Goal: Information Seeking & Learning: Learn about a topic

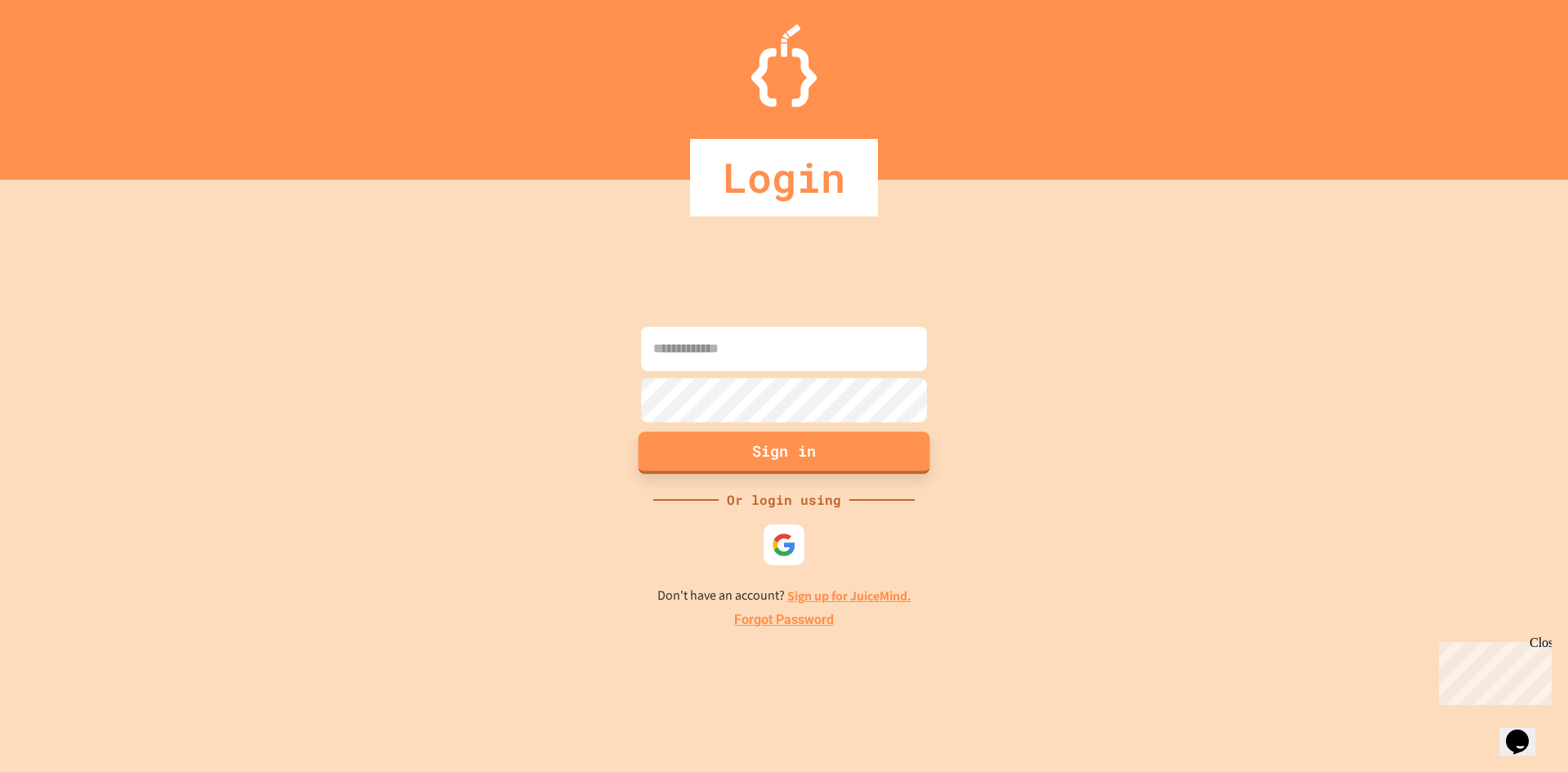
type input "**********"
click at [770, 453] on button "Sign in" at bounding box center [784, 453] width 291 height 43
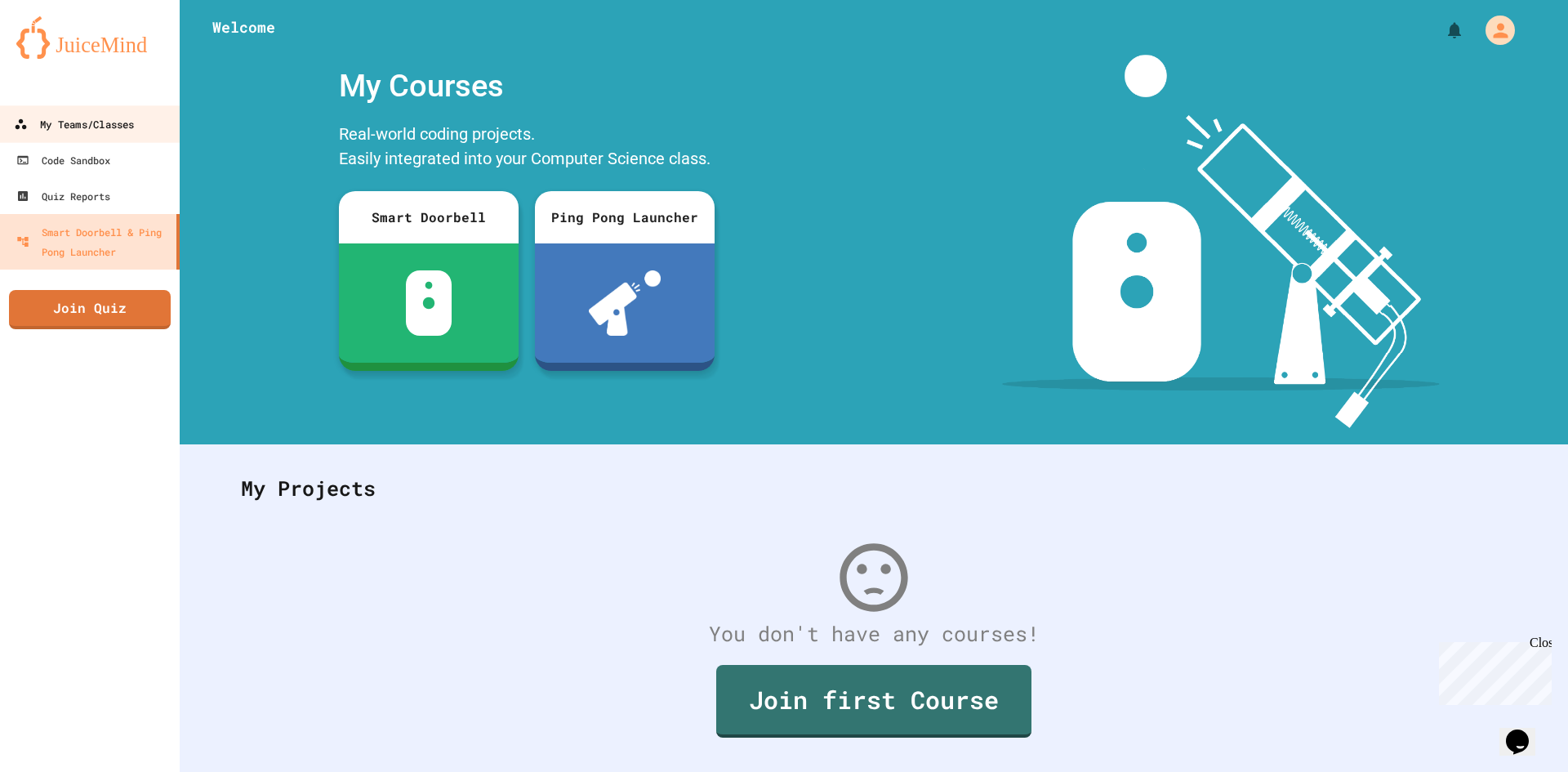
click at [167, 123] on link "My Teams/Classes" at bounding box center [89, 123] width 185 height 37
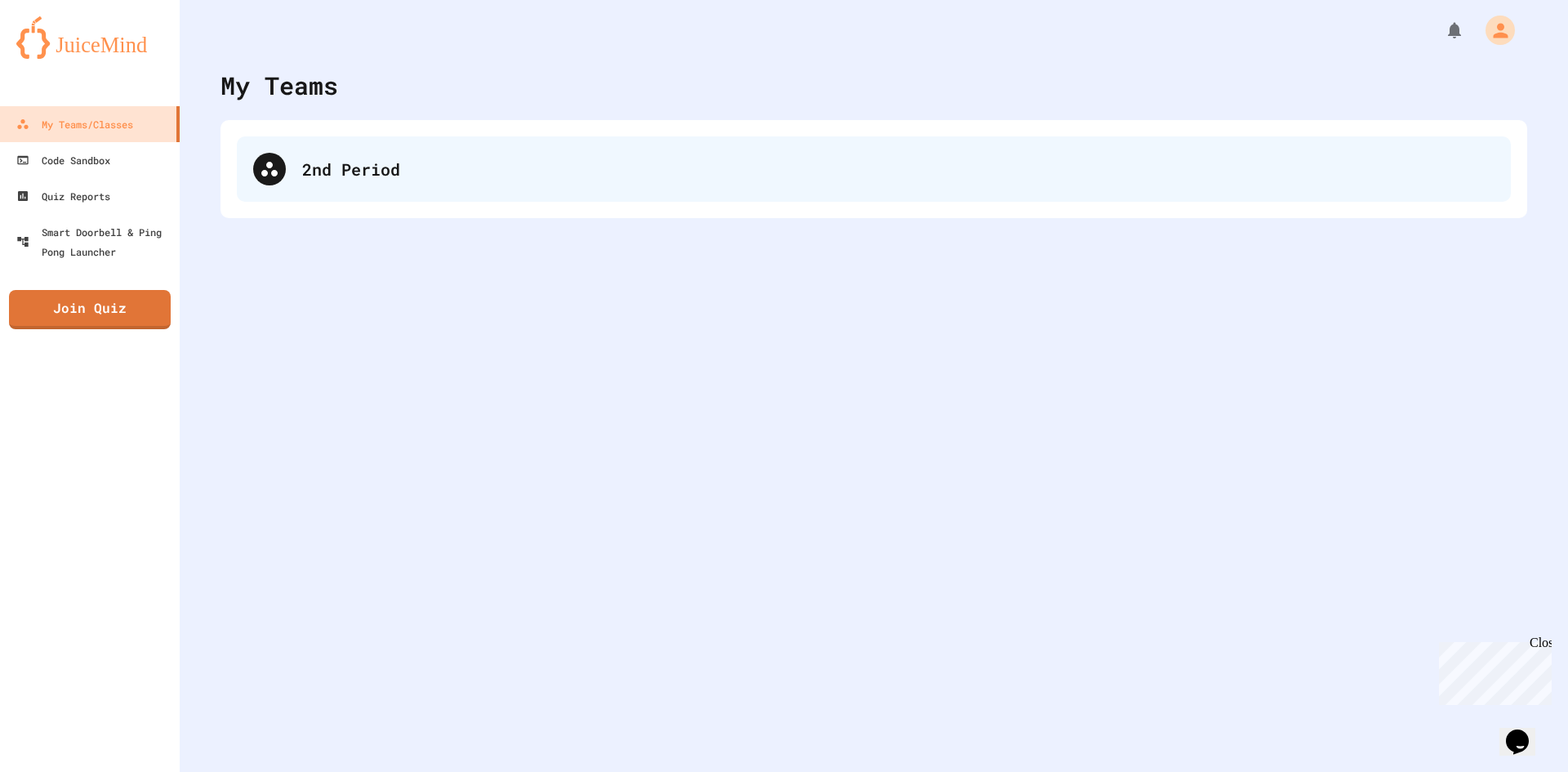
click at [447, 153] on div "2nd Period" at bounding box center [874, 169] width 1274 height 65
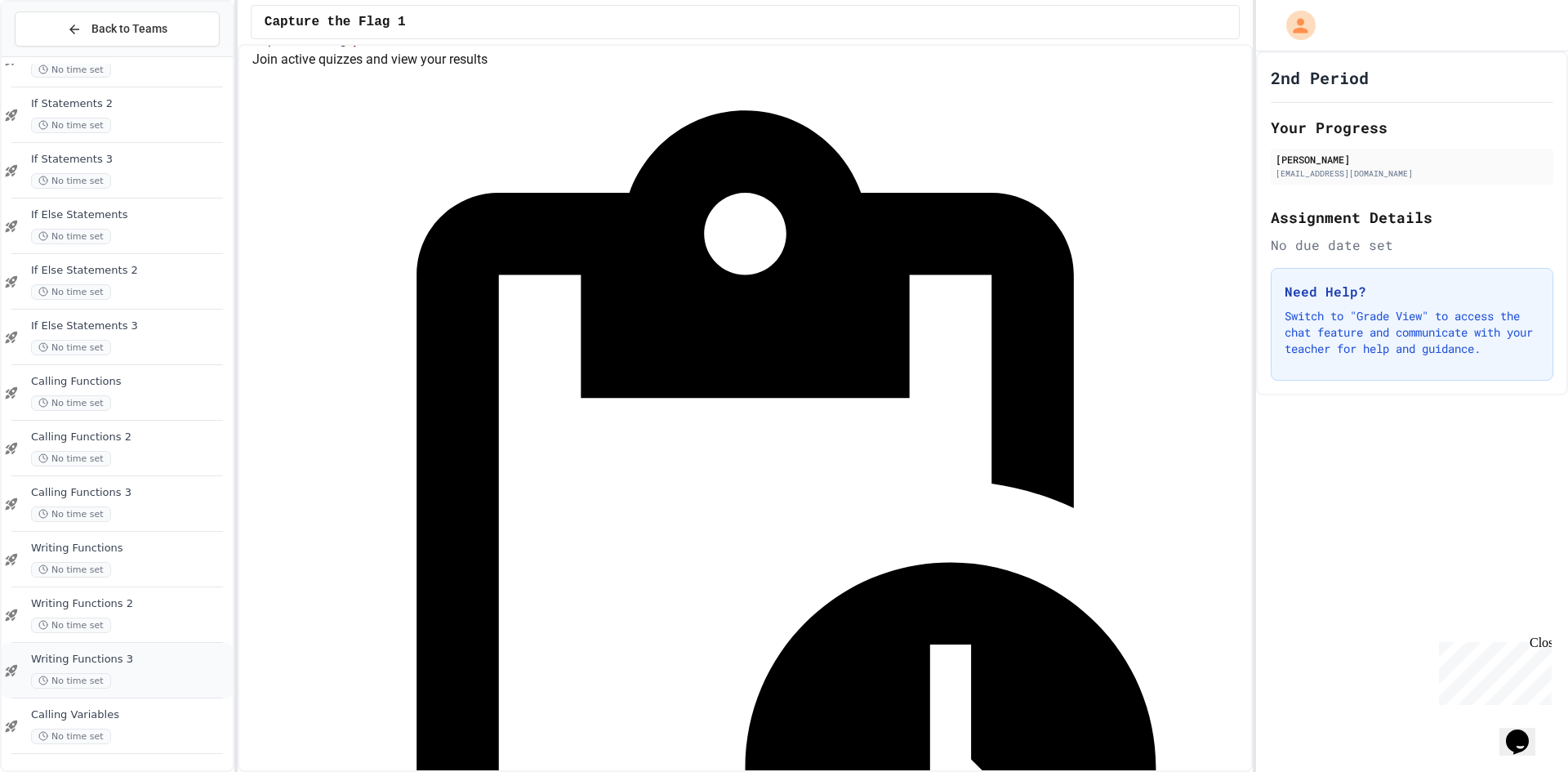
scroll to position [91, 0]
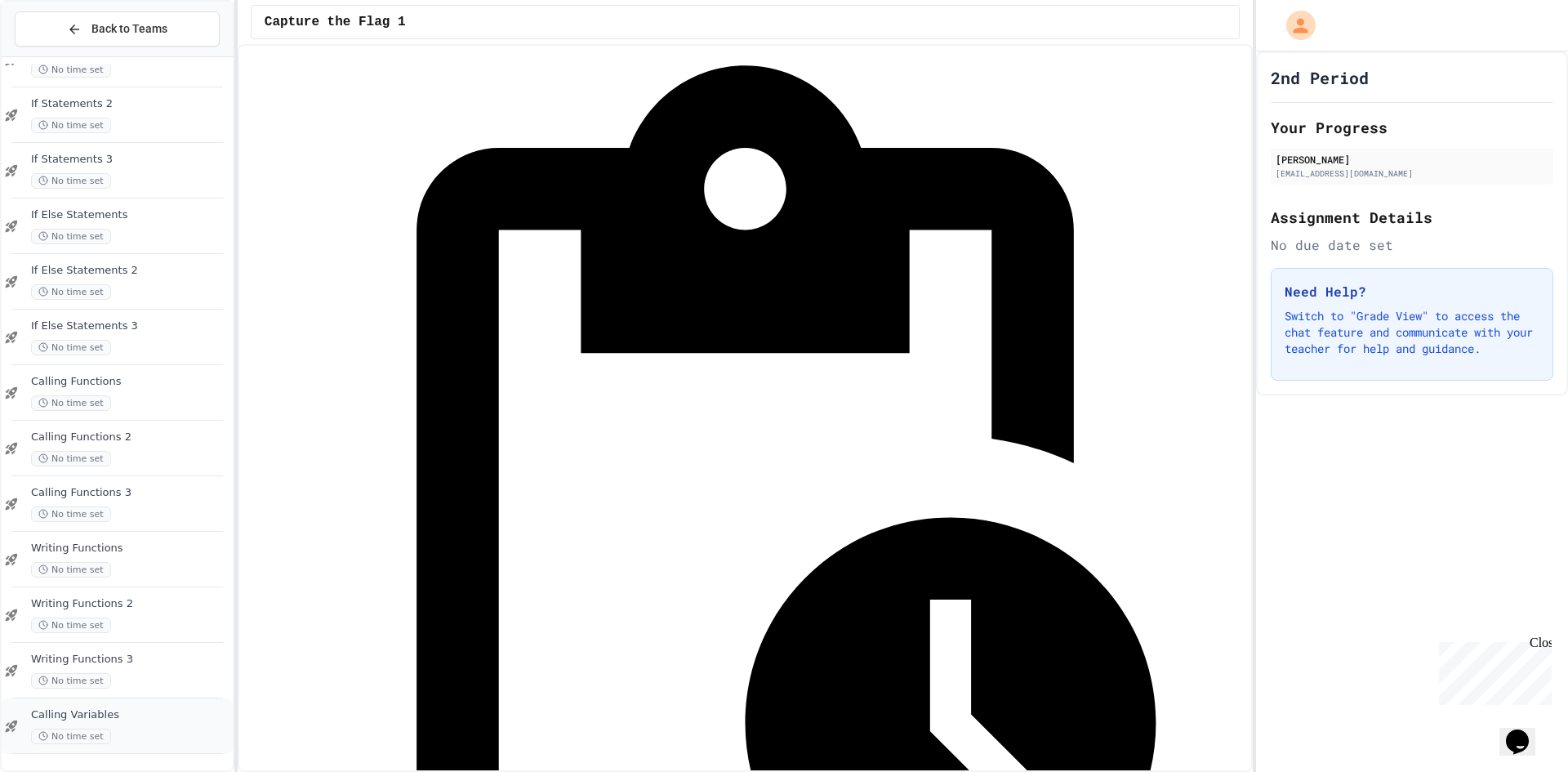
click at [194, 711] on span "Calling Variables" at bounding box center [130, 715] width 198 height 14
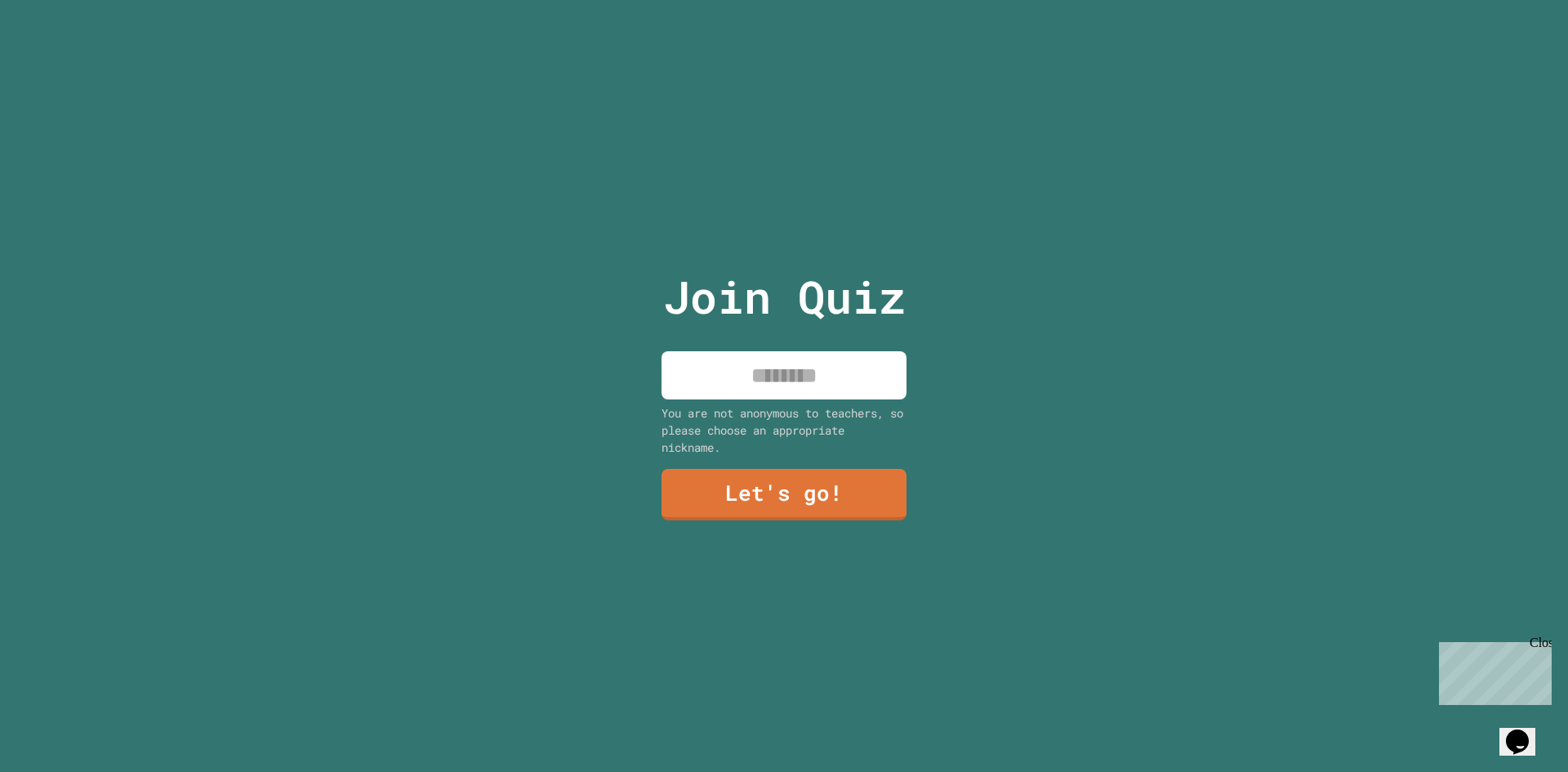
click at [703, 367] on input at bounding box center [784, 375] width 245 height 48
type input "*****"
click at [829, 482] on link "Let's go!" at bounding box center [784, 493] width 248 height 54
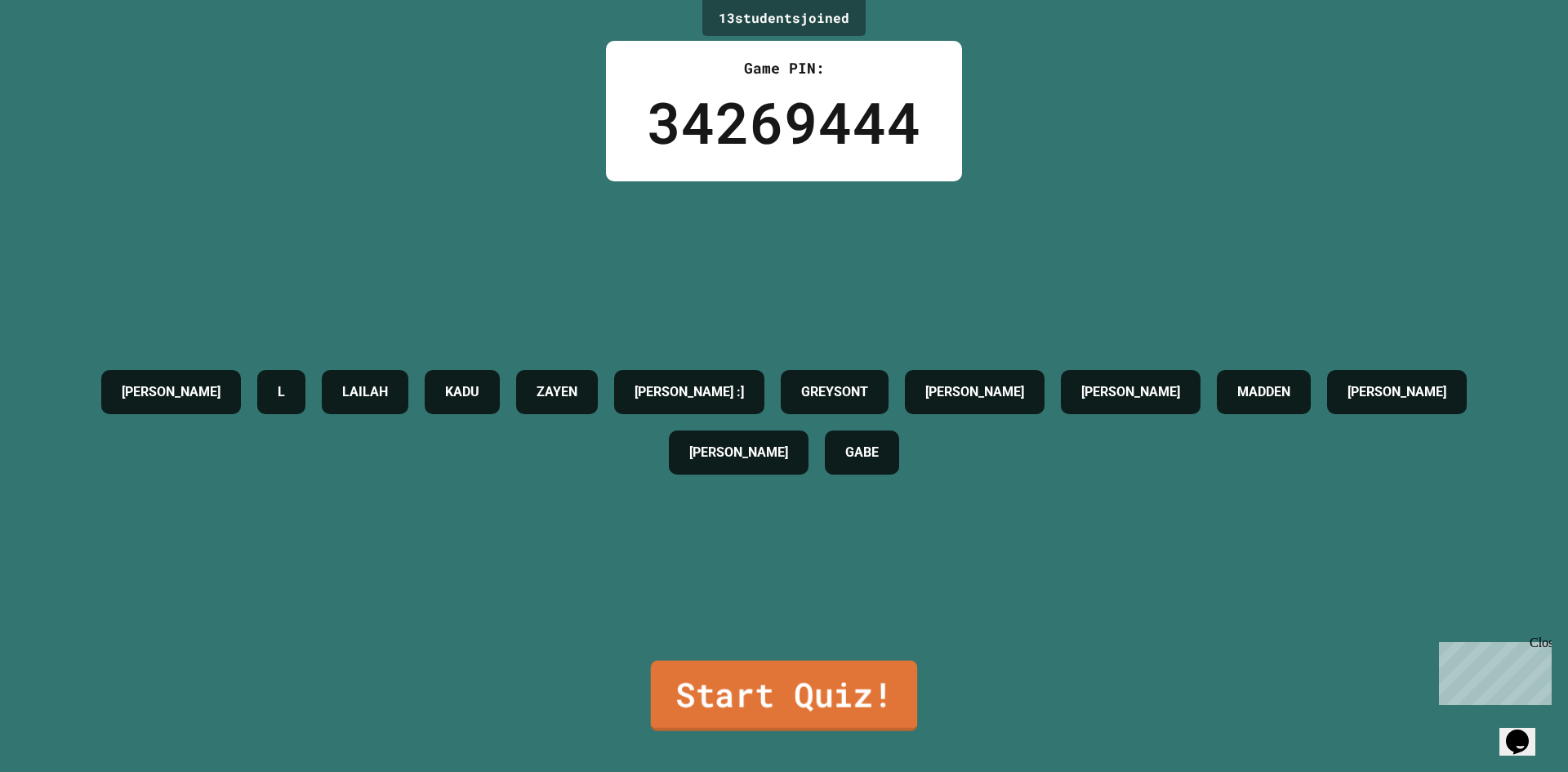
click at [816, 686] on link "Start Quiz!" at bounding box center [784, 695] width 266 height 71
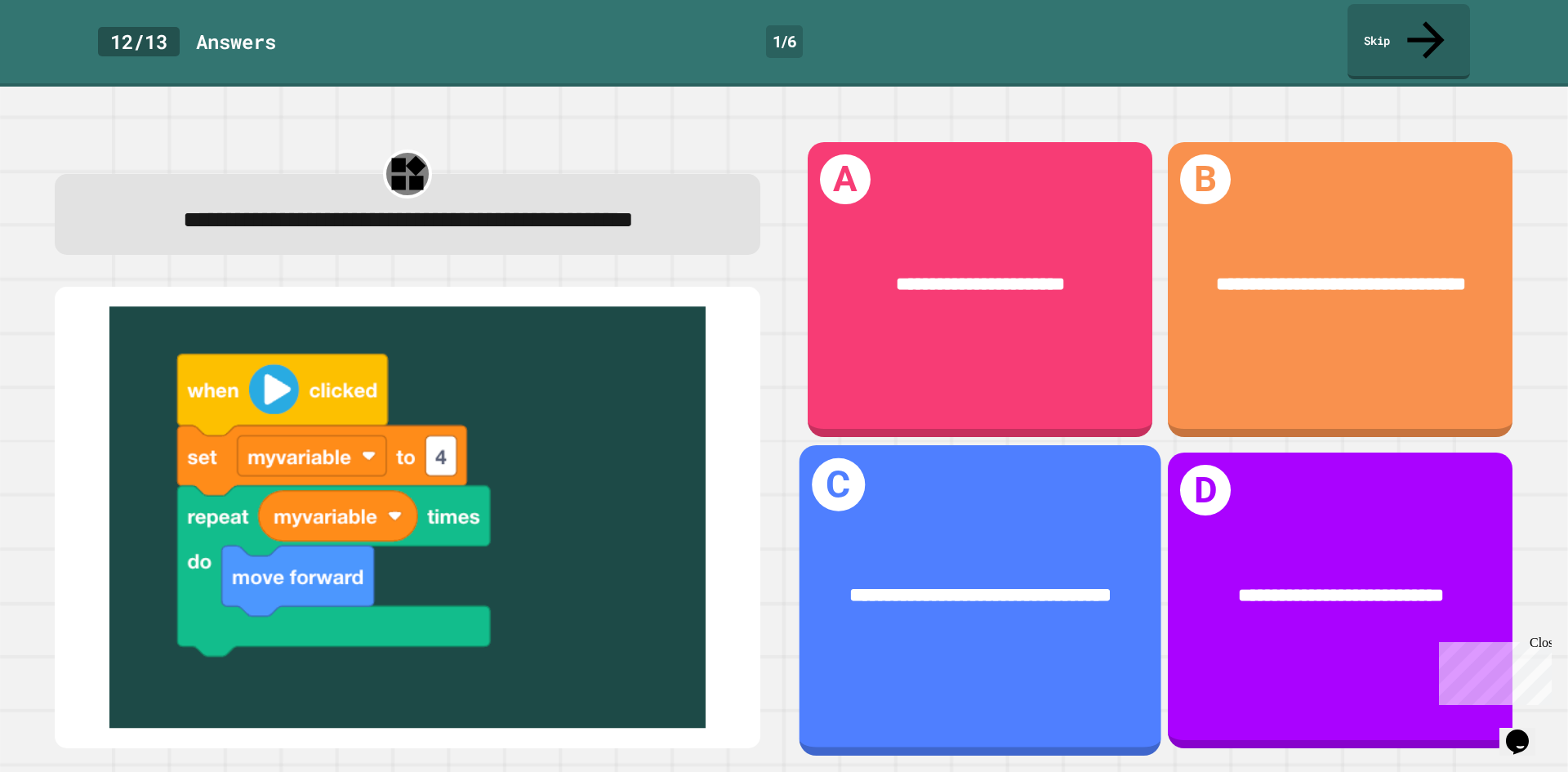
click at [1038, 541] on div "**********" at bounding box center [980, 596] width 362 height 109
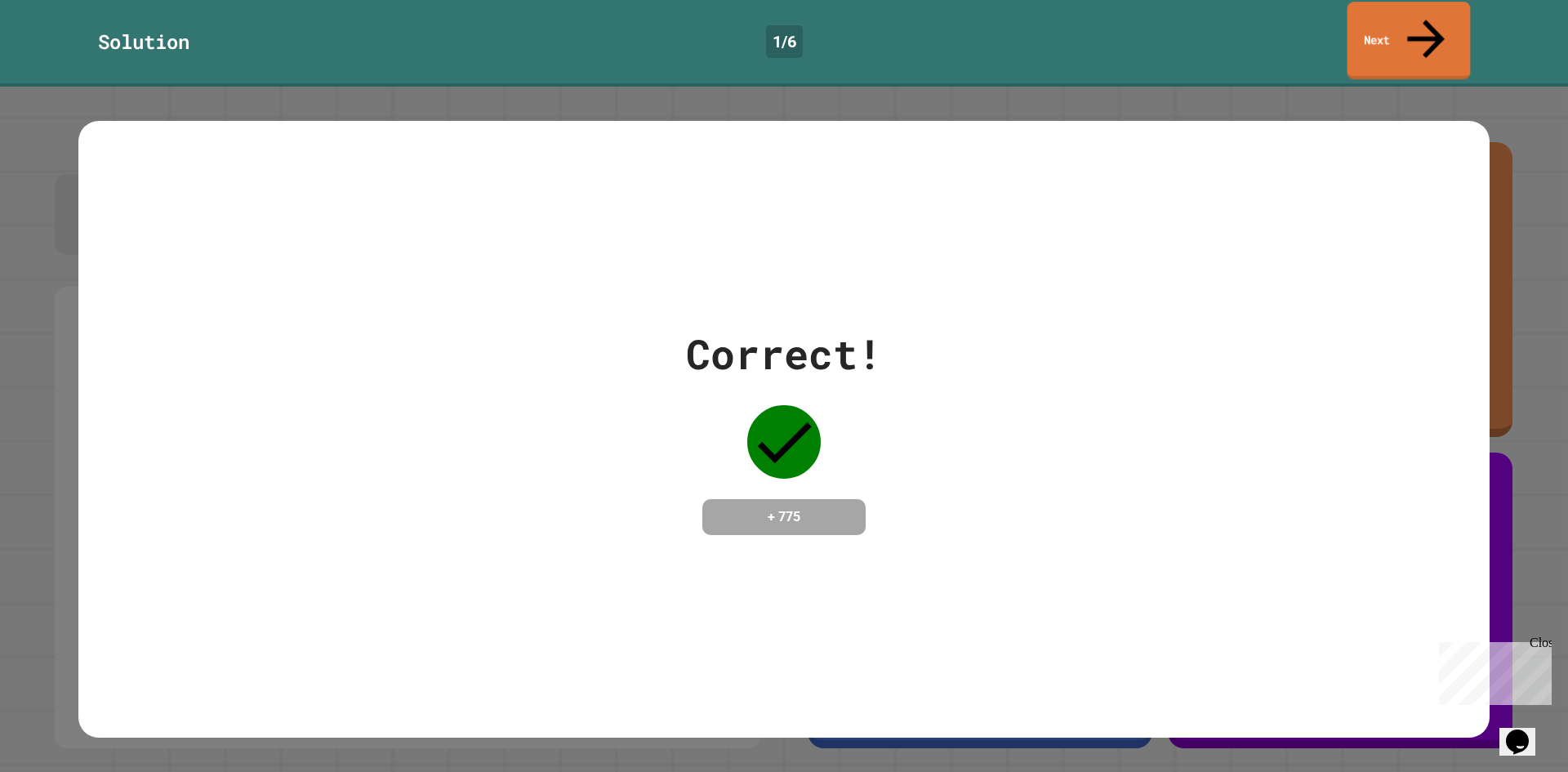
click at [1402, 18] on link "Next" at bounding box center [1409, 40] width 123 height 78
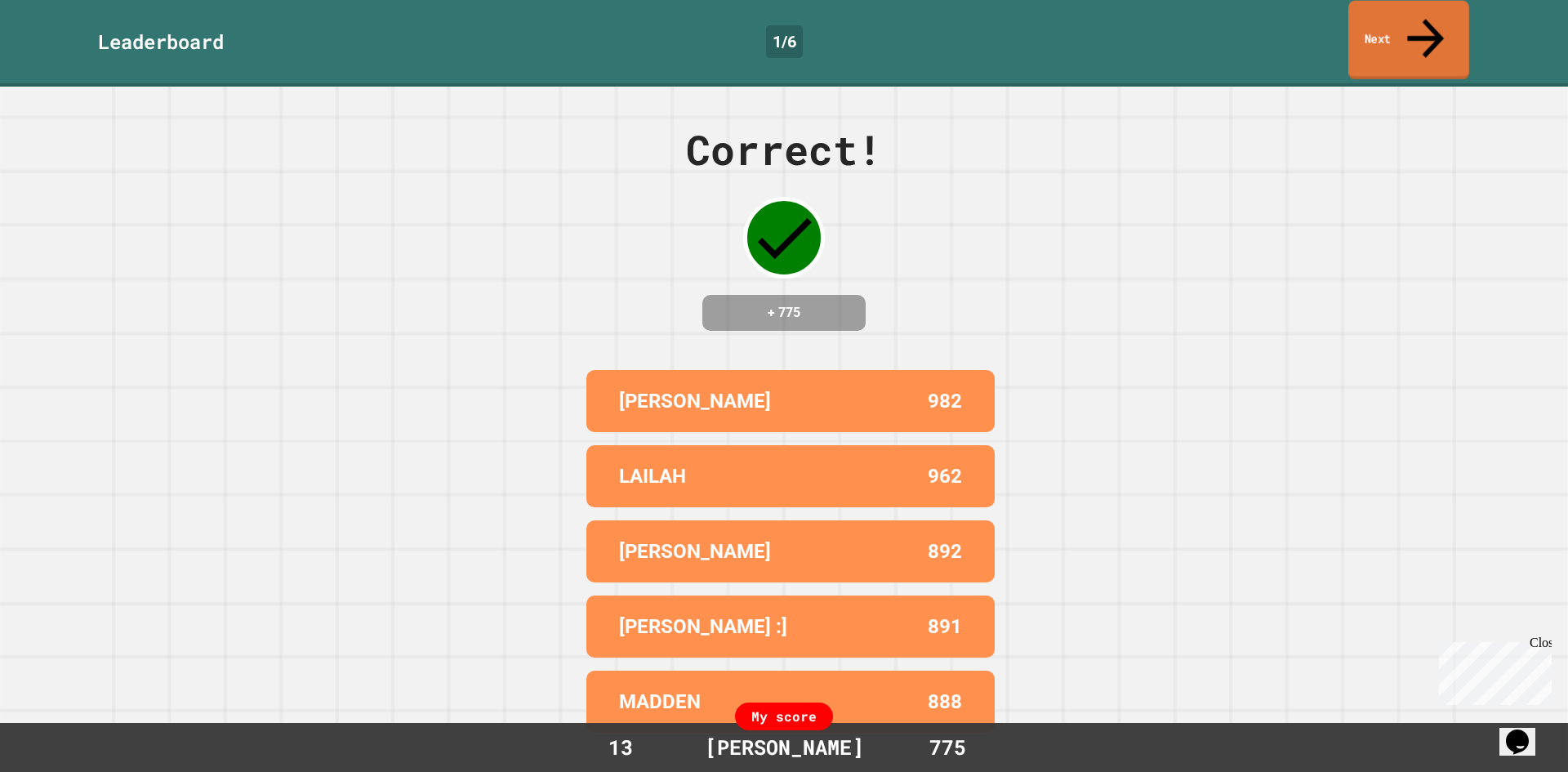
click at [1385, 29] on link "Next" at bounding box center [1408, 40] width 121 height 80
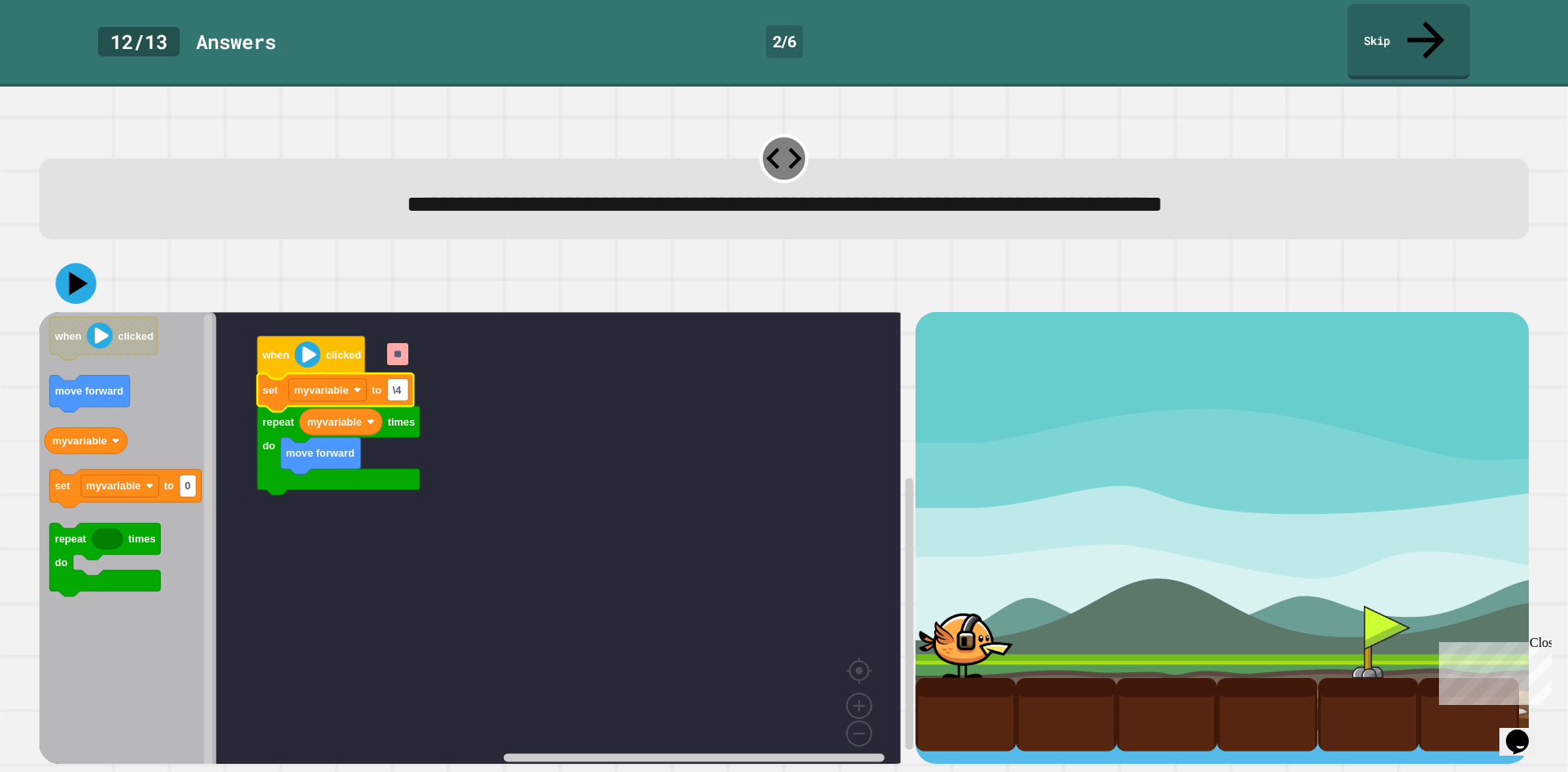
type input "*"
click at [73, 272] on icon at bounding box center [79, 283] width 19 height 24
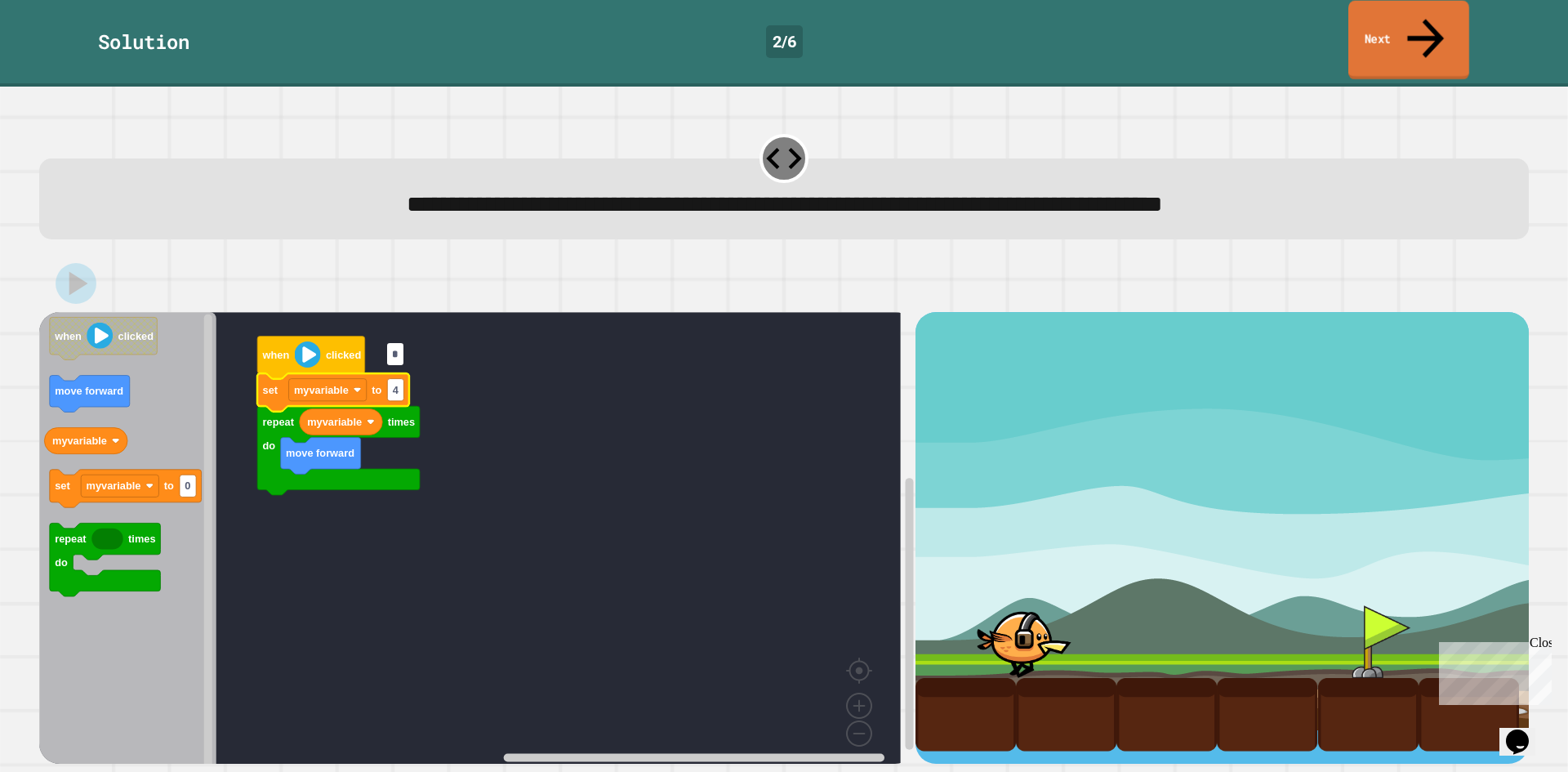
click at [1367, 22] on link "Next" at bounding box center [1408, 40] width 121 height 80
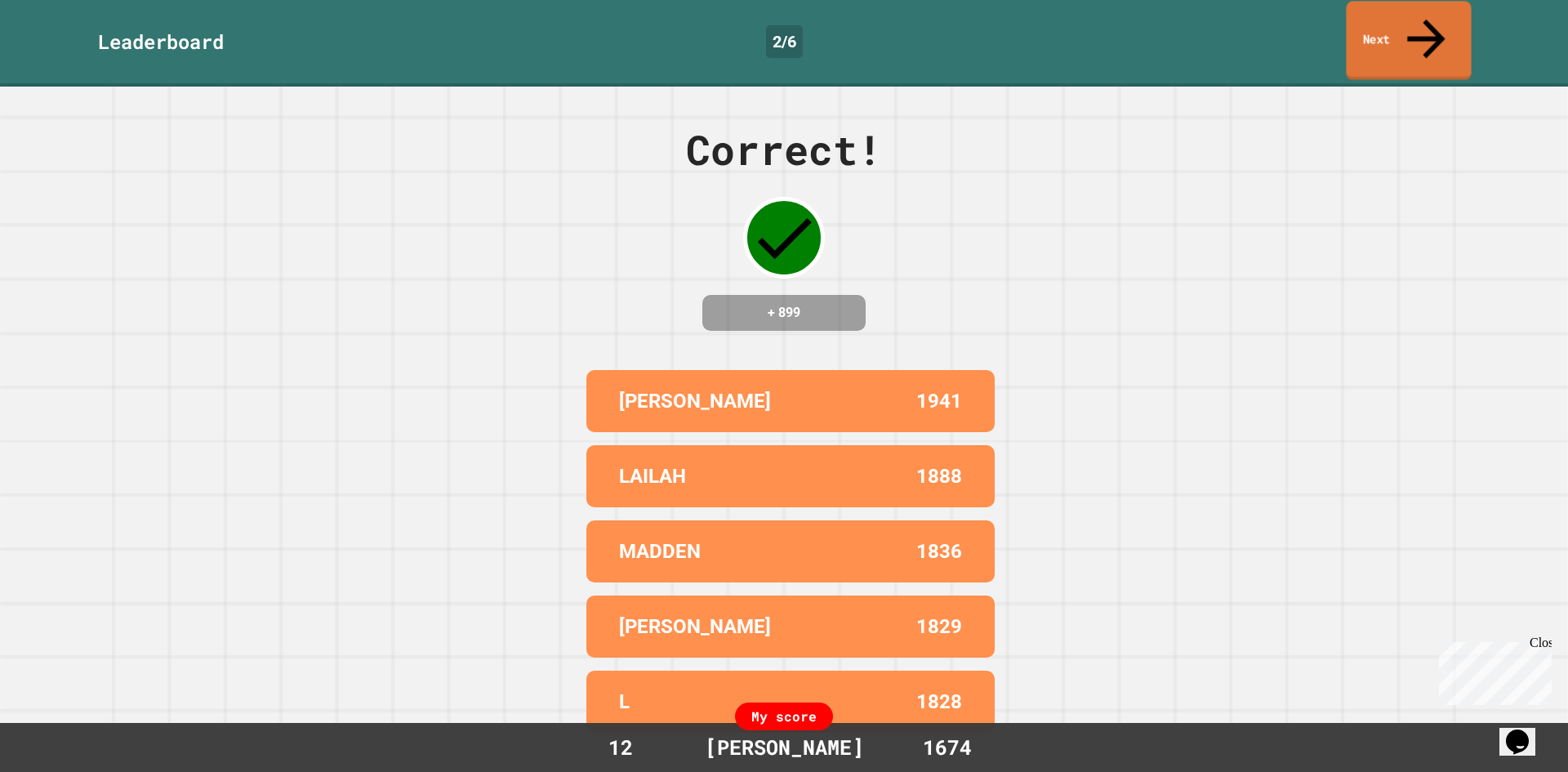
click at [1369, 21] on link "Next" at bounding box center [1408, 40] width 125 height 80
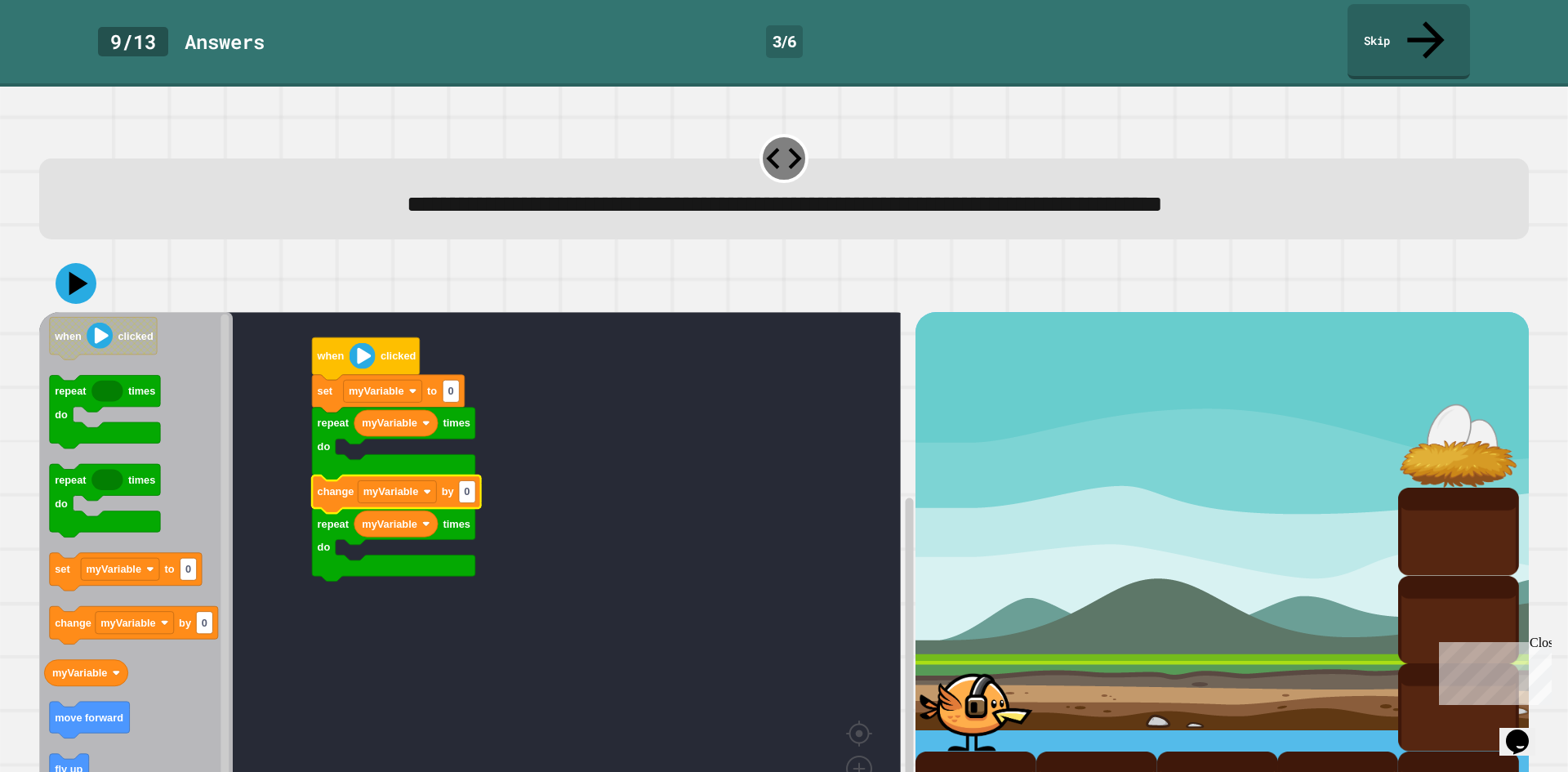
click at [616, 438] on rect "Blockly Workspace" at bounding box center [470, 575] width 861 height 526
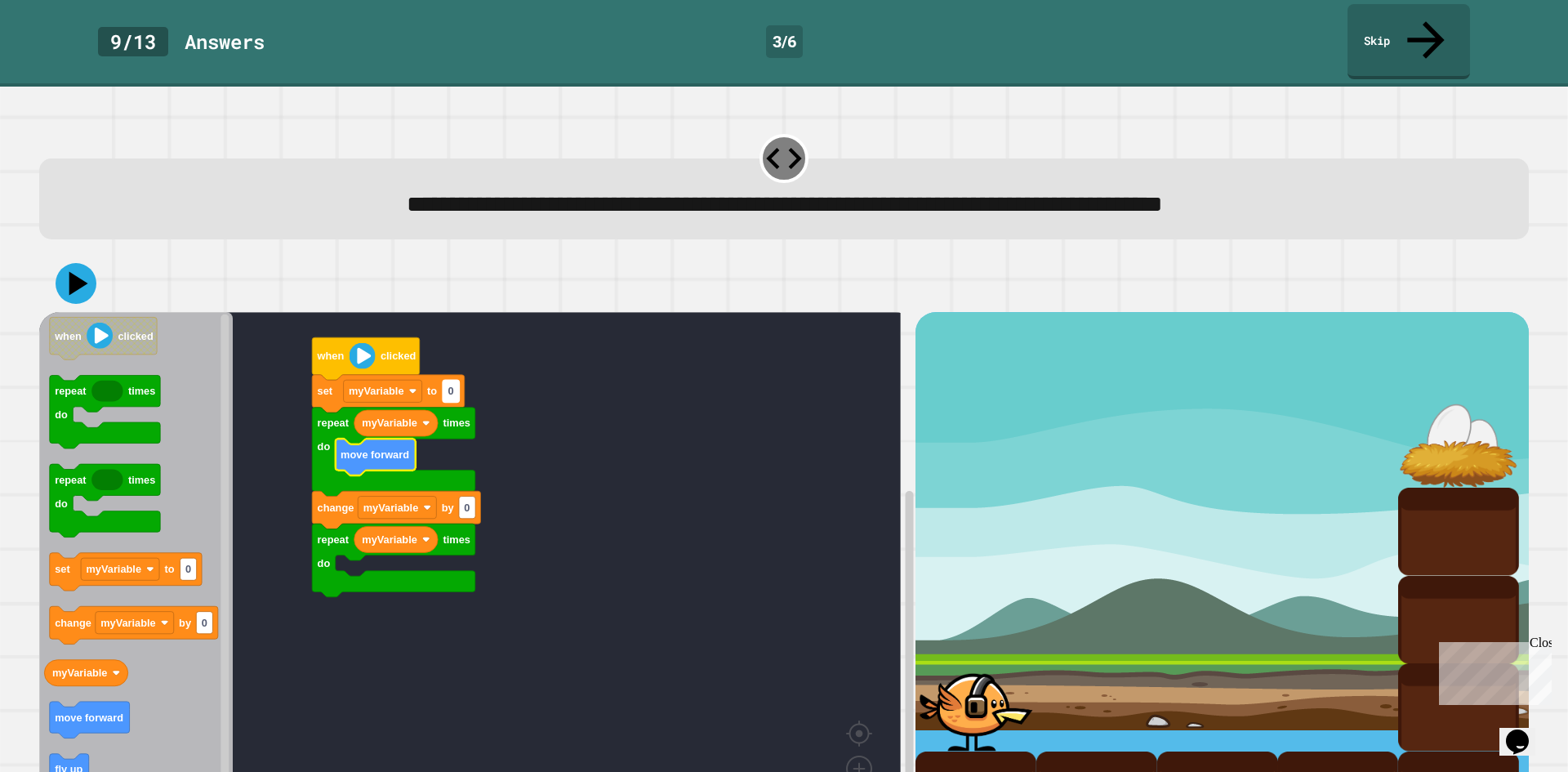
click at [451, 381] on rect "Blockly Workspace" at bounding box center [450, 391] width 16 height 22
type input "*"
click at [610, 382] on rect "Blockly Workspace" at bounding box center [470, 575] width 861 height 526
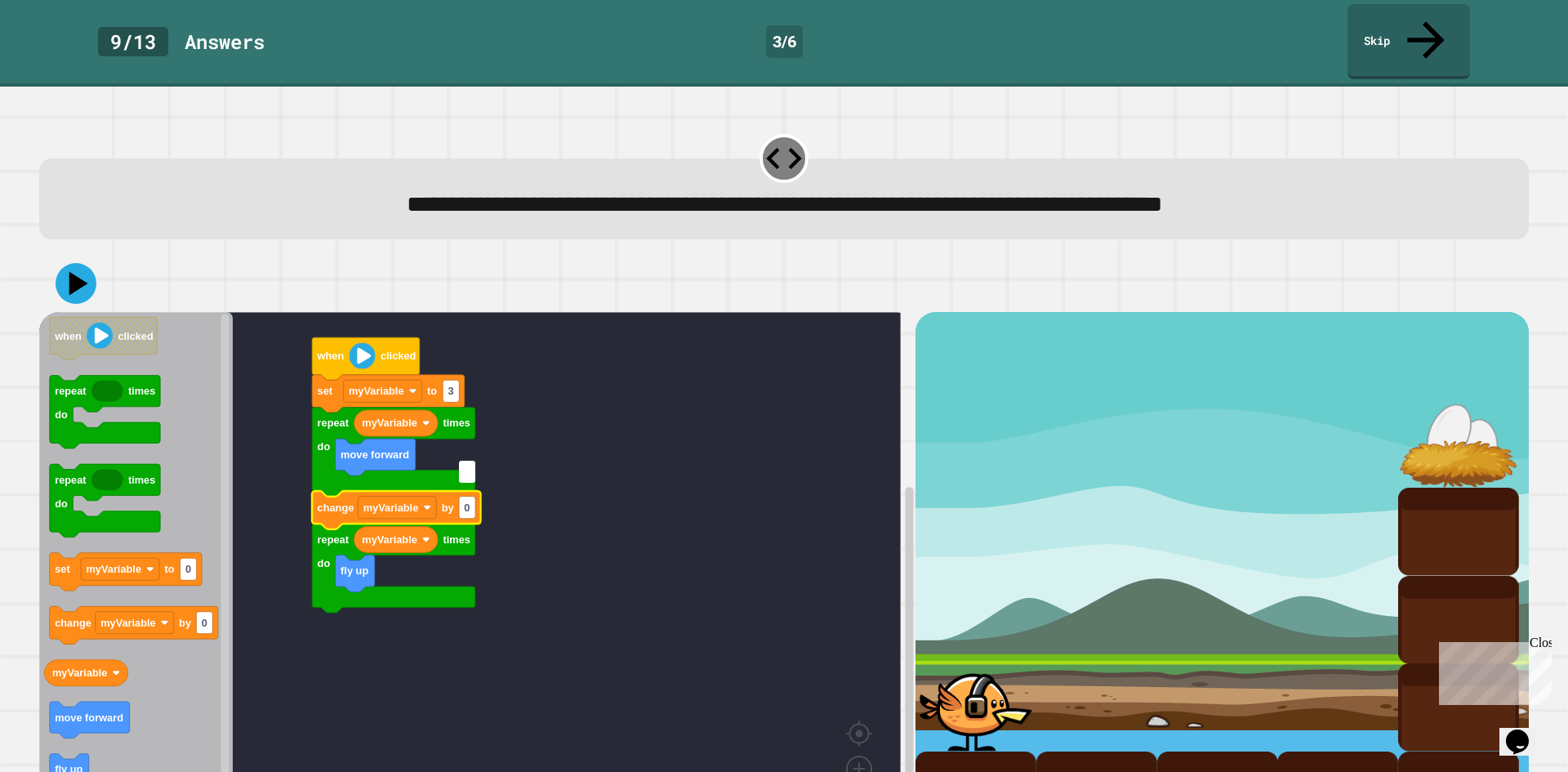
type input "*"
click at [330, 720] on rect "Blockly Workspace" at bounding box center [470, 575] width 861 height 526
click at [67, 259] on icon at bounding box center [76, 283] width 49 height 49
click at [559, 470] on rect "Blockly Workspace" at bounding box center [470, 575] width 861 height 526
click at [408, 501] on text "myVariable" at bounding box center [391, 508] width 55 height 13
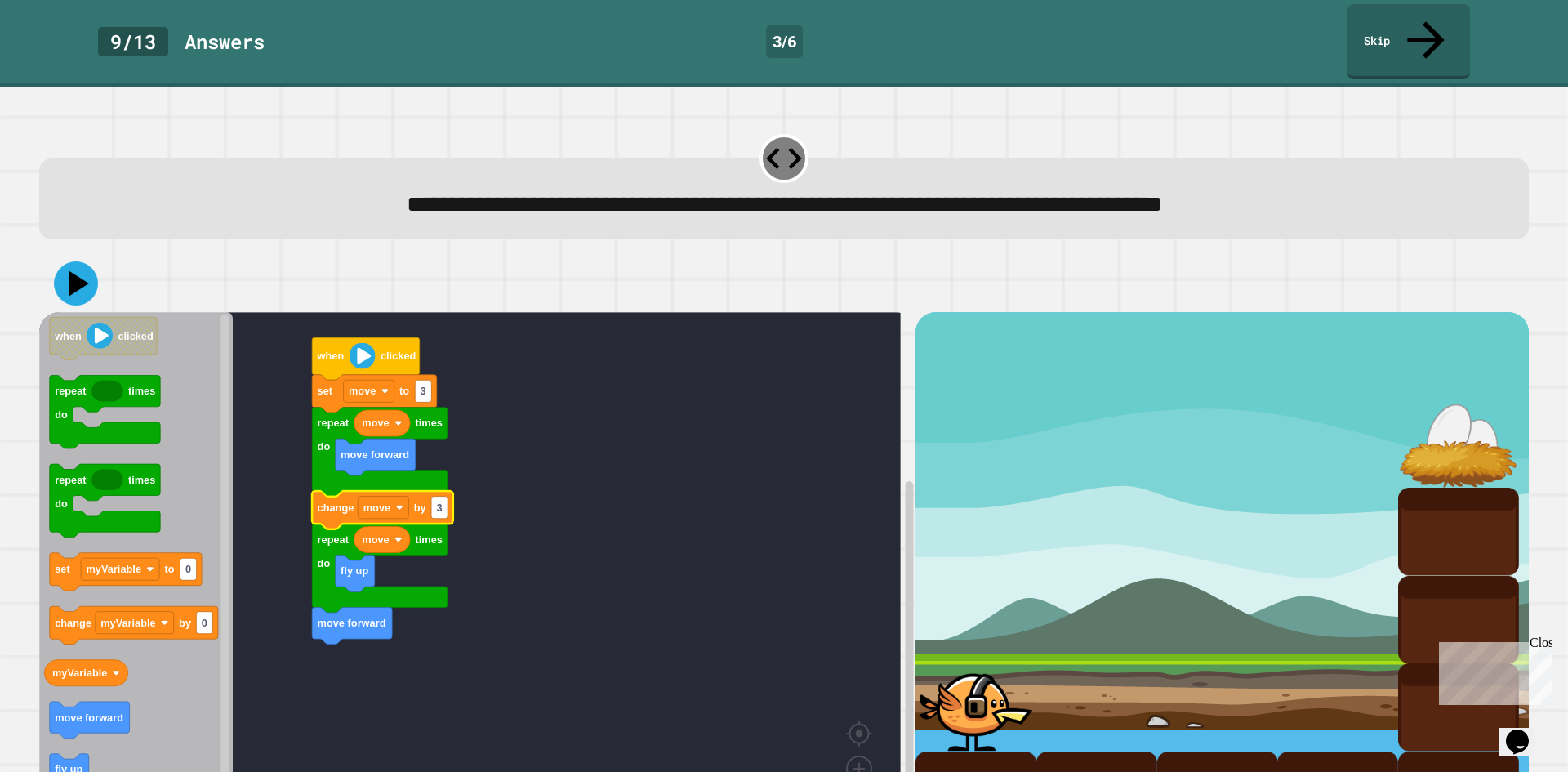
click at [68, 261] on icon at bounding box center [75, 282] width 44 height 44
click at [440, 501] on text "3" at bounding box center [439, 508] width 5 height 13
type input "*"
click at [58, 259] on icon at bounding box center [76, 283] width 49 height 49
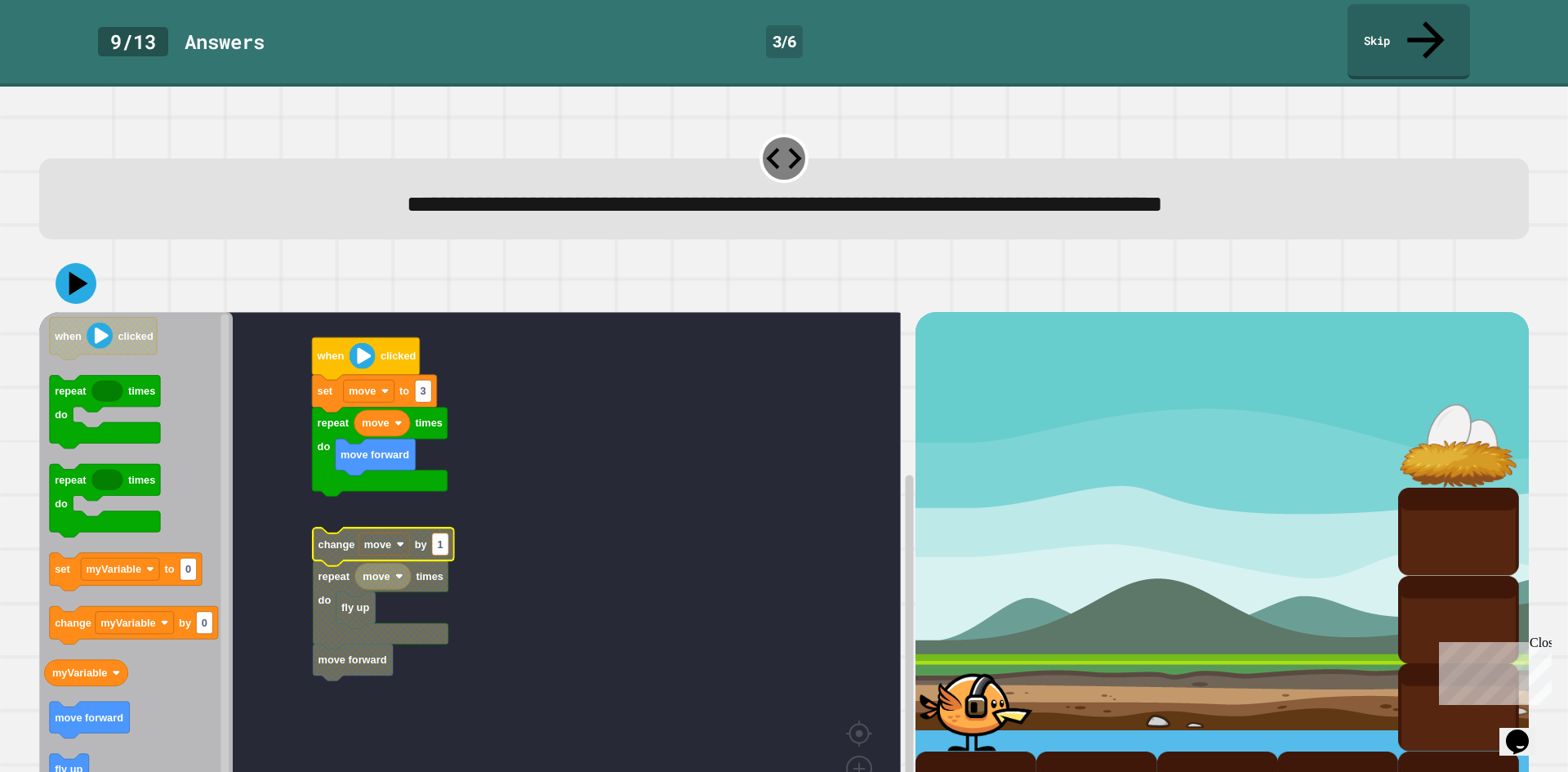
click at [62, 255] on div at bounding box center [784, 283] width 1489 height 57
click at [62, 261] on icon at bounding box center [75, 282] width 44 height 44
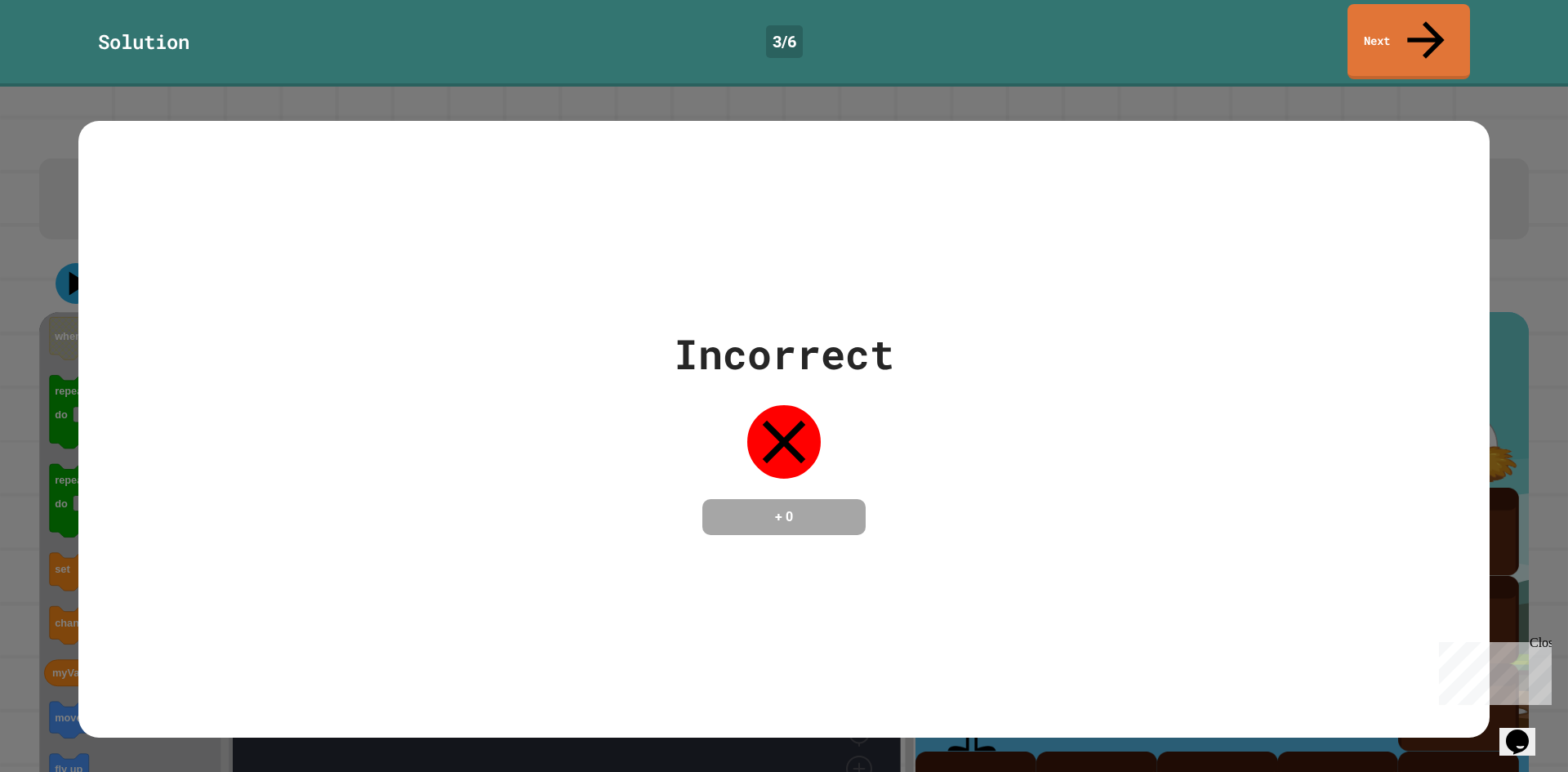
click at [388, 508] on div "Incorrect + 0" at bounding box center [784, 429] width 1411 height 212
click at [1354, 25] on link "Next" at bounding box center [1408, 42] width 122 height 75
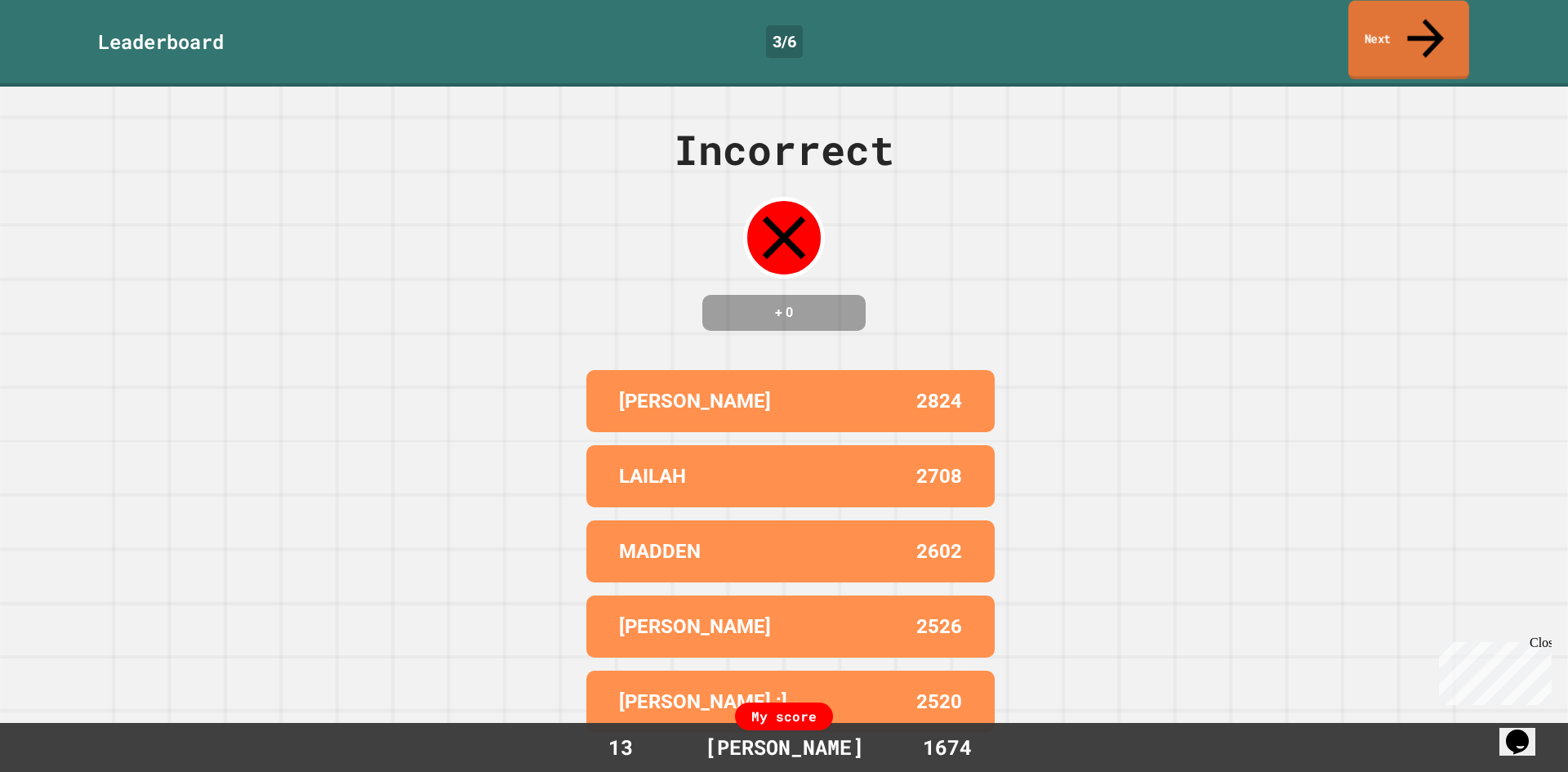
click at [1388, 36] on link "Next" at bounding box center [1408, 40] width 121 height 80
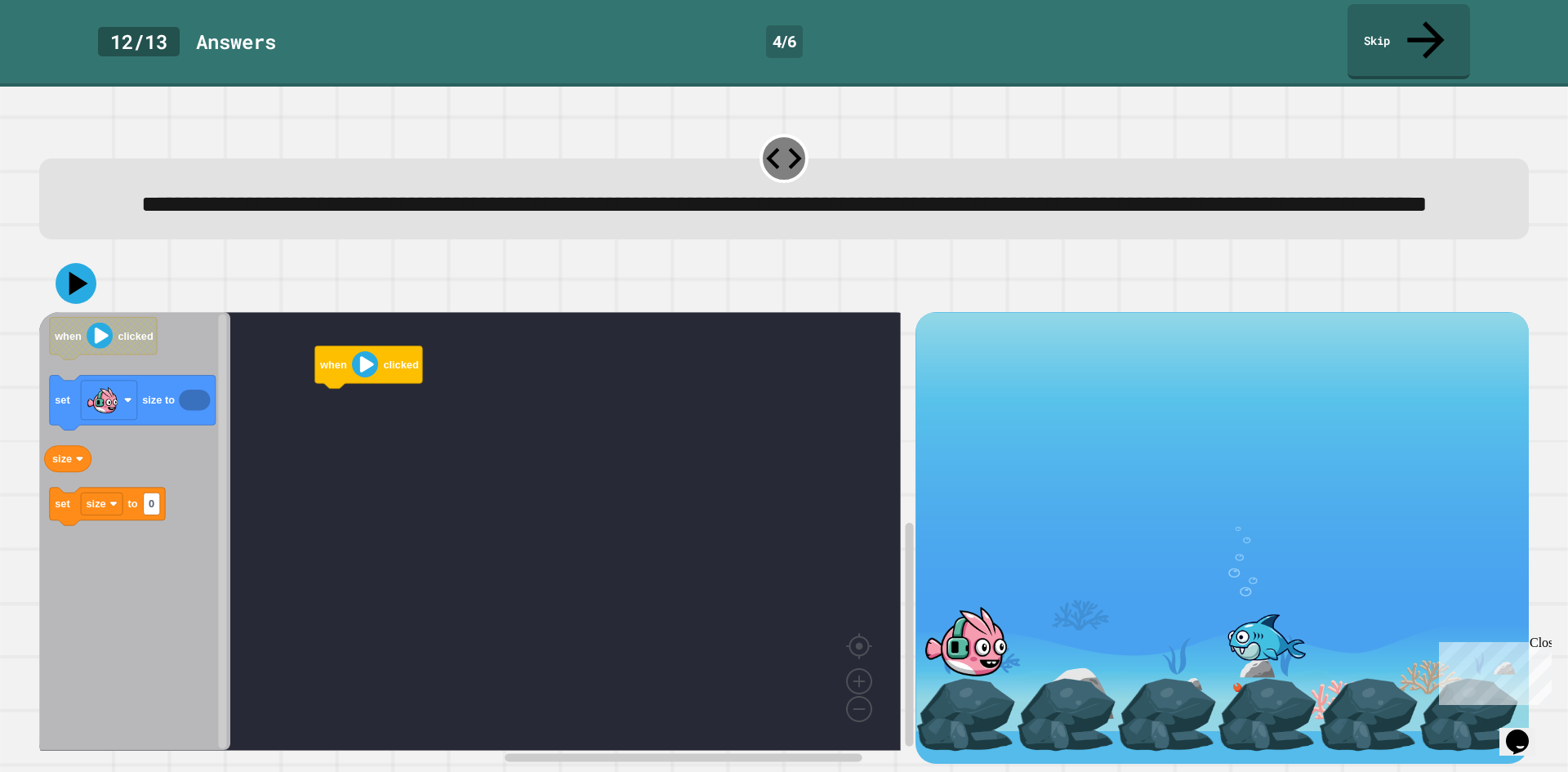
scroll to position [14, 0]
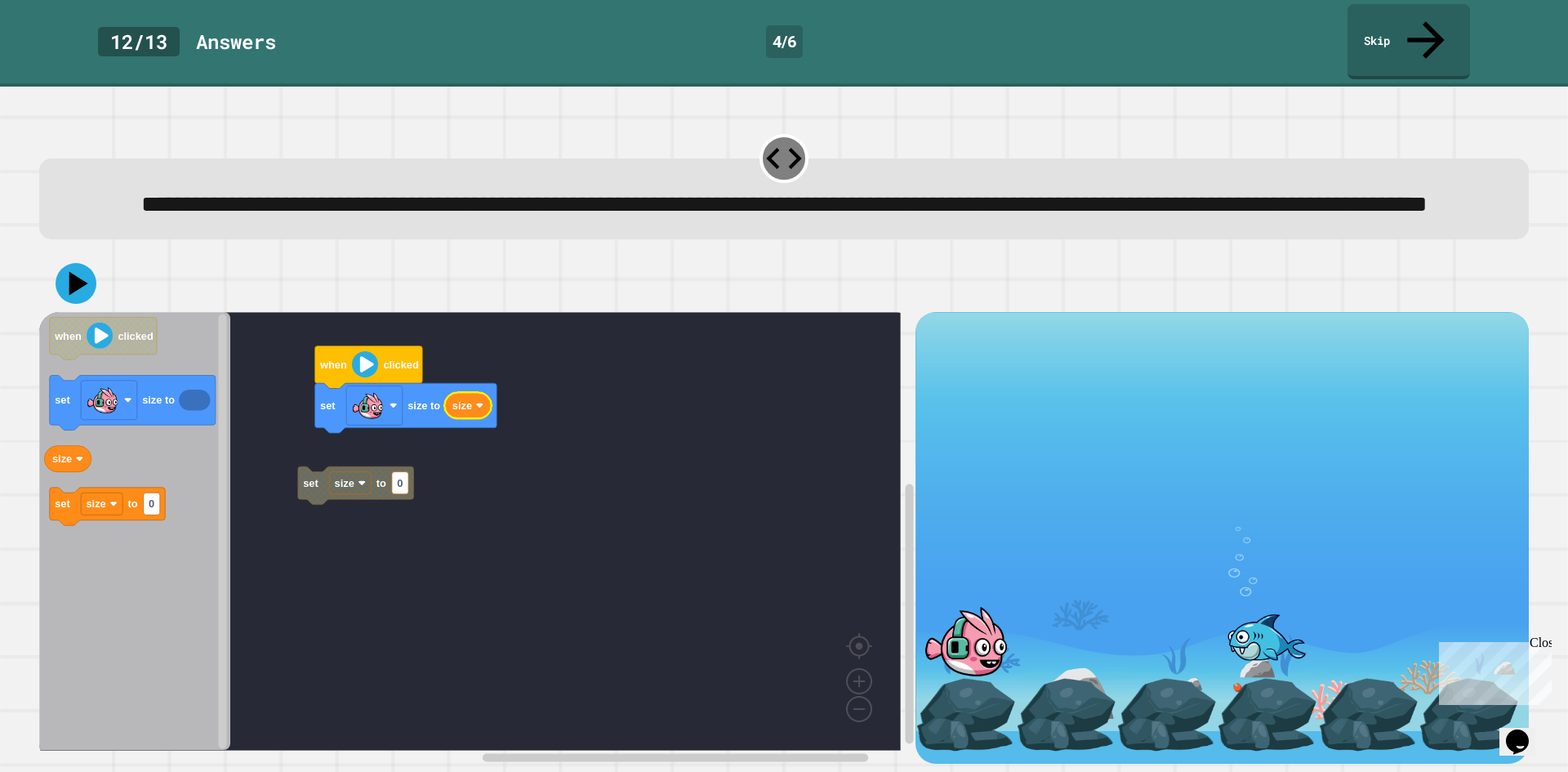
click at [464, 404] on icon "Blockly Workspace" at bounding box center [467, 406] width 47 height 26
click at [392, 469] on g "set size to 0 when clicked set size to size" at bounding box center [482, 531] width 885 height 439
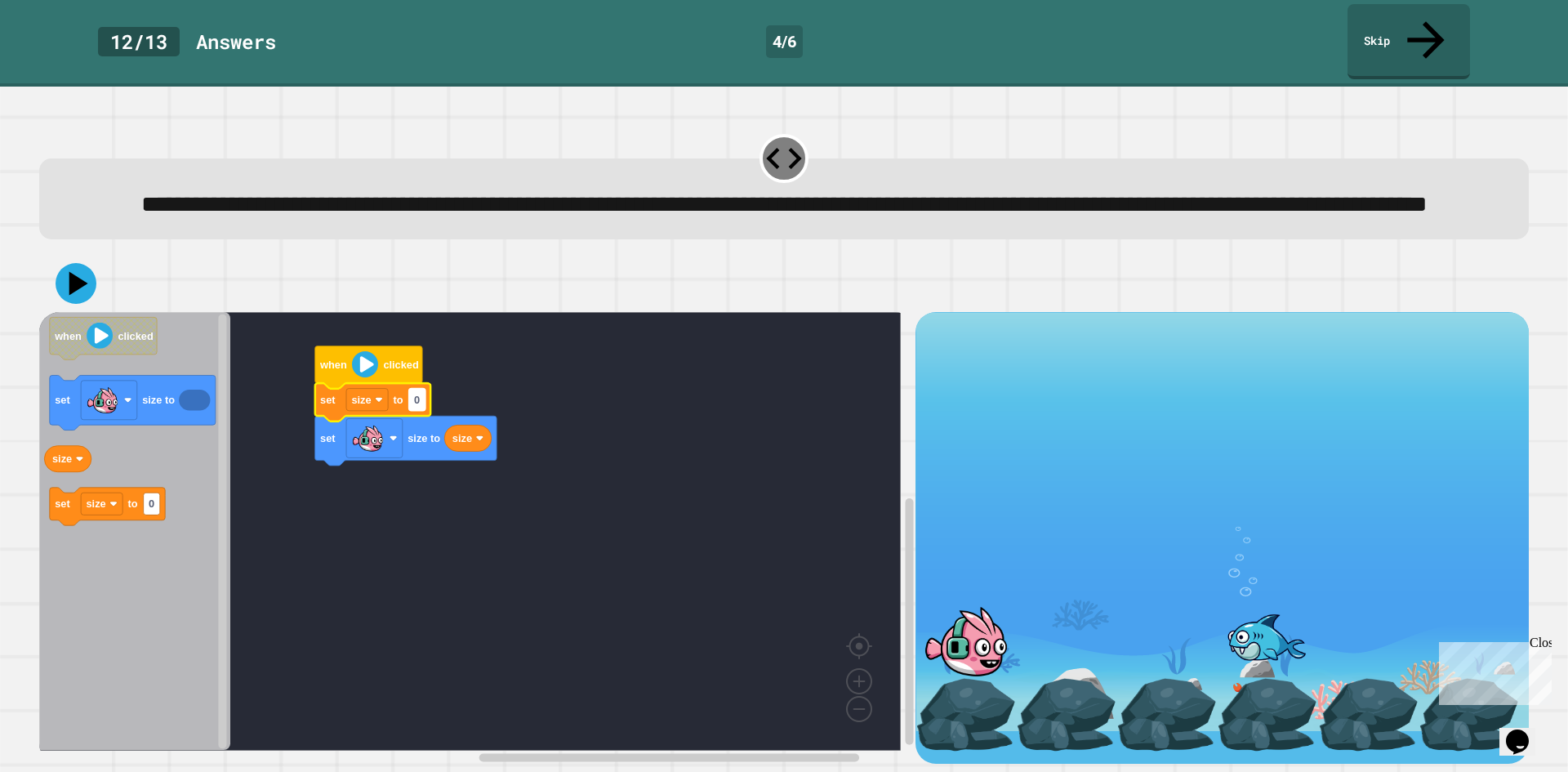
click at [420, 399] on rect "Blockly Workspace" at bounding box center [417, 399] width 16 height 22
click at [381, 400] on rect "Blockly Workspace" at bounding box center [367, 399] width 42 height 22
click at [334, 394] on text "set" at bounding box center [327, 400] width 15 height 13
click at [416, 394] on text "0" at bounding box center [416, 400] width 5 height 13
type input "***"
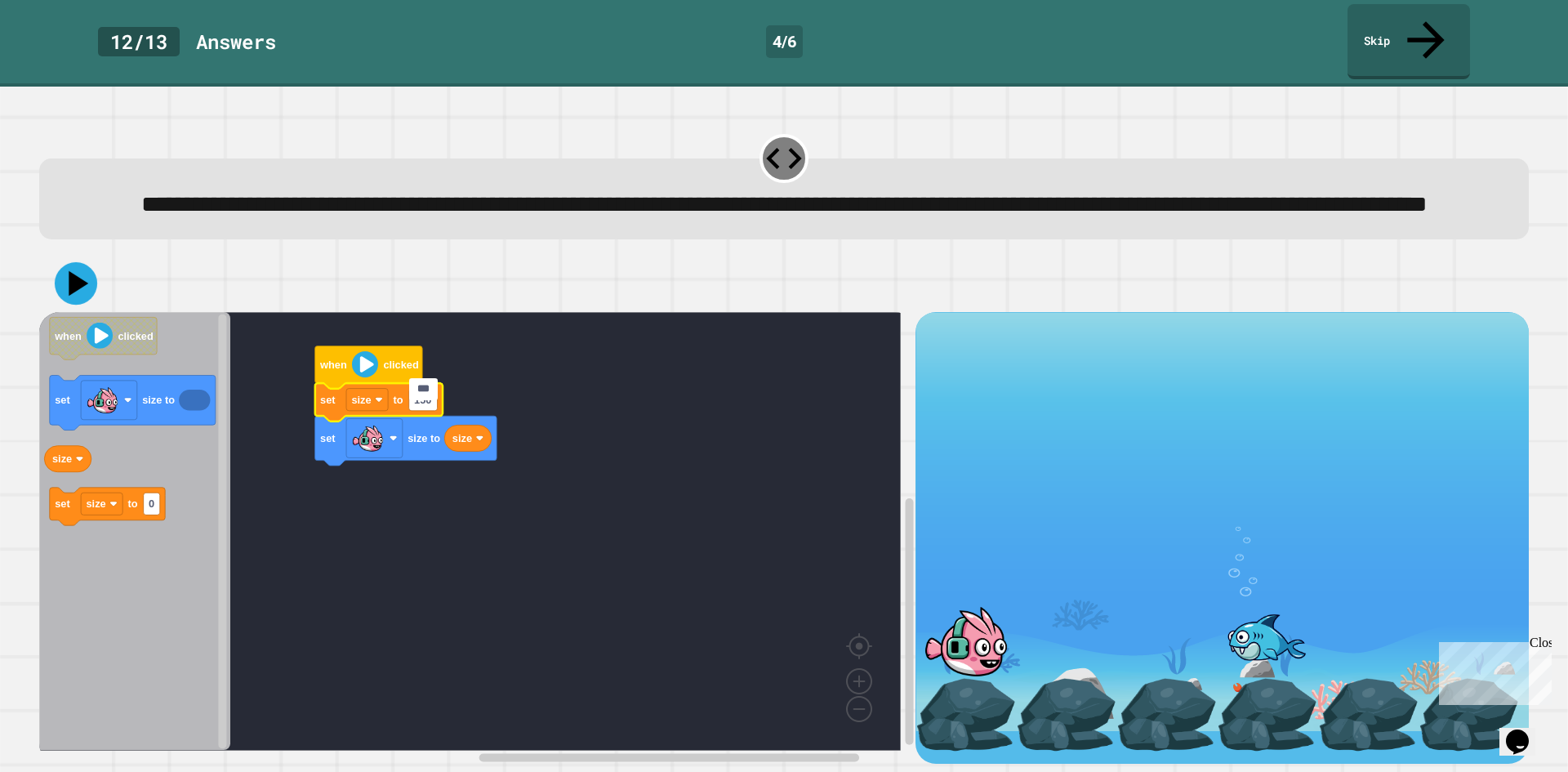
click at [76, 272] on icon at bounding box center [79, 282] width 20 height 24
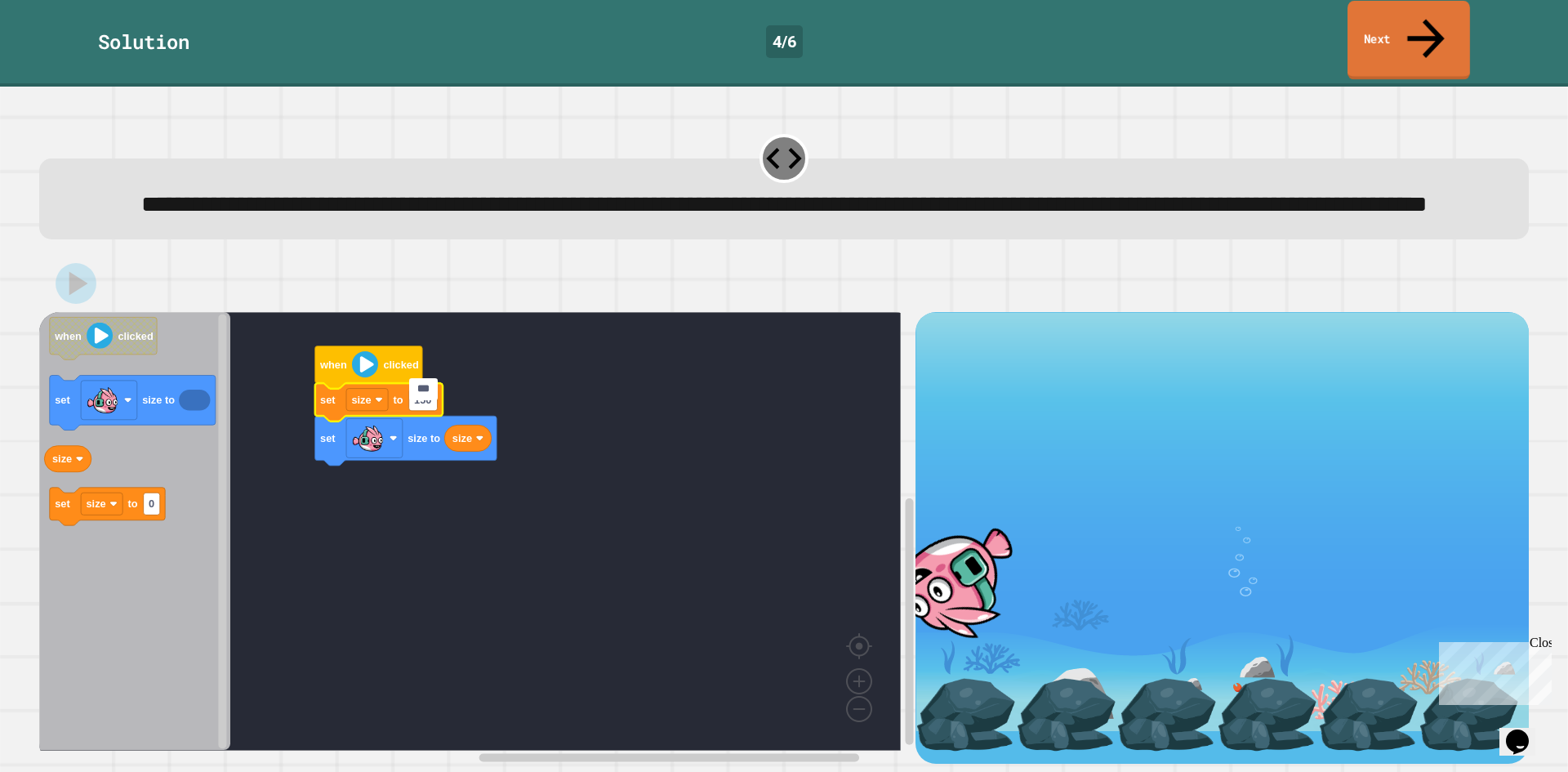
click at [1371, 12] on link "Next" at bounding box center [1408, 40] width 122 height 80
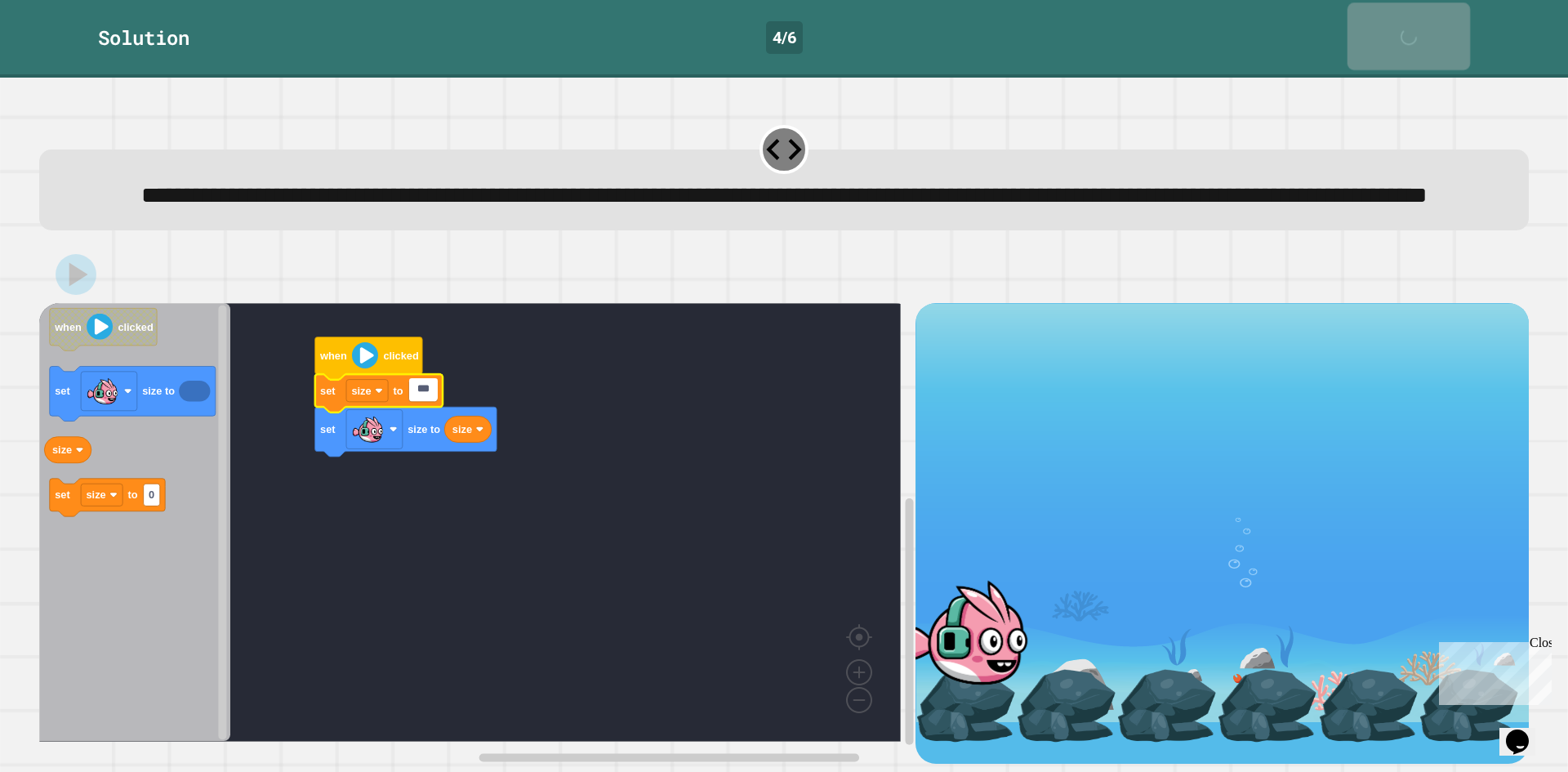
scroll to position [13, 0]
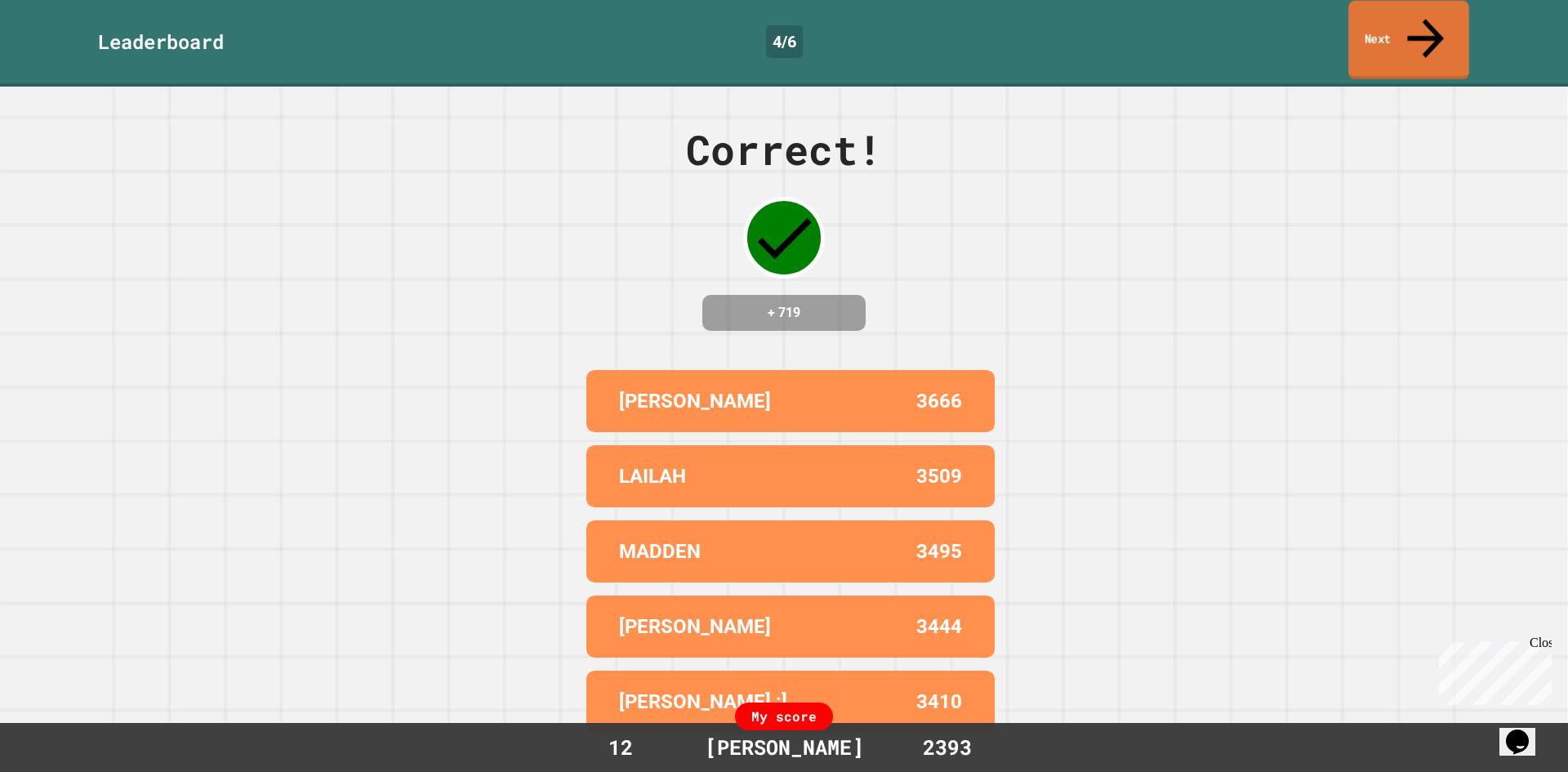
click at [1381, 21] on link "Next" at bounding box center [1408, 40] width 121 height 80
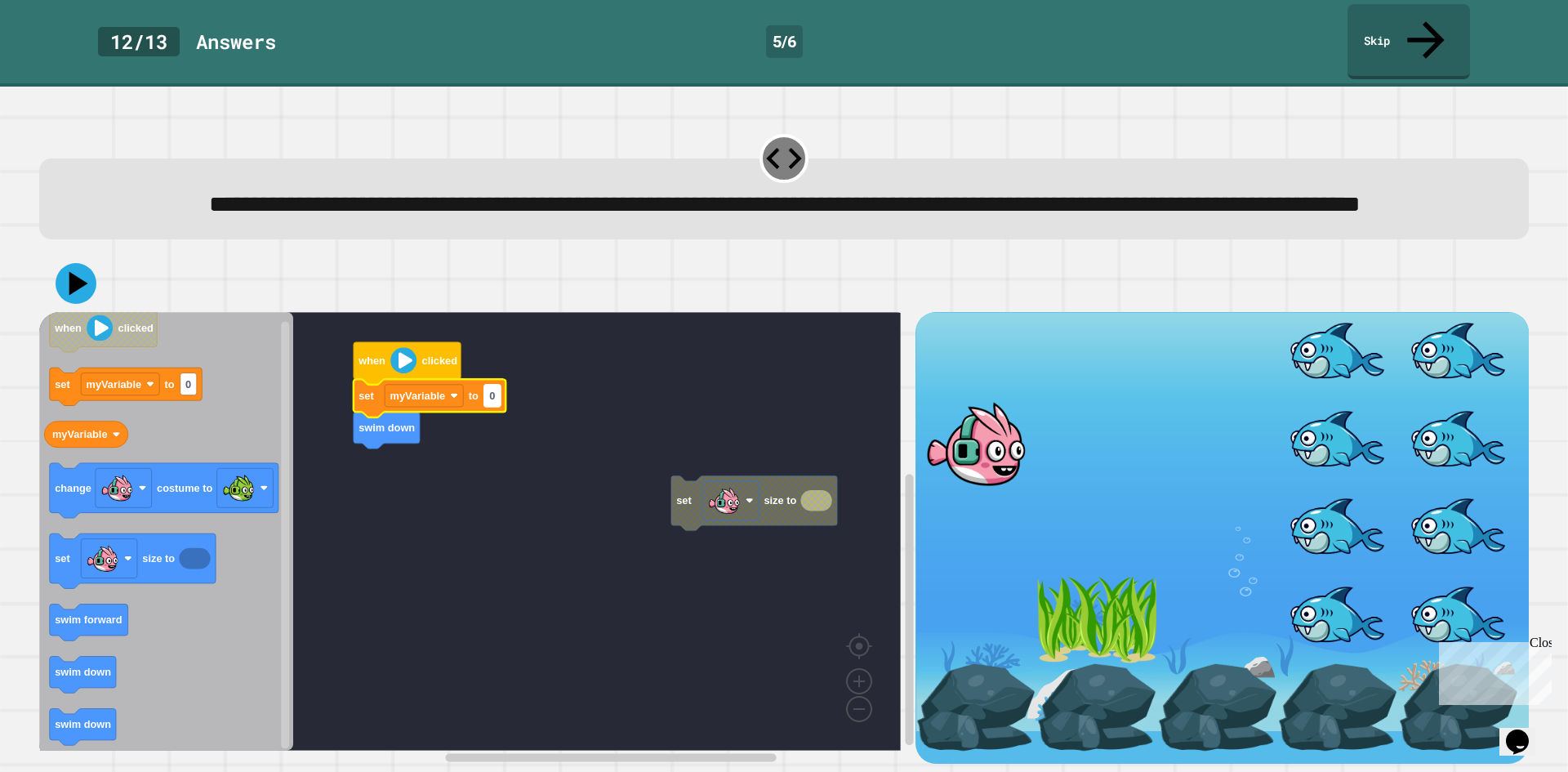
click at [495, 399] on text "0" at bounding box center [491, 396] width 5 height 13
click at [599, 400] on rect "Blockly Workspace" at bounding box center [470, 531] width 861 height 439
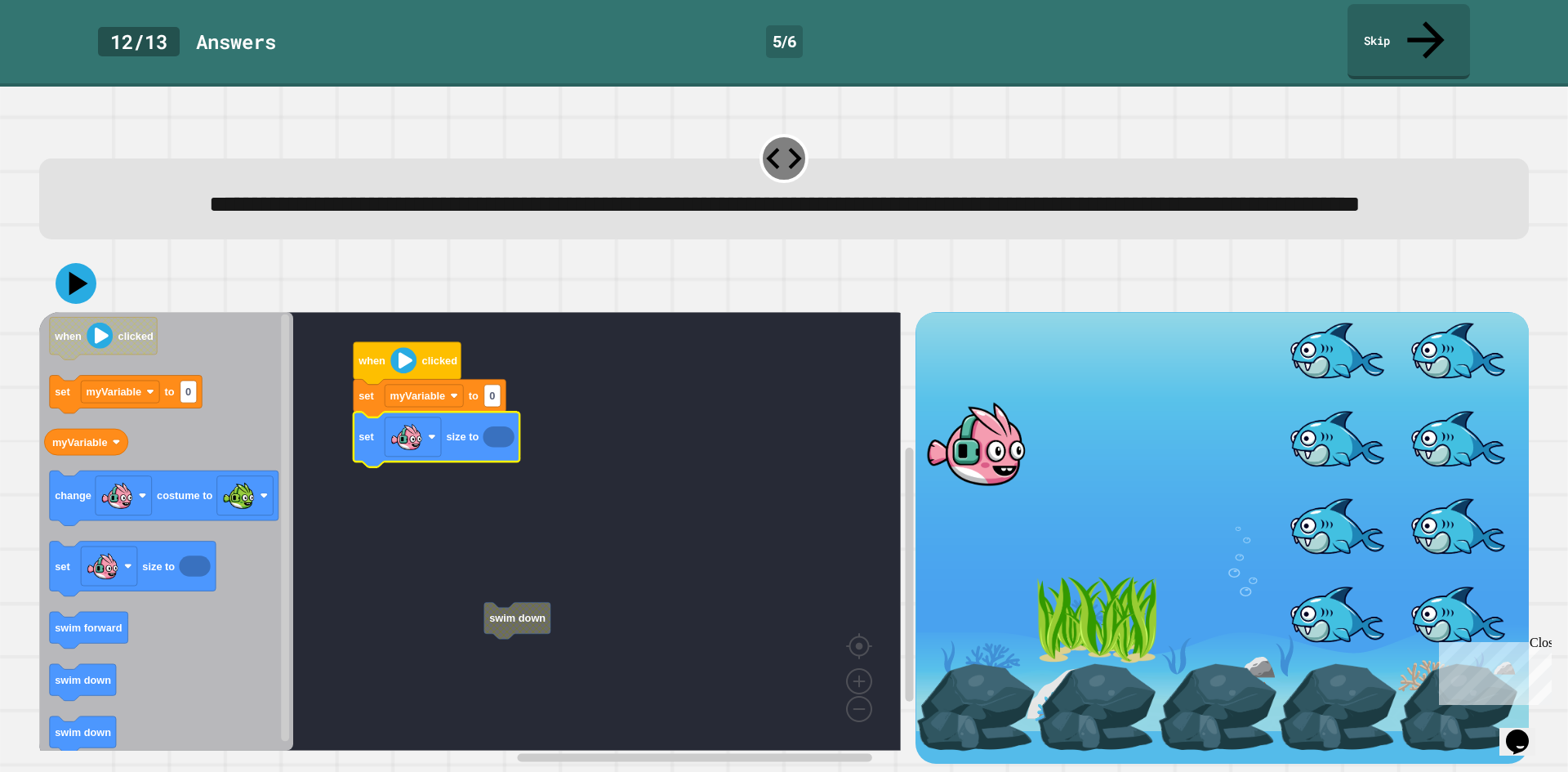
click at [505, 435] on icon "Blockly Workspace" at bounding box center [498, 437] width 31 height 21
click at [505, 446] on icon "Blockly Workspace" at bounding box center [498, 437] width 31 height 21
click at [489, 448] on icon "Blockly Workspace" at bounding box center [498, 437] width 31 height 21
click at [491, 439] on icon "Blockly Workspace" at bounding box center [498, 437] width 31 height 21
click at [491, 402] on text "0" at bounding box center [491, 396] width 5 height 13
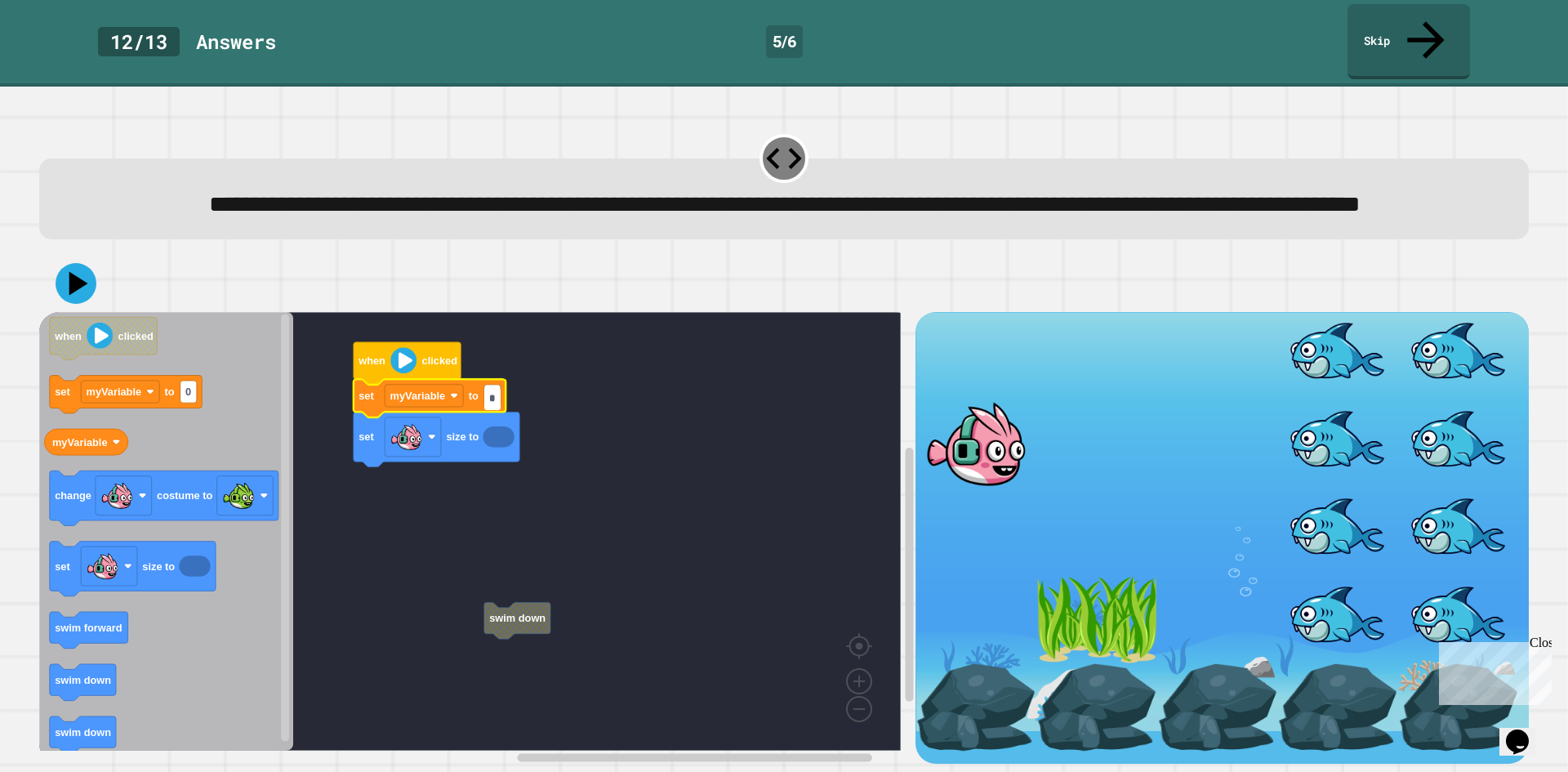
type input "**"
click at [616, 550] on rect "Blockly Workspace" at bounding box center [470, 531] width 861 height 439
click at [409, 559] on rect "Blockly Workspace" at bounding box center [470, 531] width 861 height 439
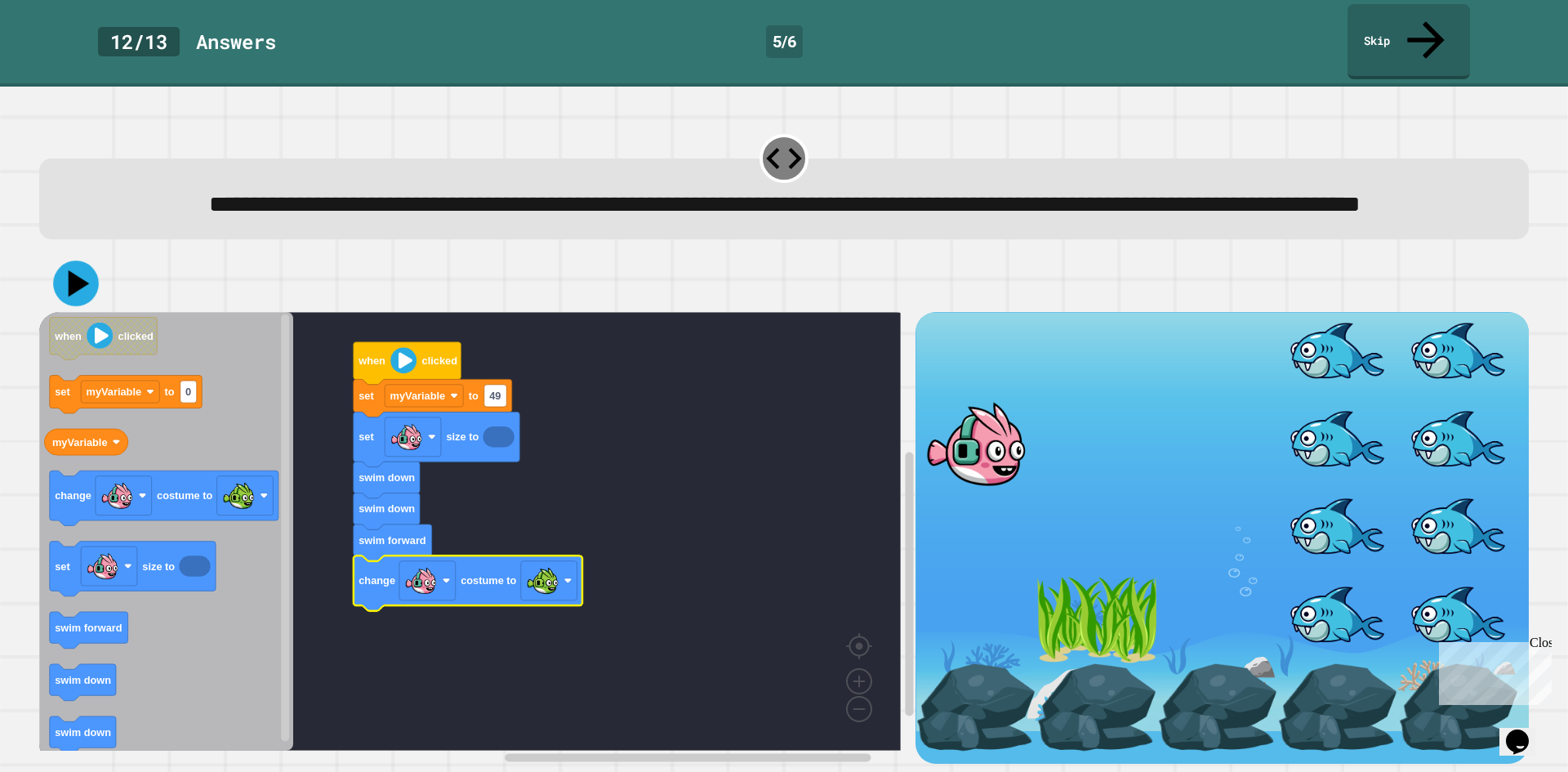
click at [87, 286] on icon at bounding box center [75, 283] width 46 height 46
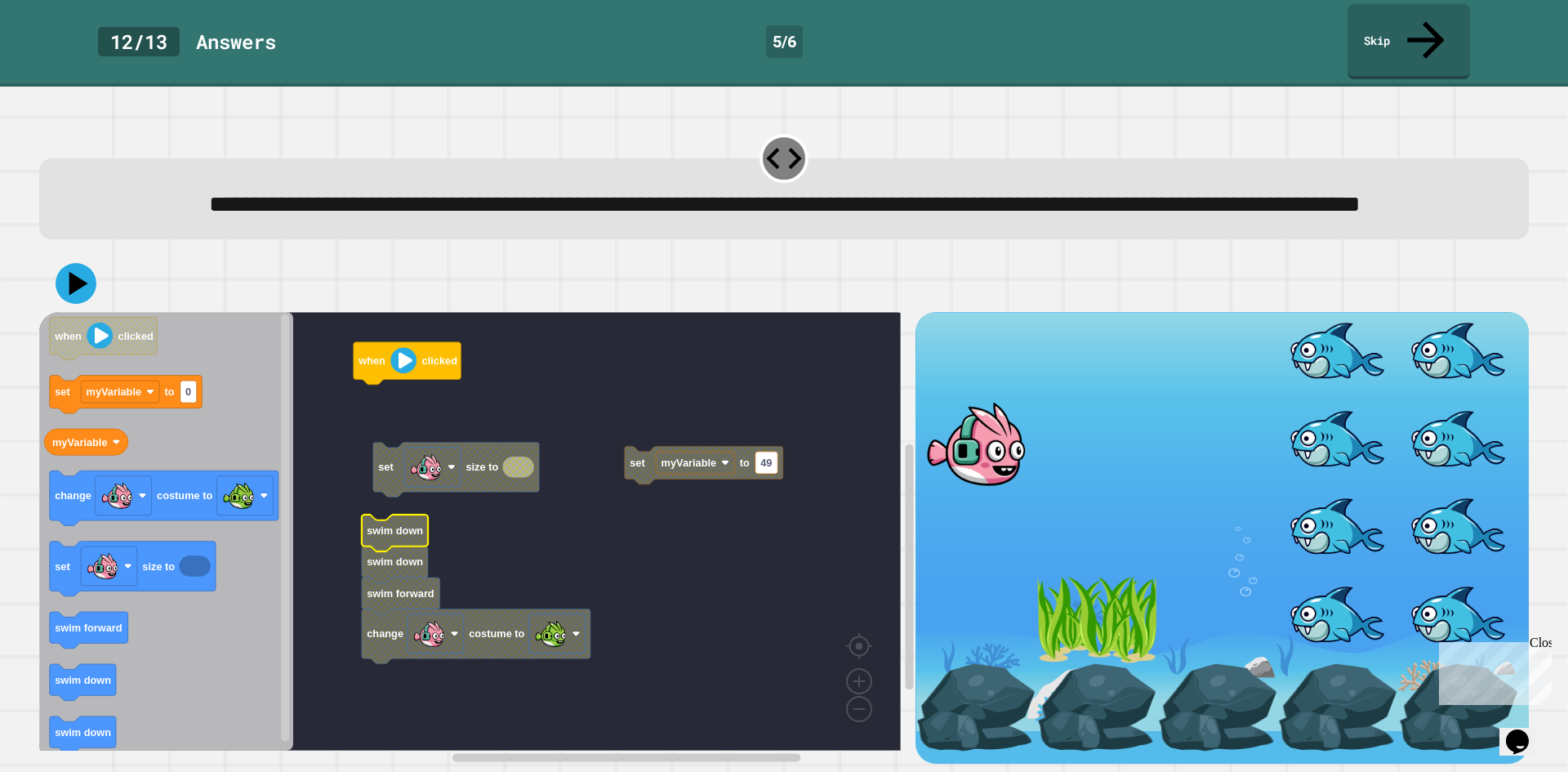
click at [408, 426] on rect "Blockly Workspace" at bounding box center [470, 531] width 861 height 439
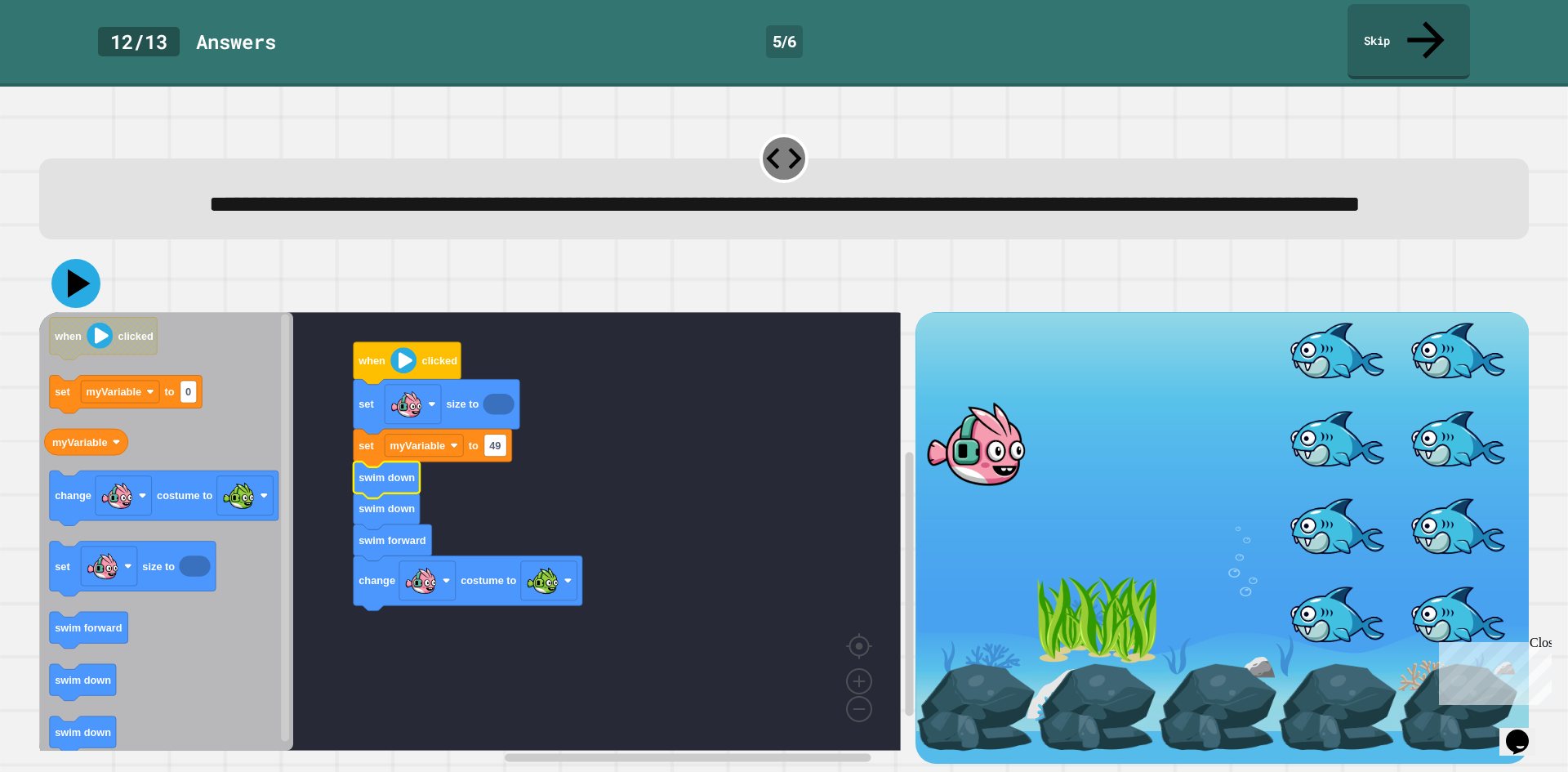
click at [71, 274] on icon at bounding box center [76, 283] width 49 height 49
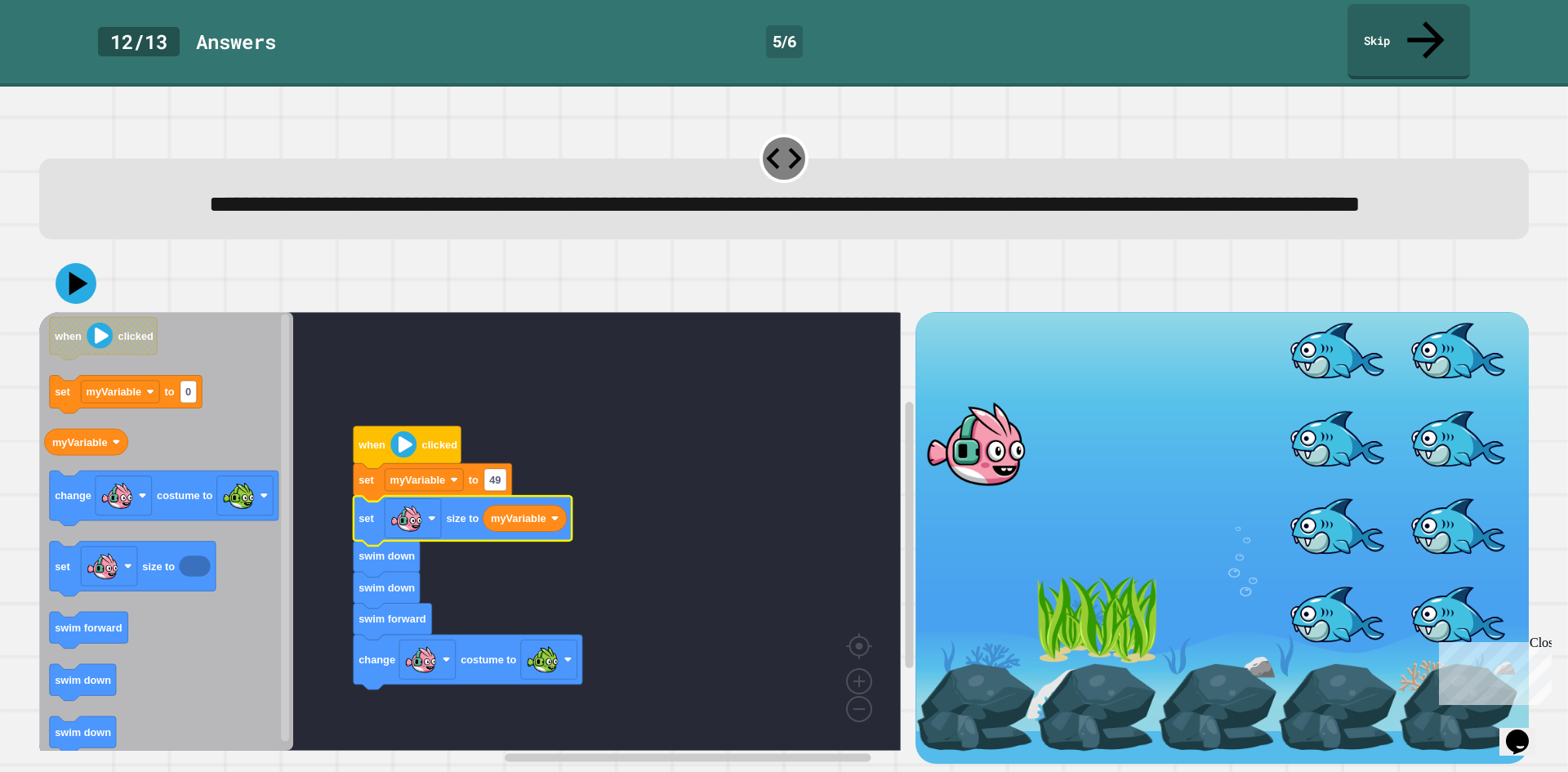
click at [84, 296] on icon at bounding box center [76, 283] width 41 height 41
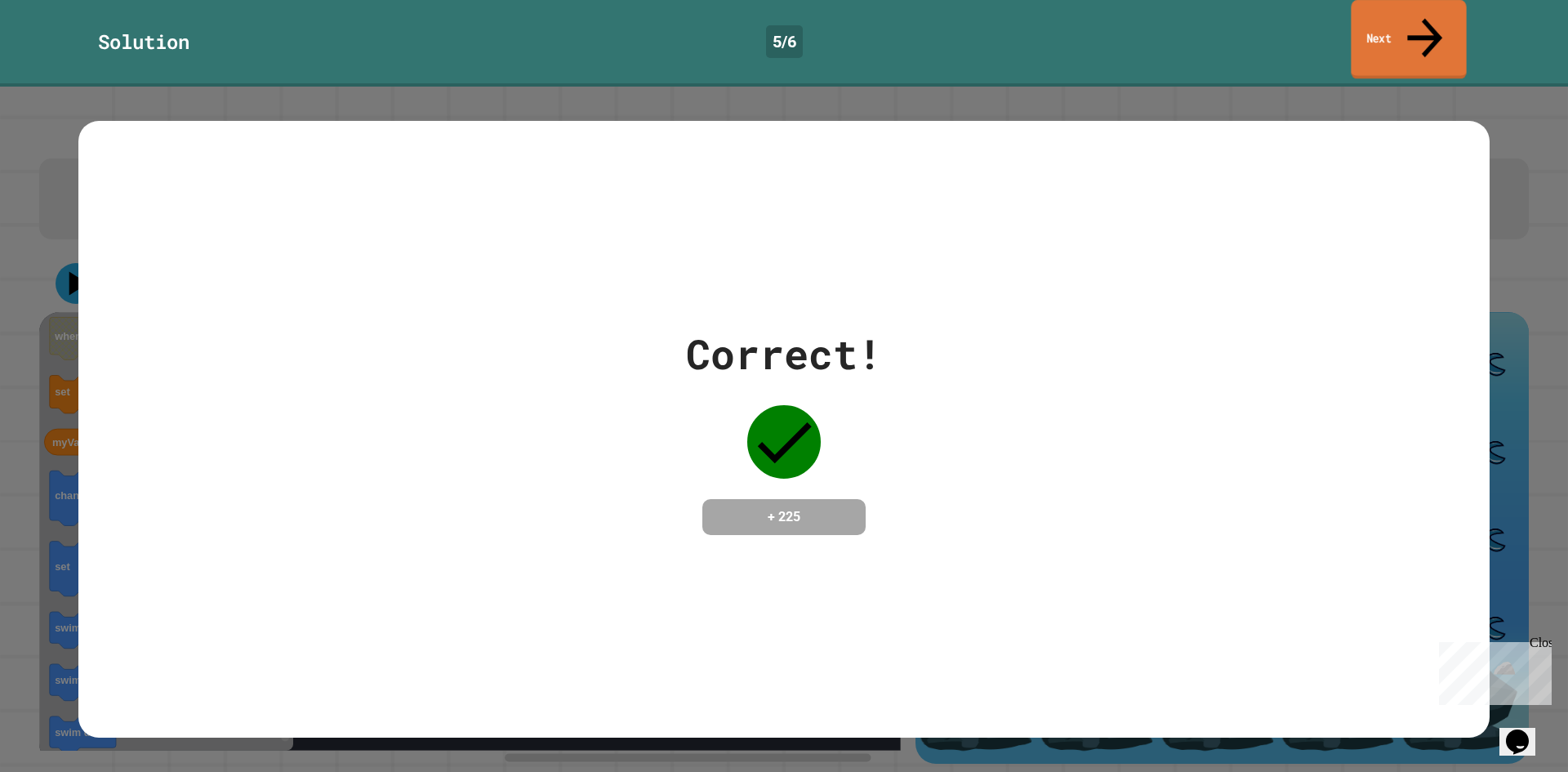
click at [1404, 21] on link "Next" at bounding box center [1408, 39] width 115 height 80
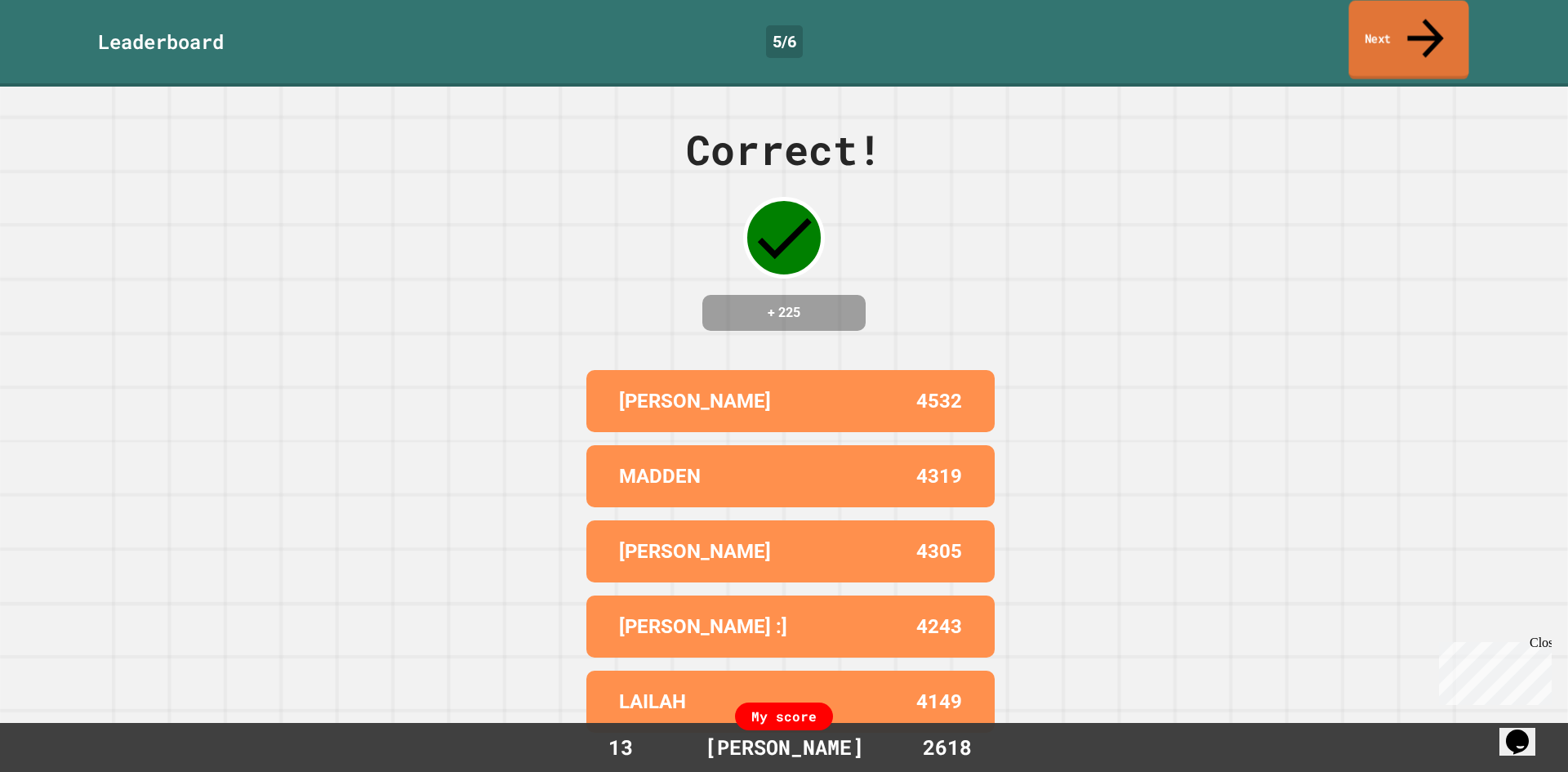
click at [1404, 21] on link "Next" at bounding box center [1409, 40] width 120 height 80
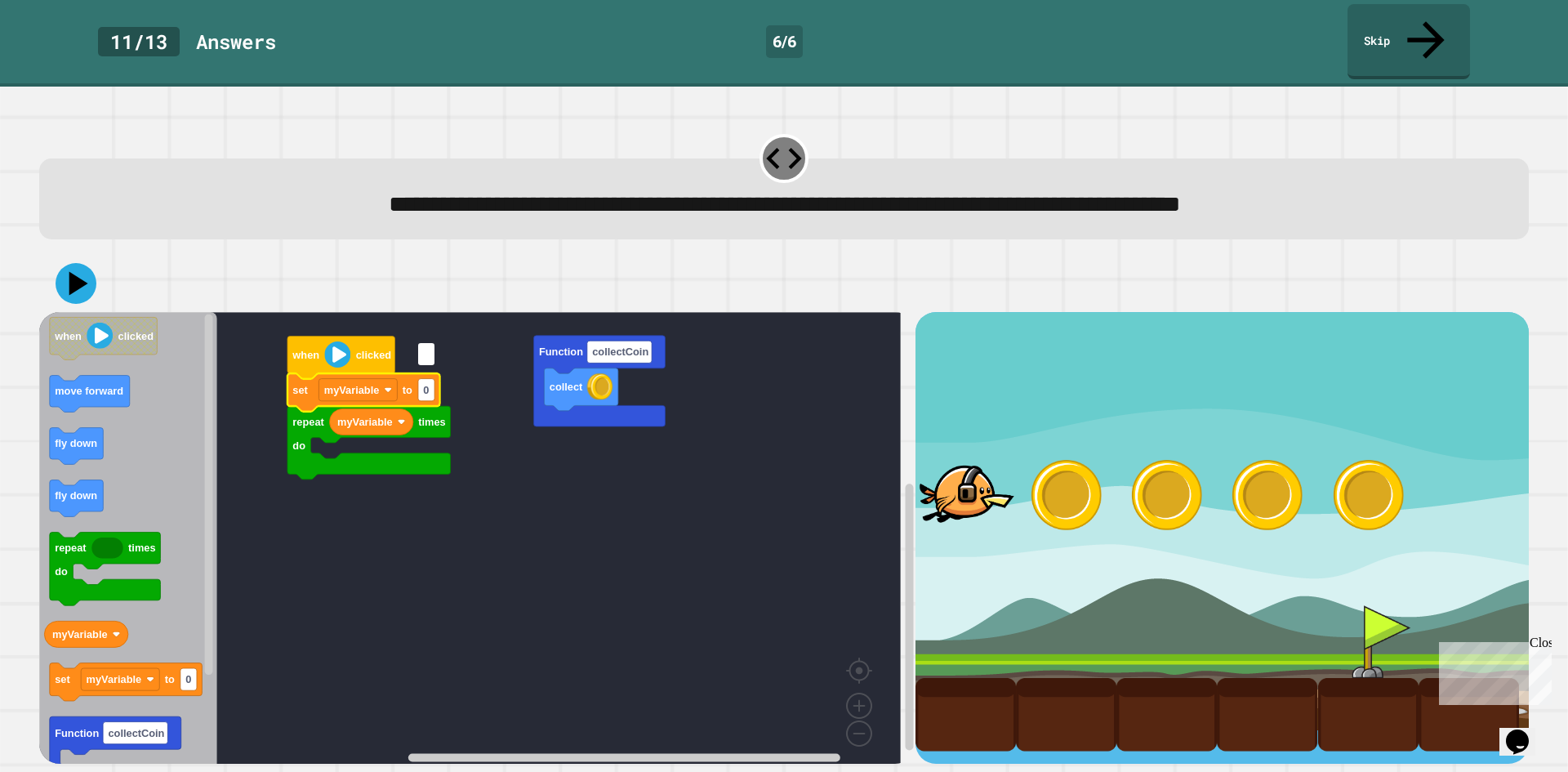
type input "*"
click at [600, 614] on rect "Blockly Workspace" at bounding box center [470, 543] width 861 height 463
click at [425, 379] on rect "Blockly Workspace" at bounding box center [426, 390] width 16 height 22
type input "*"
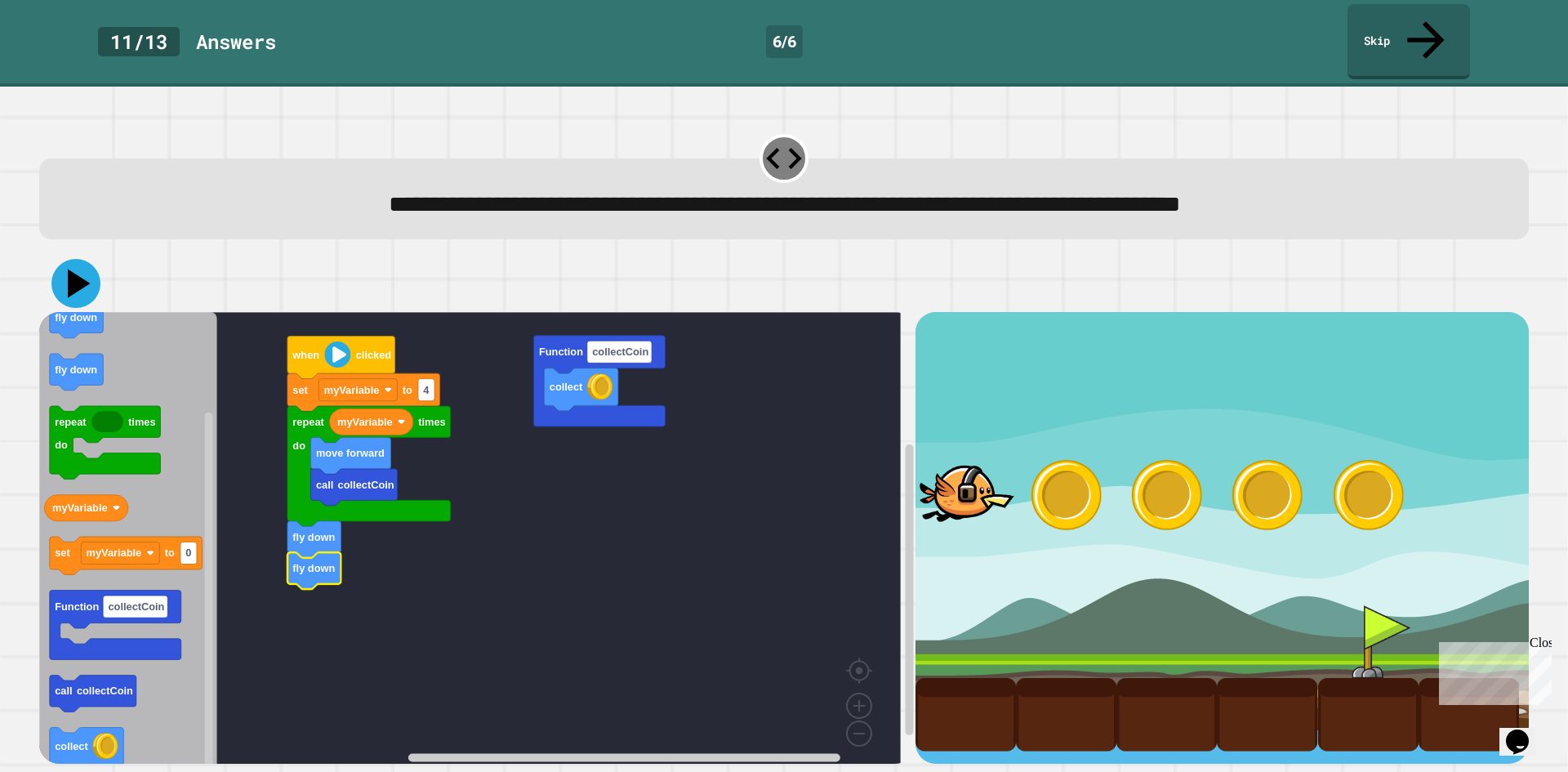
click at [62, 259] on icon at bounding box center [76, 283] width 49 height 49
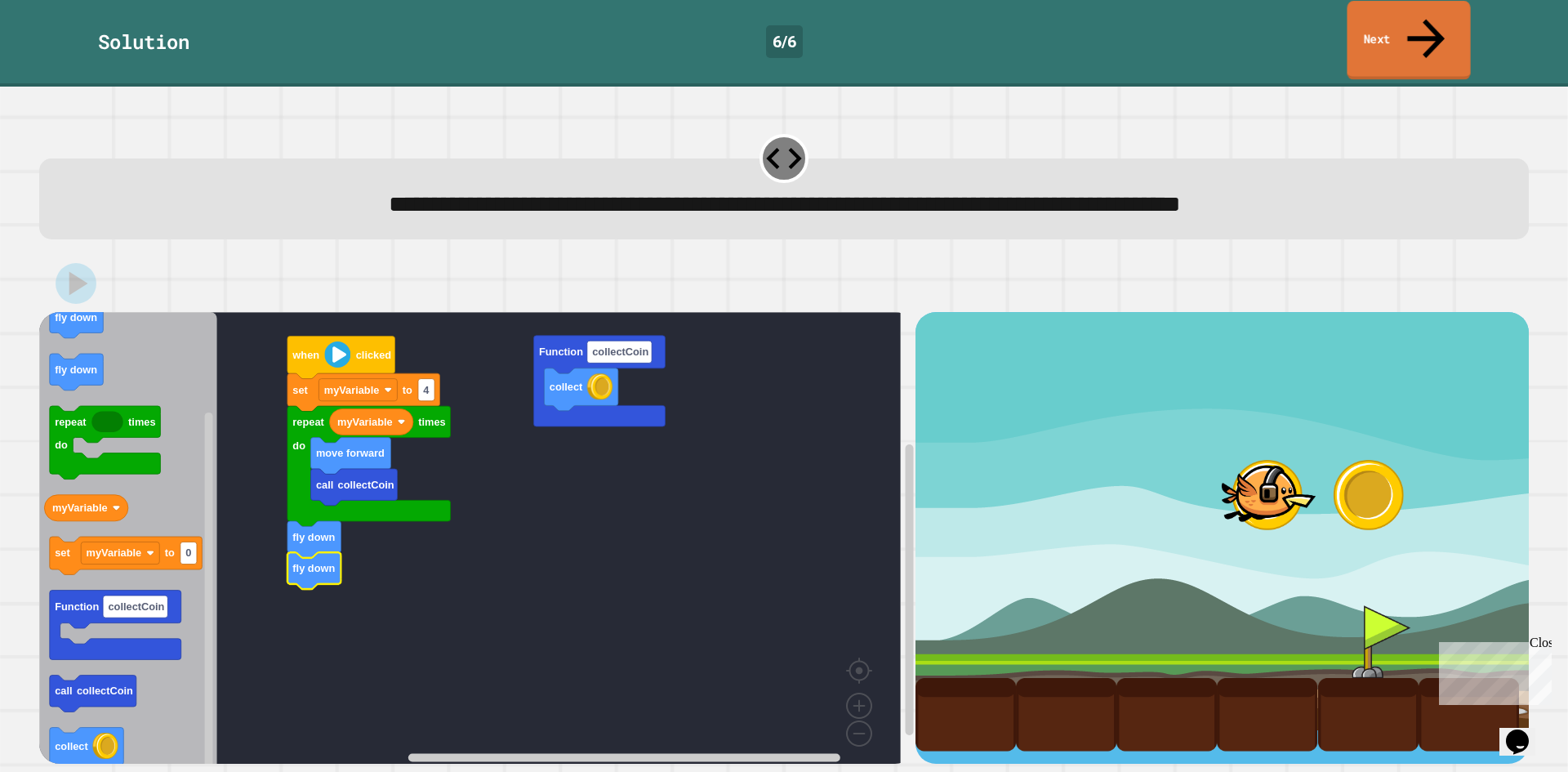
click at [1459, 23] on link "Next" at bounding box center [1408, 40] width 123 height 80
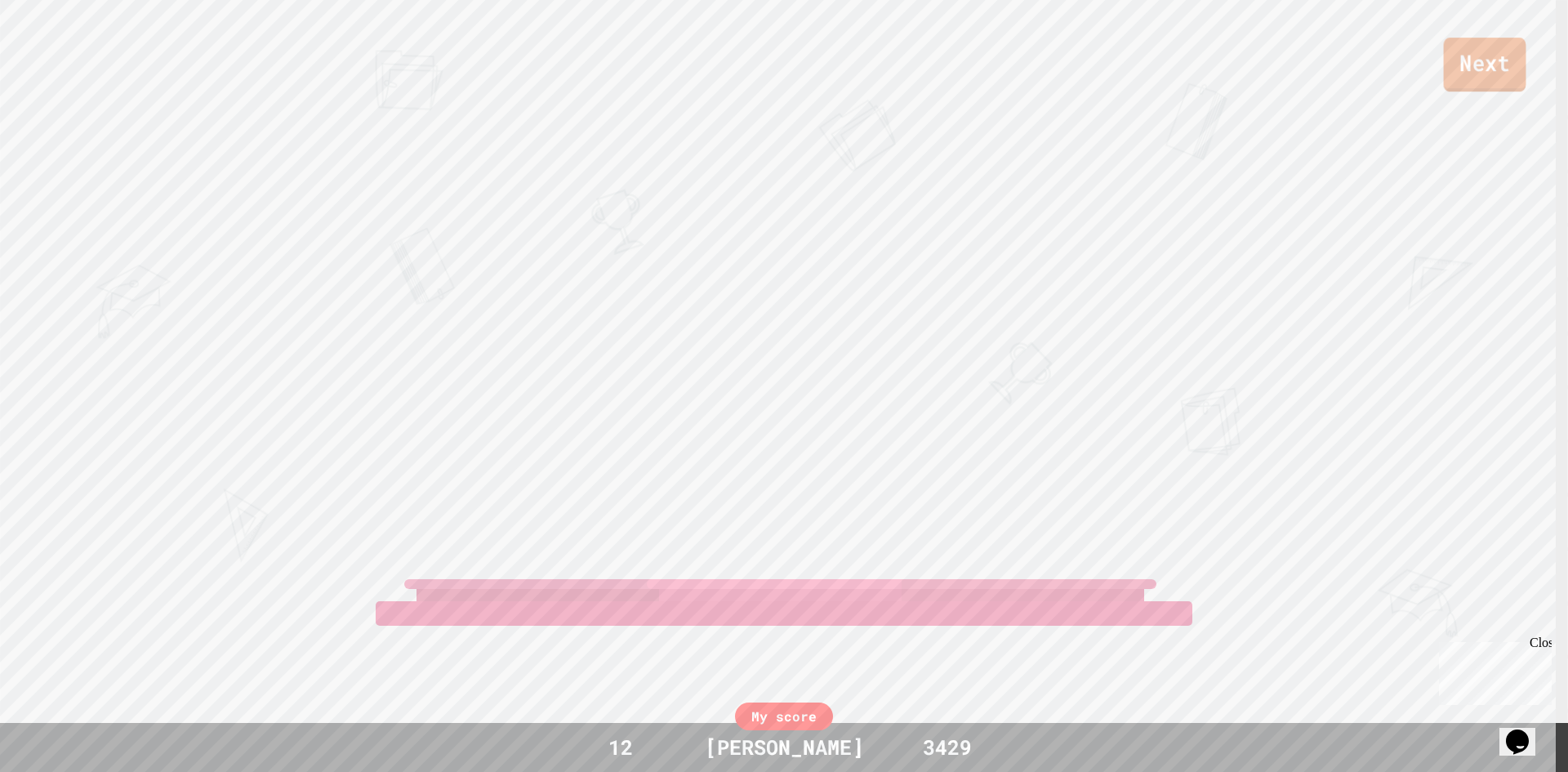
click at [1477, 90] on link "Next" at bounding box center [1485, 64] width 82 height 54
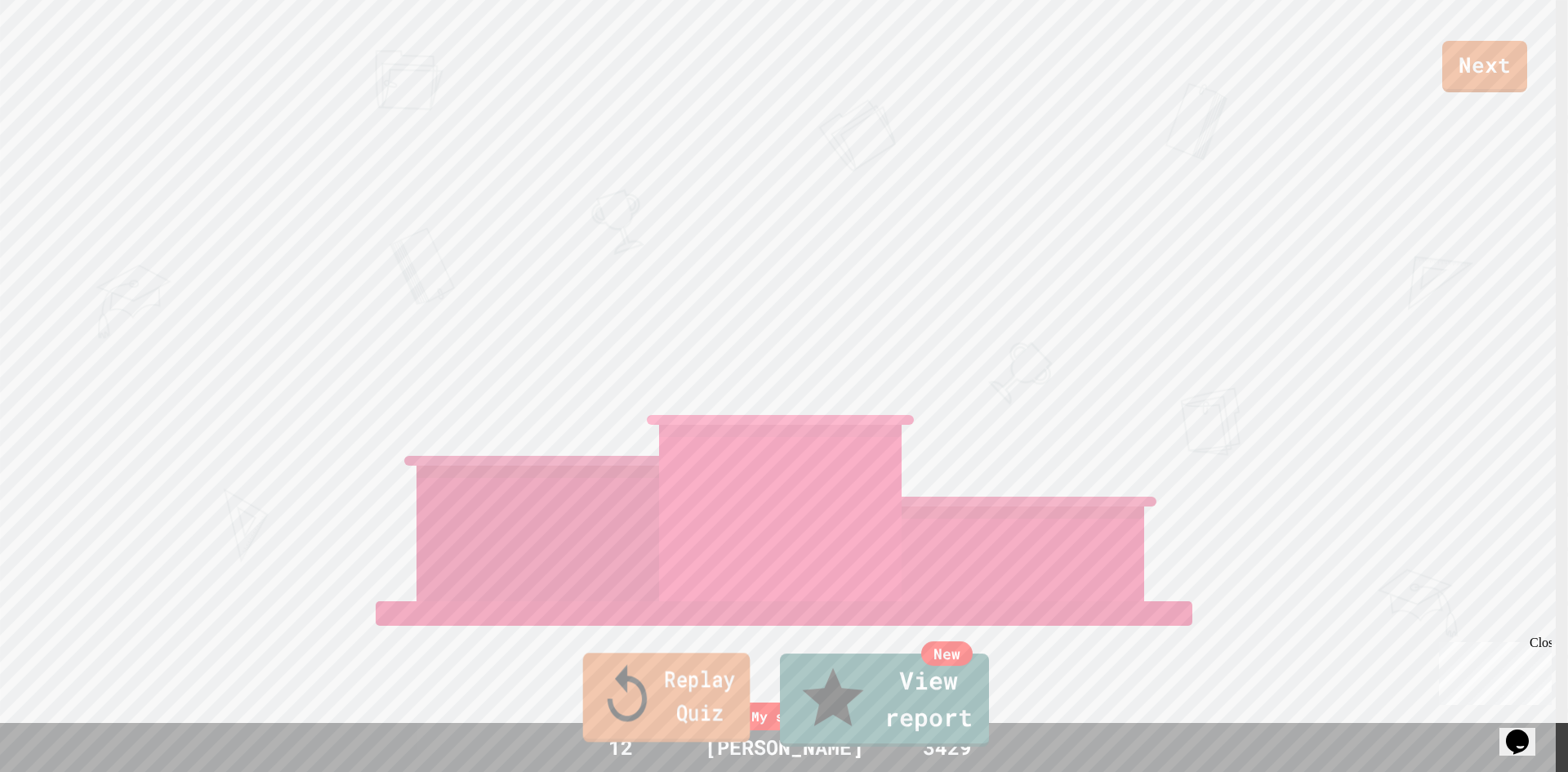
click at [683, 736] on link "Replay Quiz" at bounding box center [667, 697] width 167 height 89
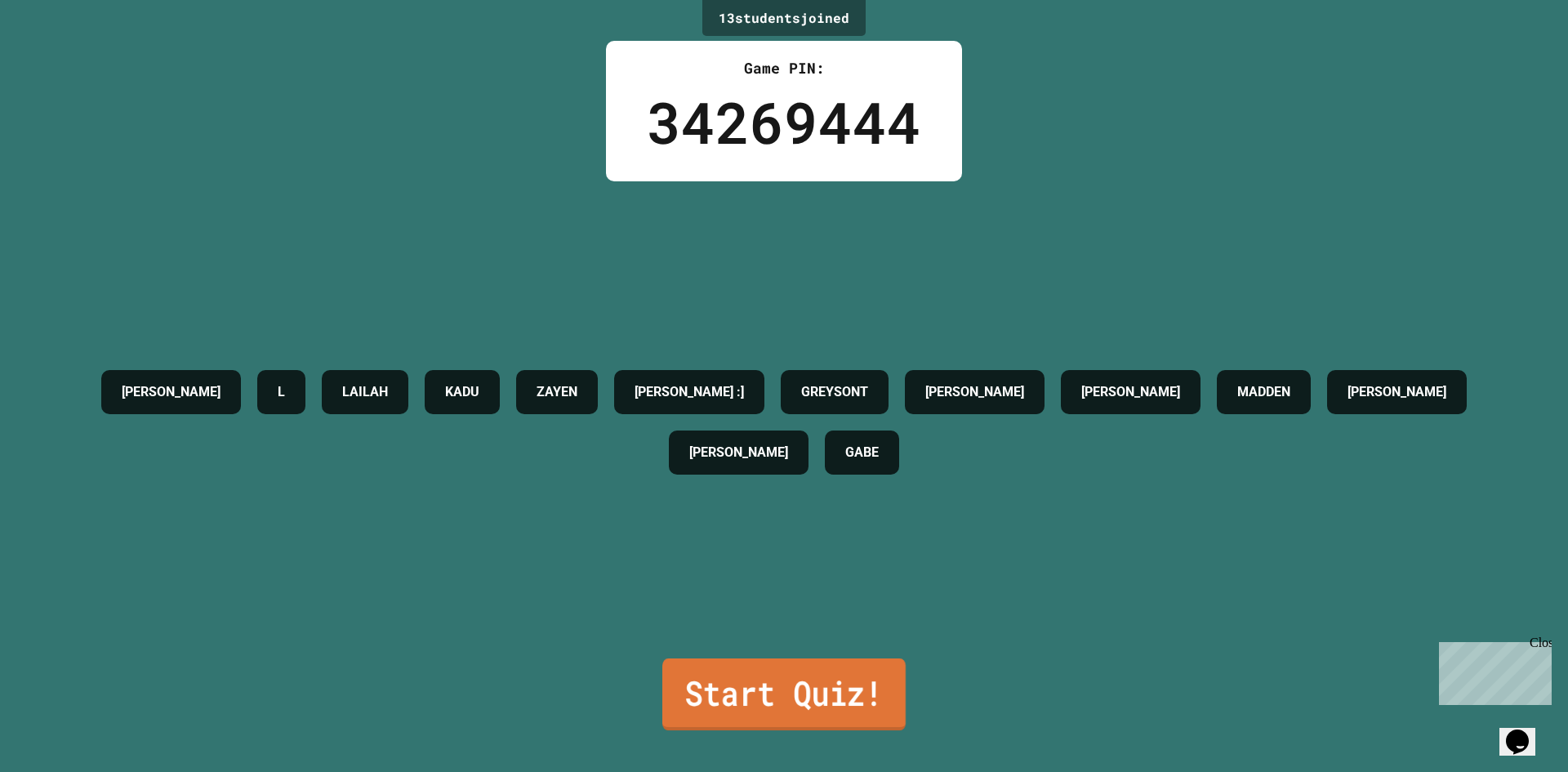
click at [802, 702] on link "Start Quiz!" at bounding box center [784, 694] width 243 height 71
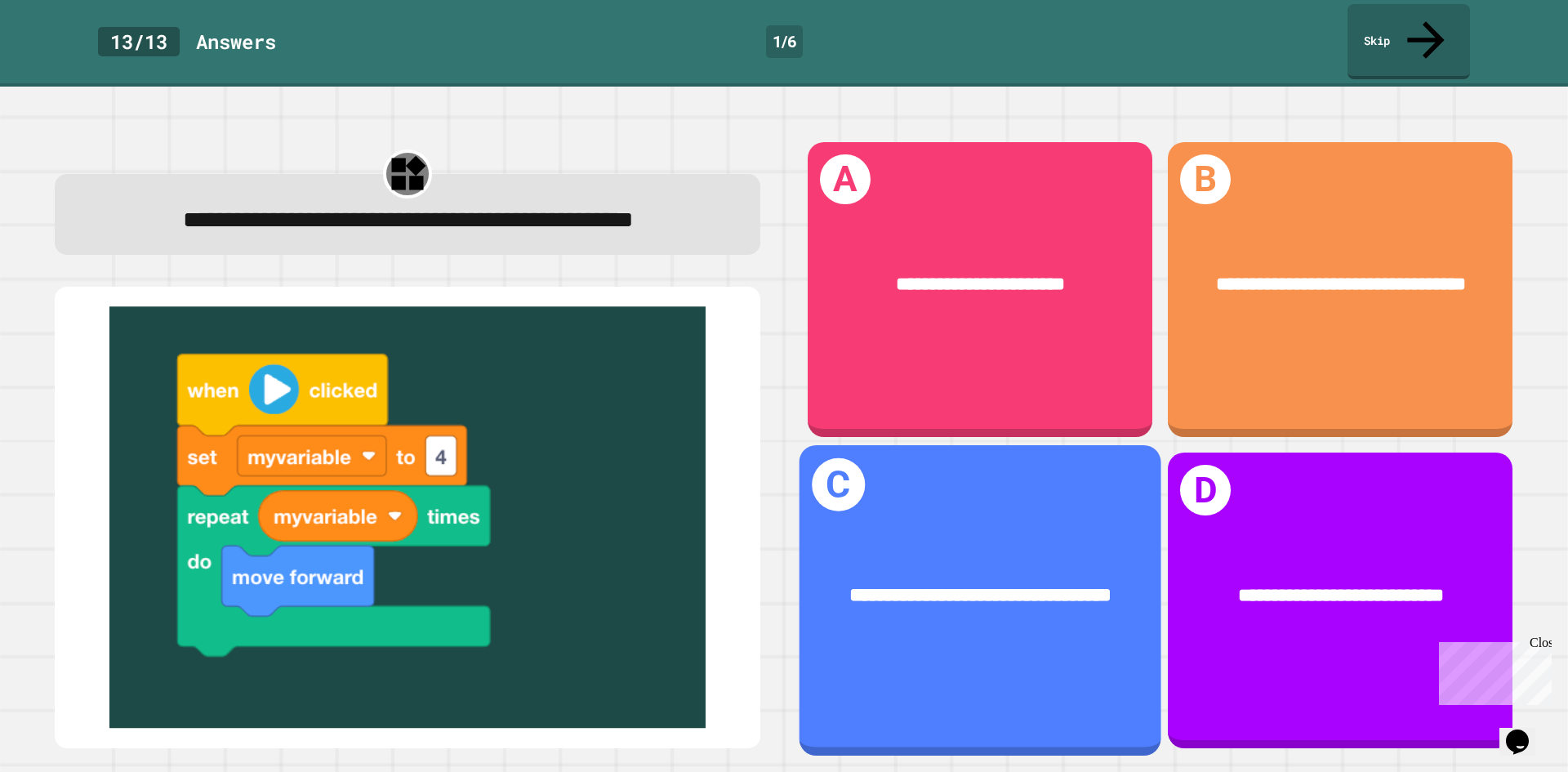
click at [1017, 581] on div "**********" at bounding box center [980, 596] width 281 height 30
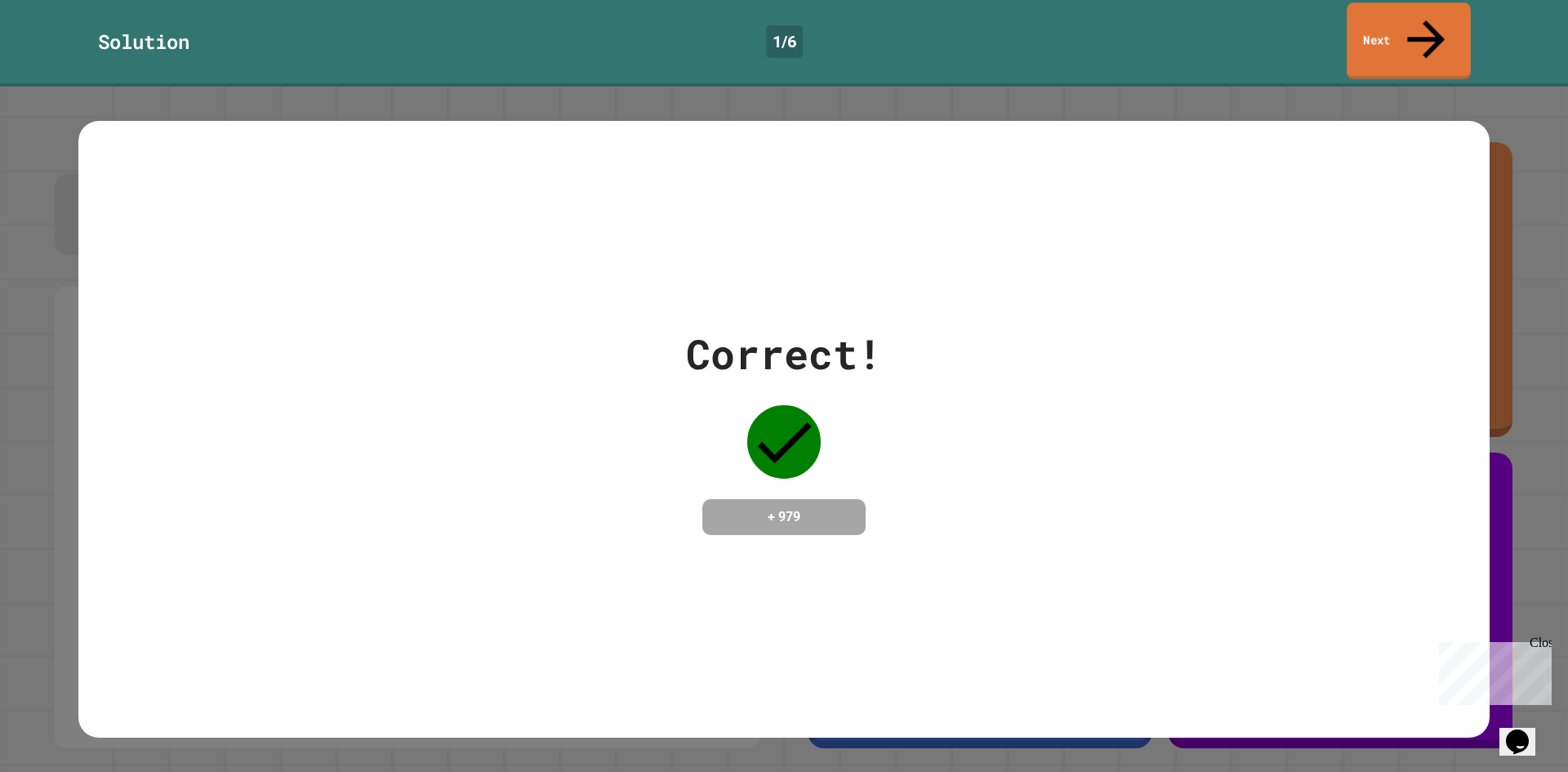
click at [1408, 18] on link "Next" at bounding box center [1408, 41] width 124 height 77
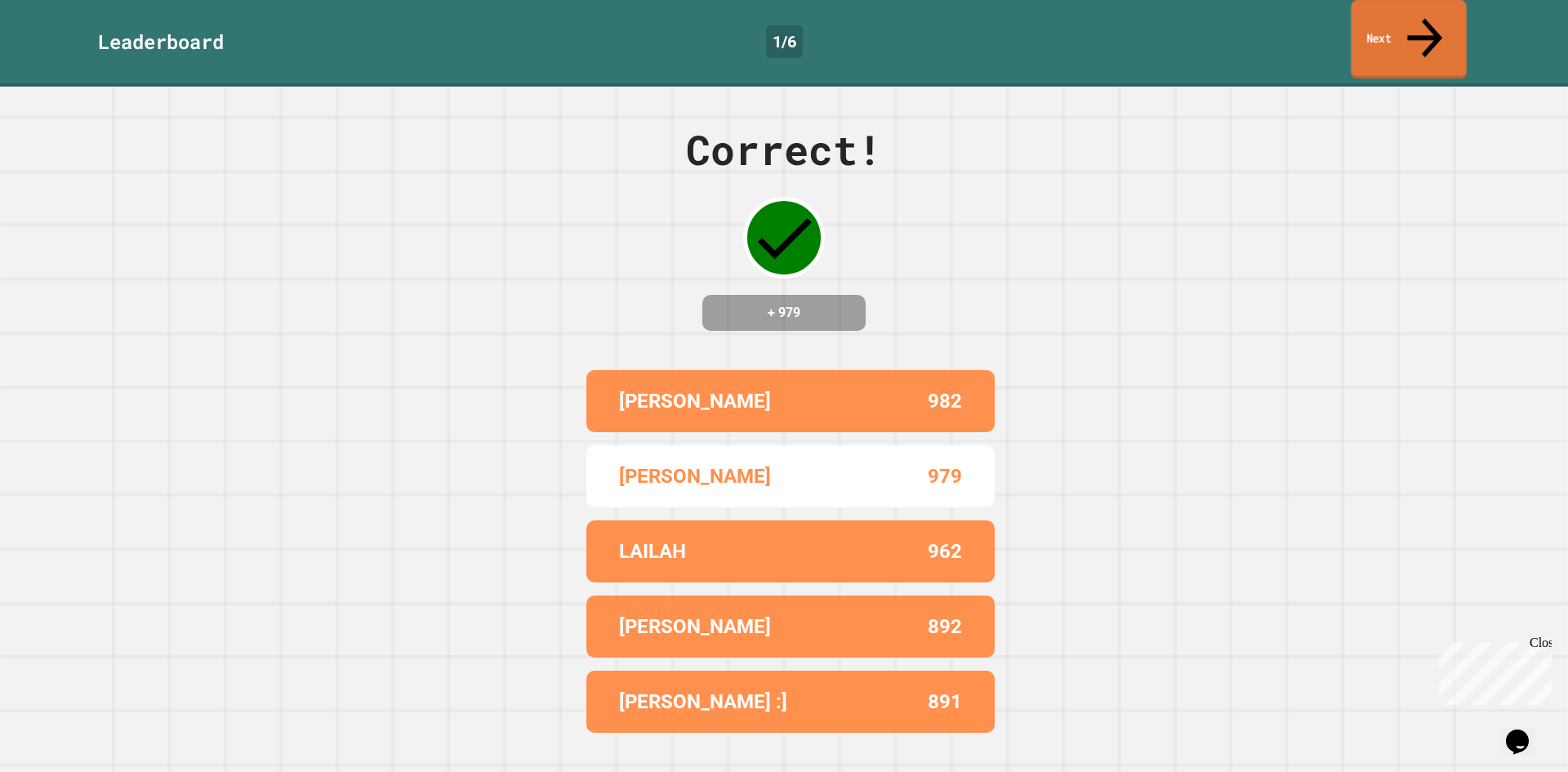
click at [1442, 21] on link "Next" at bounding box center [1408, 39] width 115 height 80
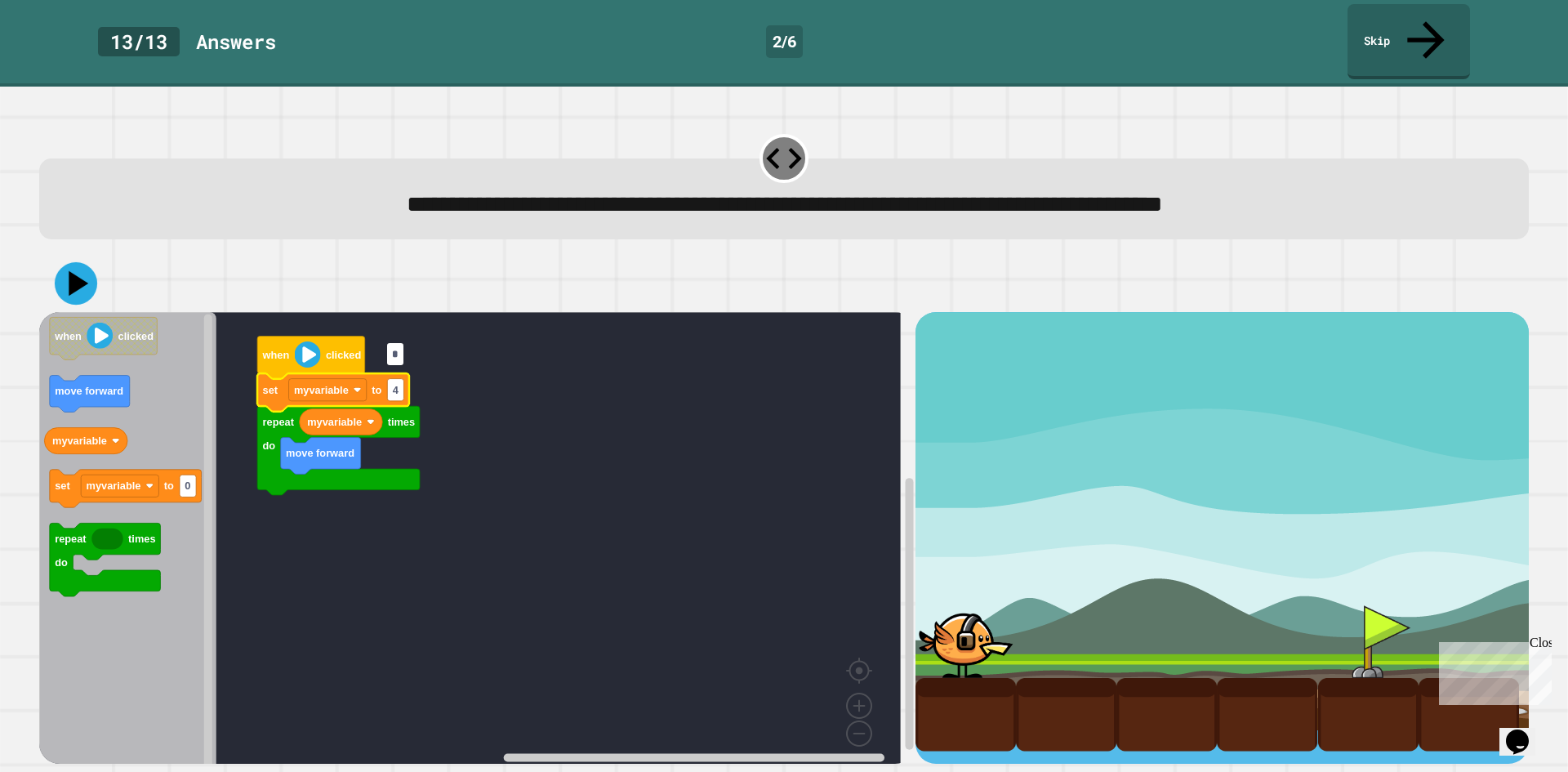
type input "*"
click at [78, 262] on icon at bounding box center [76, 283] width 43 height 43
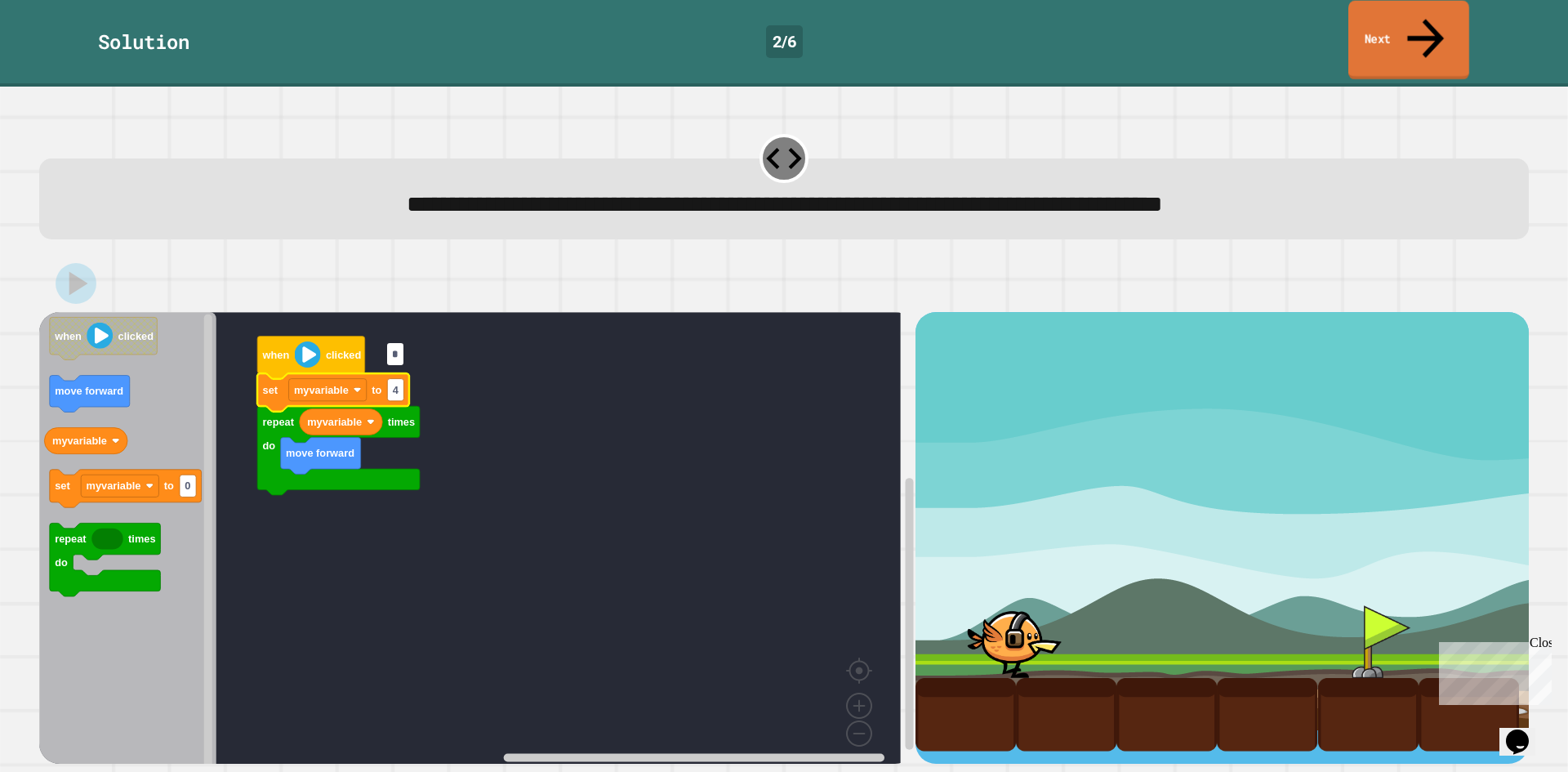
click at [1379, 27] on link "Next" at bounding box center [1408, 40] width 121 height 80
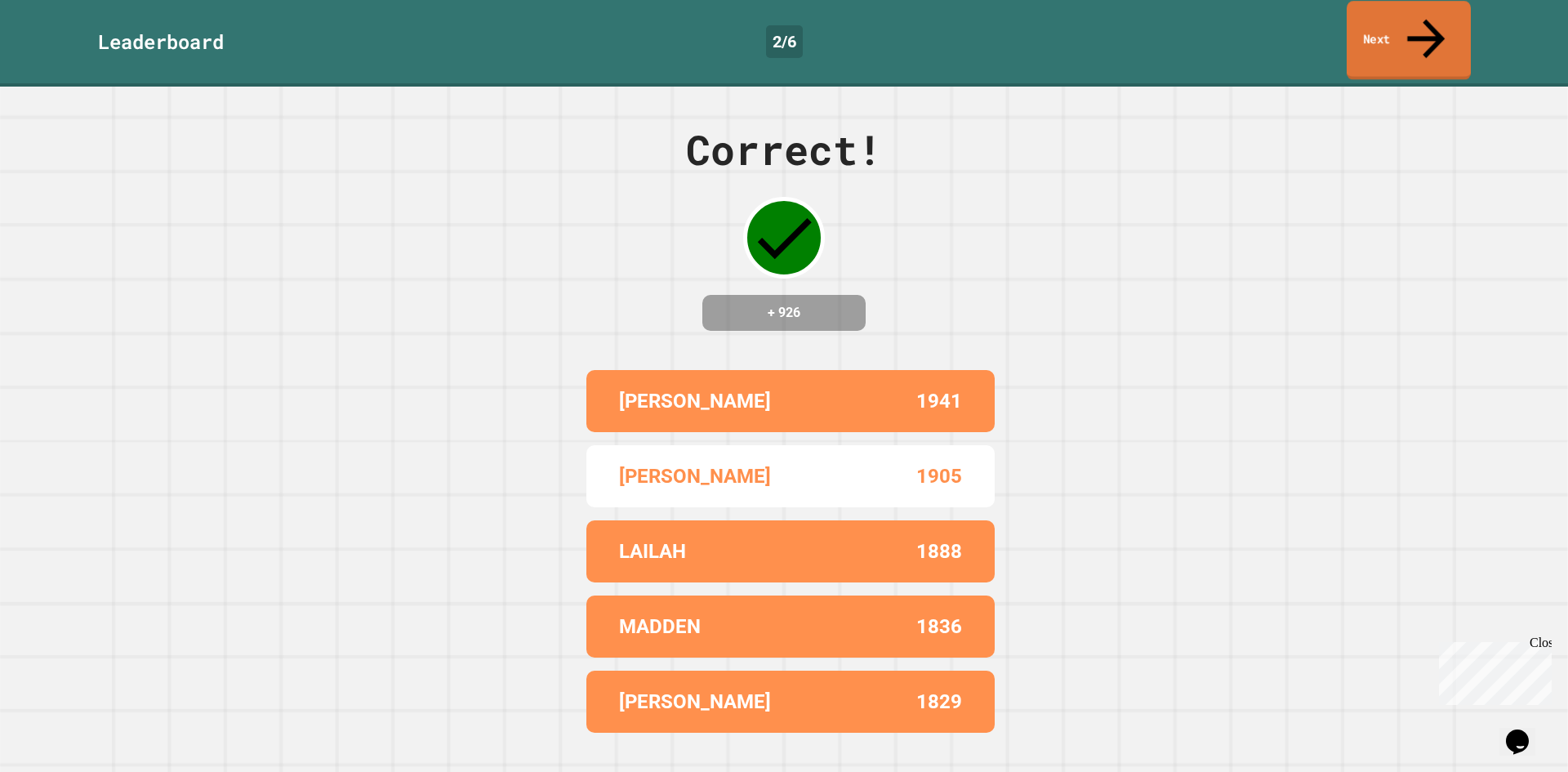
click at [1379, 27] on link "Next" at bounding box center [1408, 40] width 124 height 80
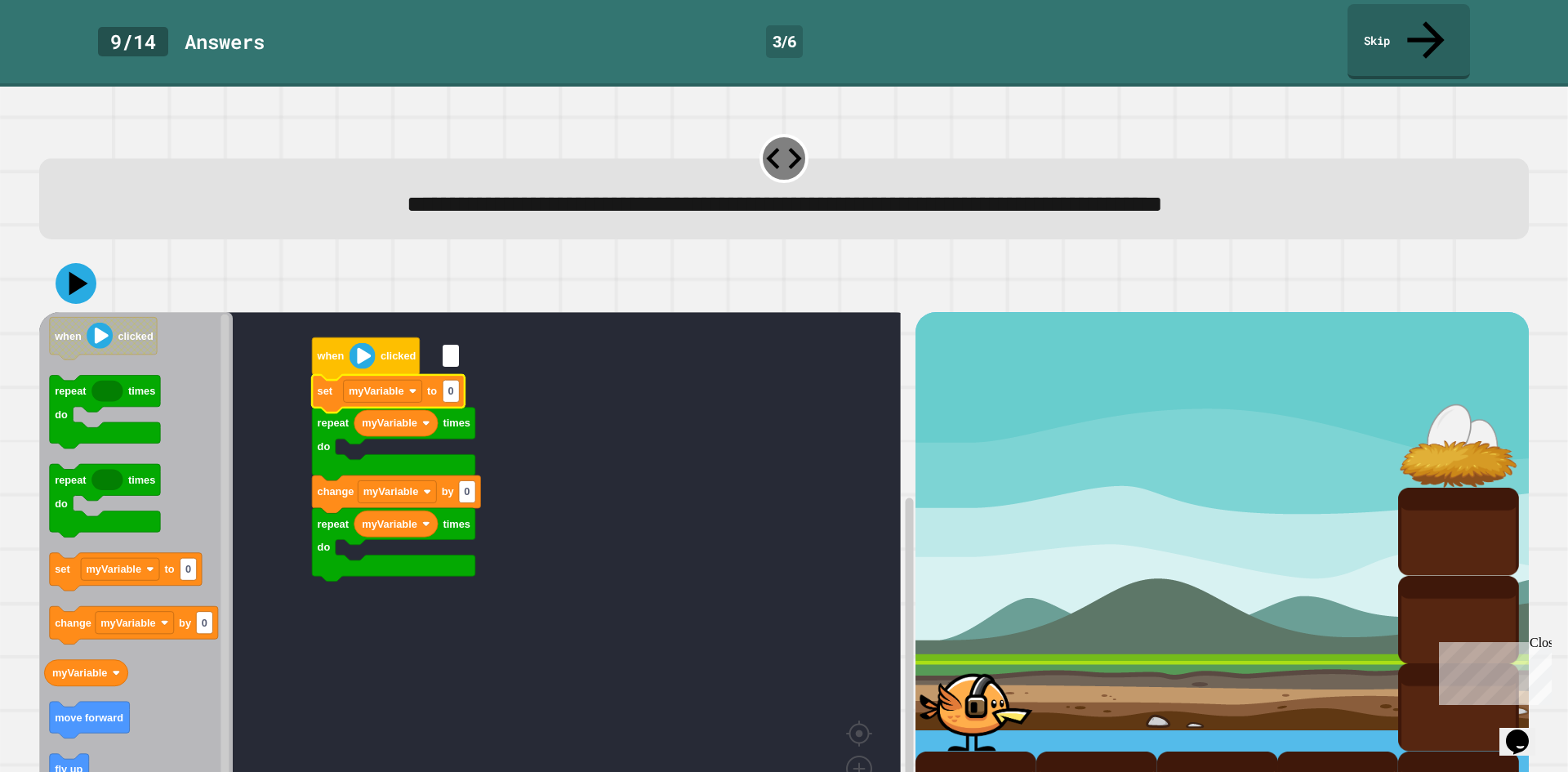
type input "*"
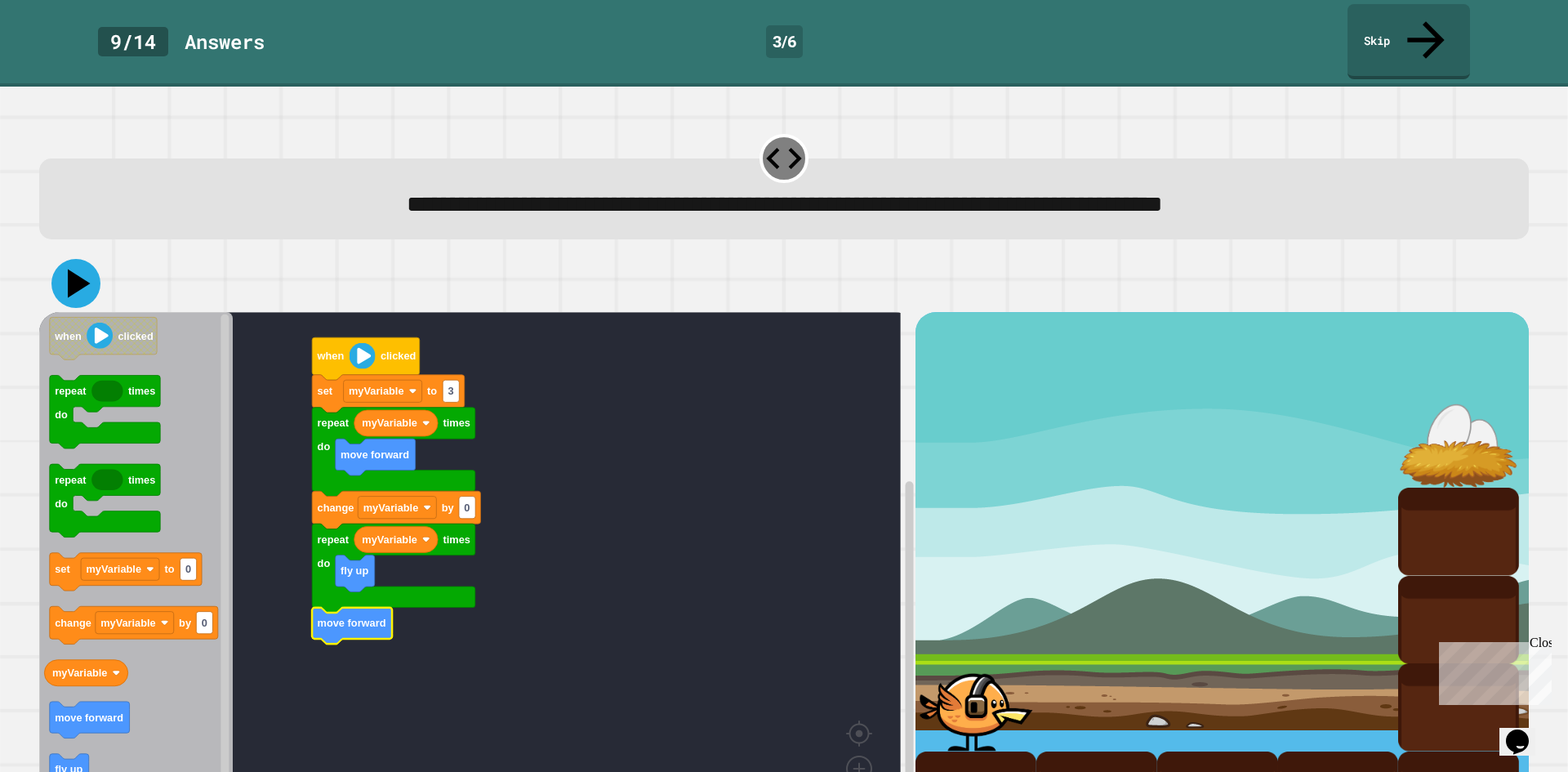
click at [77, 270] on icon at bounding box center [80, 284] width 23 height 29
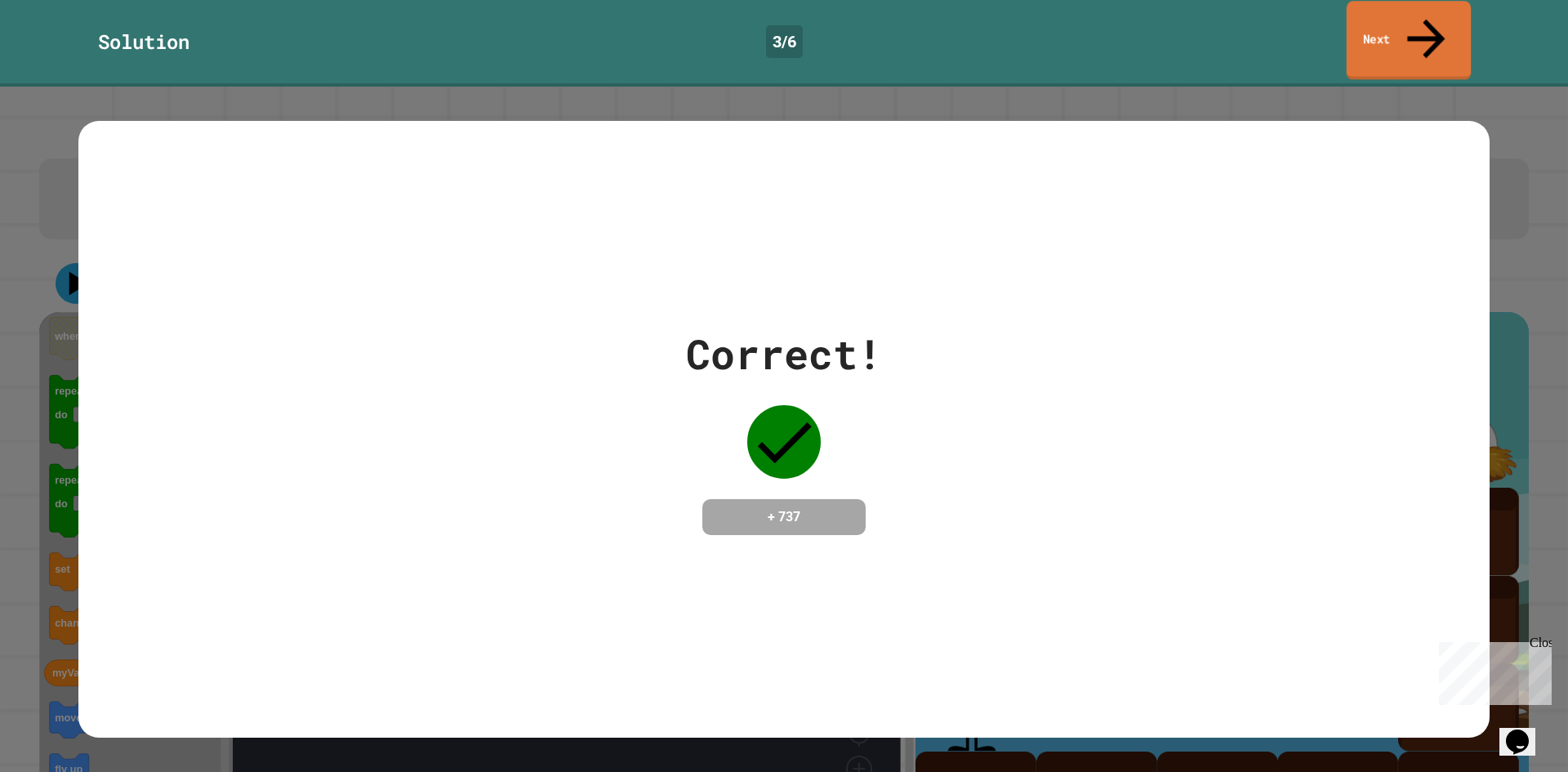
click at [1392, 27] on link "Next" at bounding box center [1408, 40] width 124 height 80
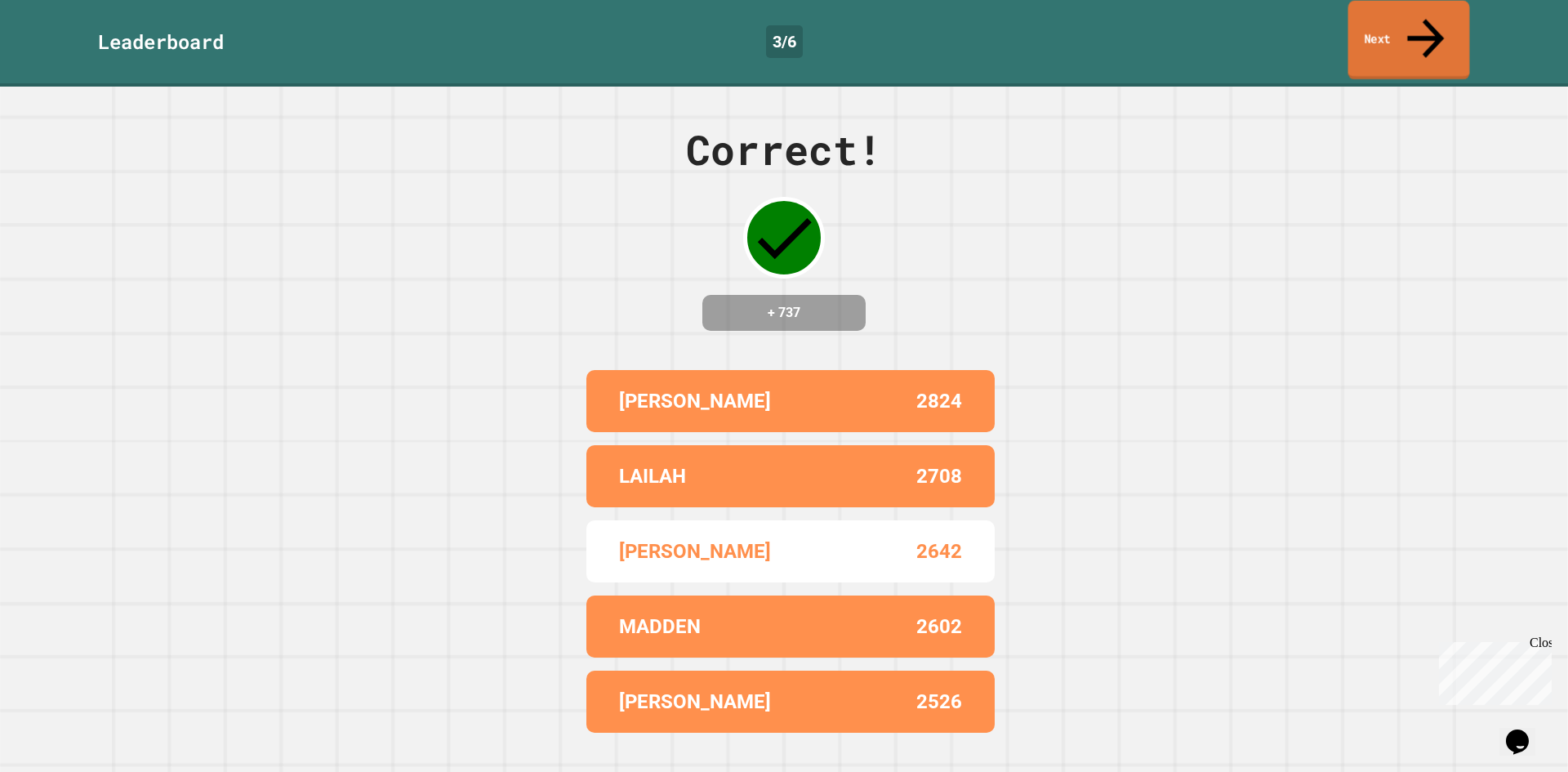
click at [1401, 3] on link "Next" at bounding box center [1409, 40] width 122 height 80
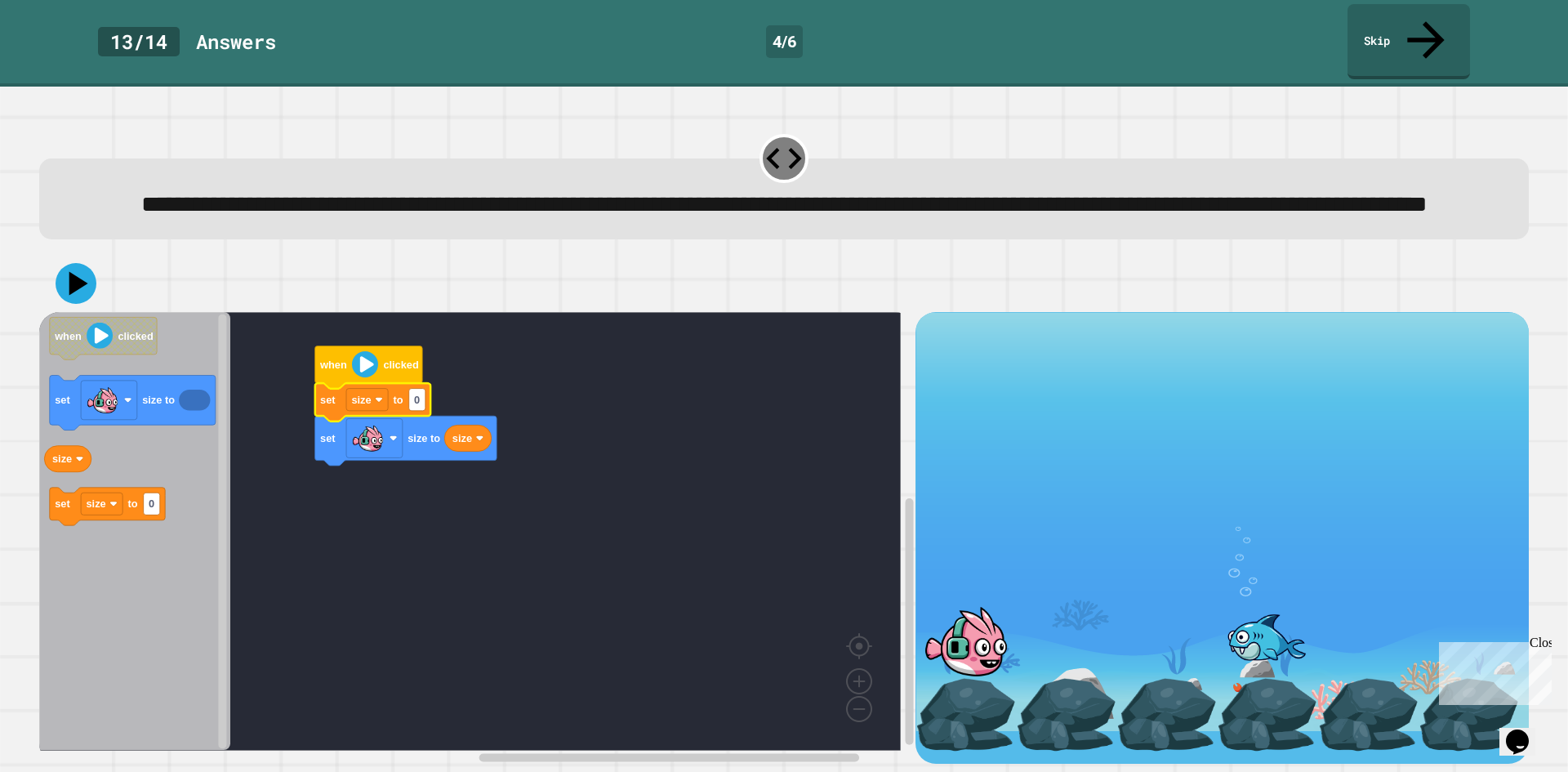
click at [431, 404] on g "set size to 0 set size to size" at bounding box center [407, 425] width 182 height 82
click at [425, 407] on rect "Blockly Workspace" at bounding box center [417, 399] width 16 height 22
click at [416, 412] on input "*" at bounding box center [417, 403] width 16 height 22
click at [418, 403] on input "*" at bounding box center [417, 403] width 16 height 22
type input "***"
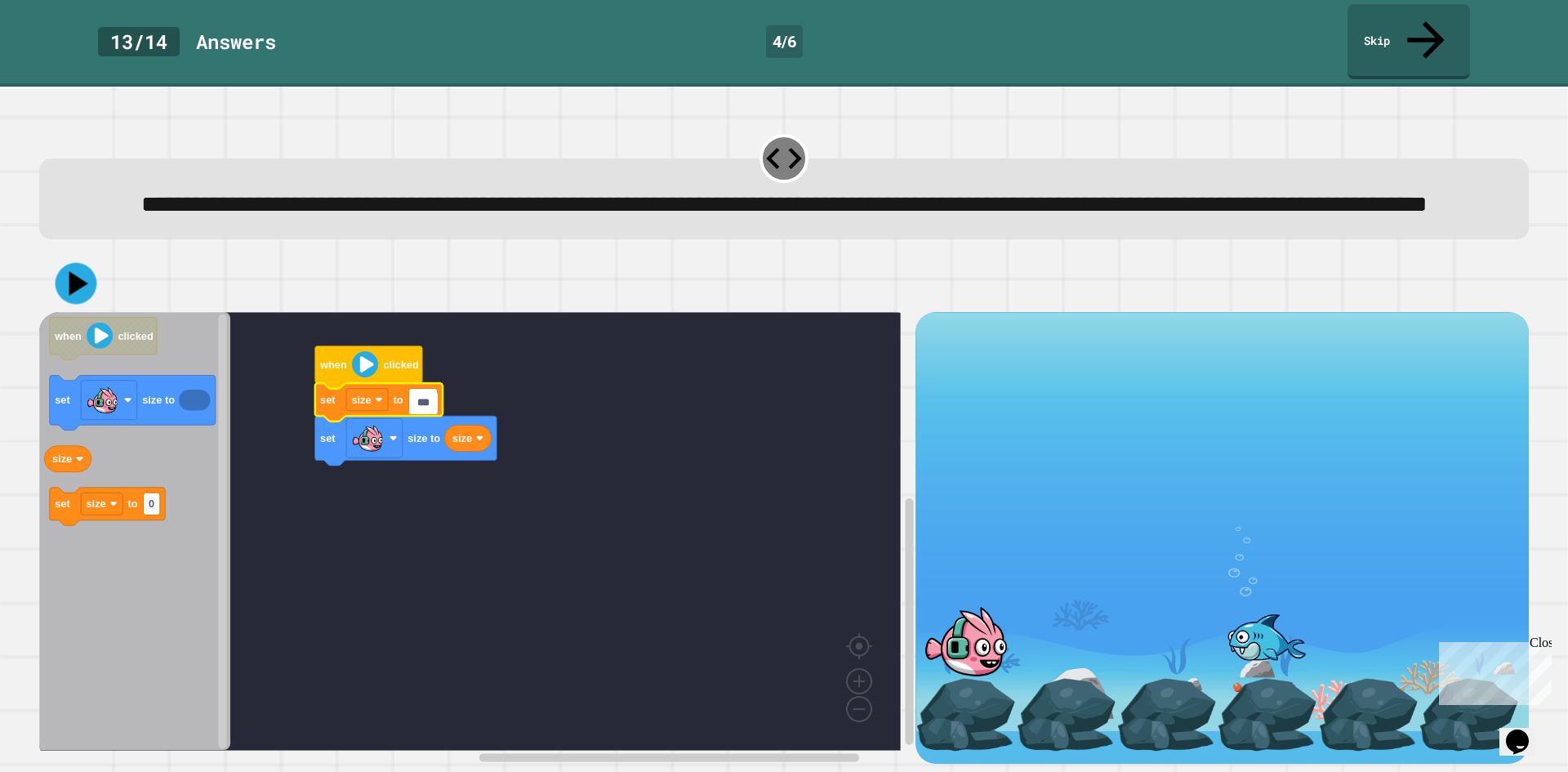
click at [55, 298] on div at bounding box center [784, 283] width 1489 height 57
drag, startPoint x: 55, startPoint y: 298, endPoint x: 77, endPoint y: 290, distance: 23.4
click at [55, 296] on div at bounding box center [784, 283] width 1489 height 57
click at [77, 290] on icon at bounding box center [80, 284] width 23 height 29
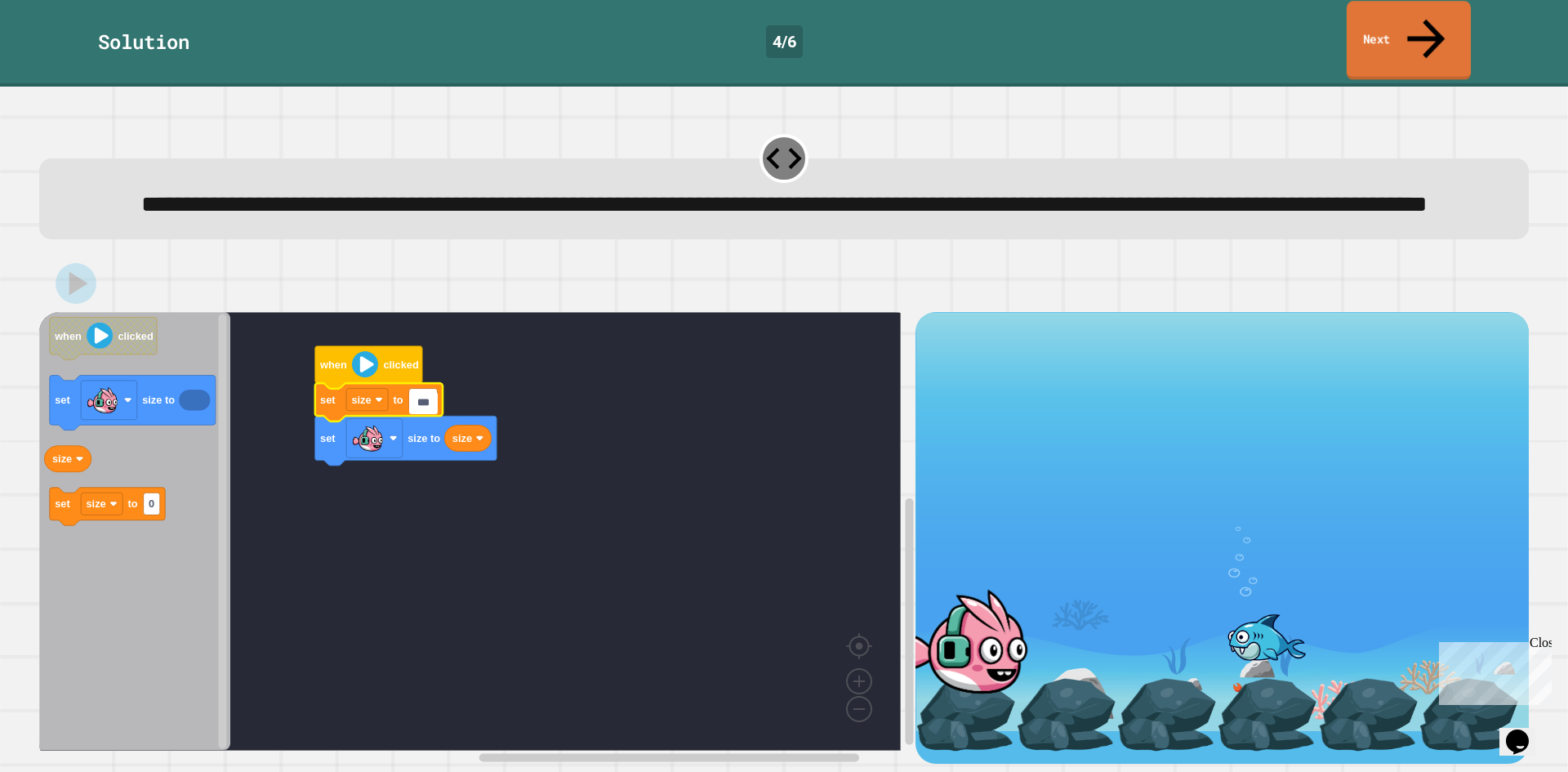
click at [1391, 14] on link "Next" at bounding box center [1408, 40] width 124 height 80
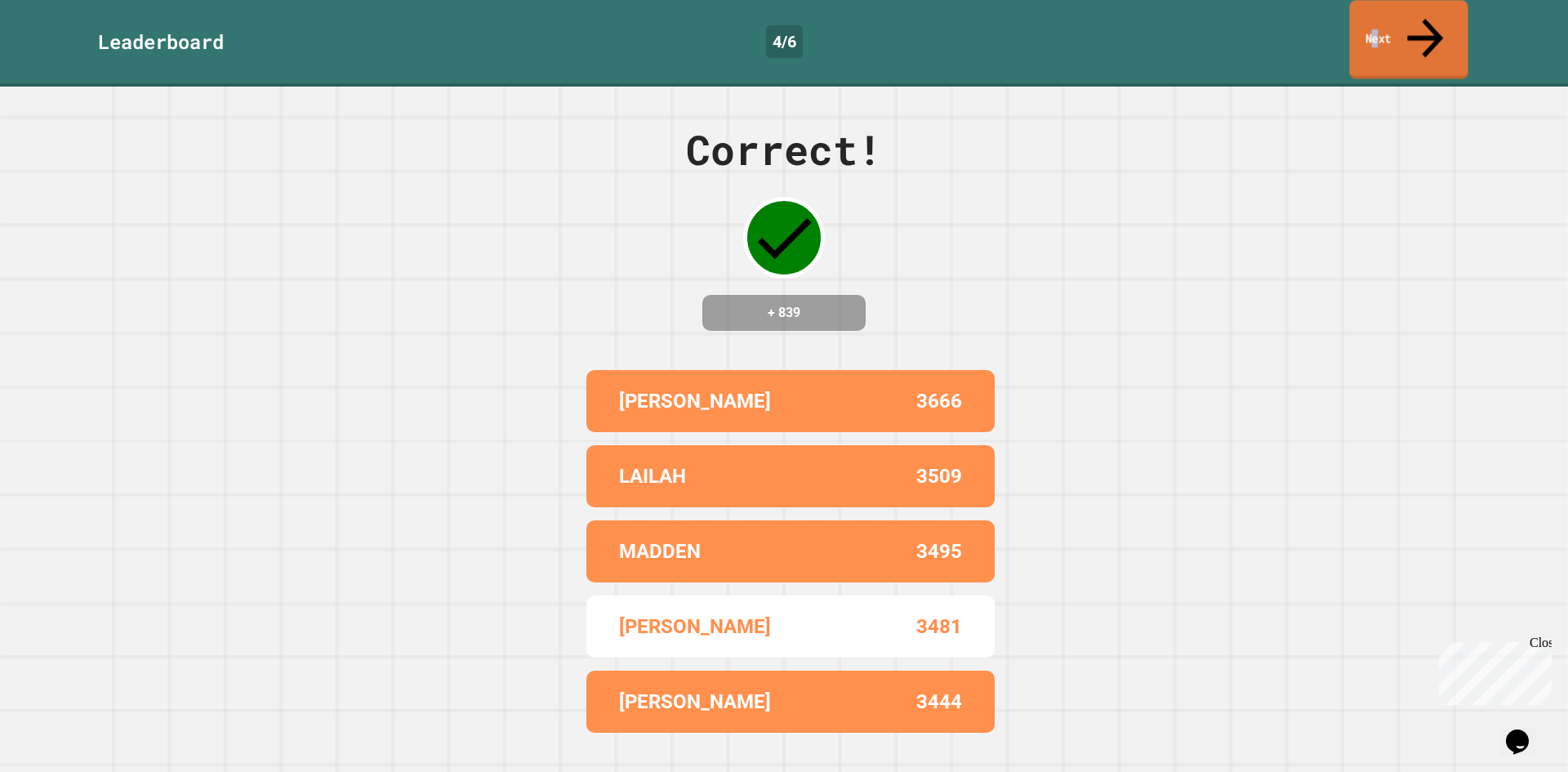
click at [1394, 13] on link "Next" at bounding box center [1408, 39] width 119 height 80
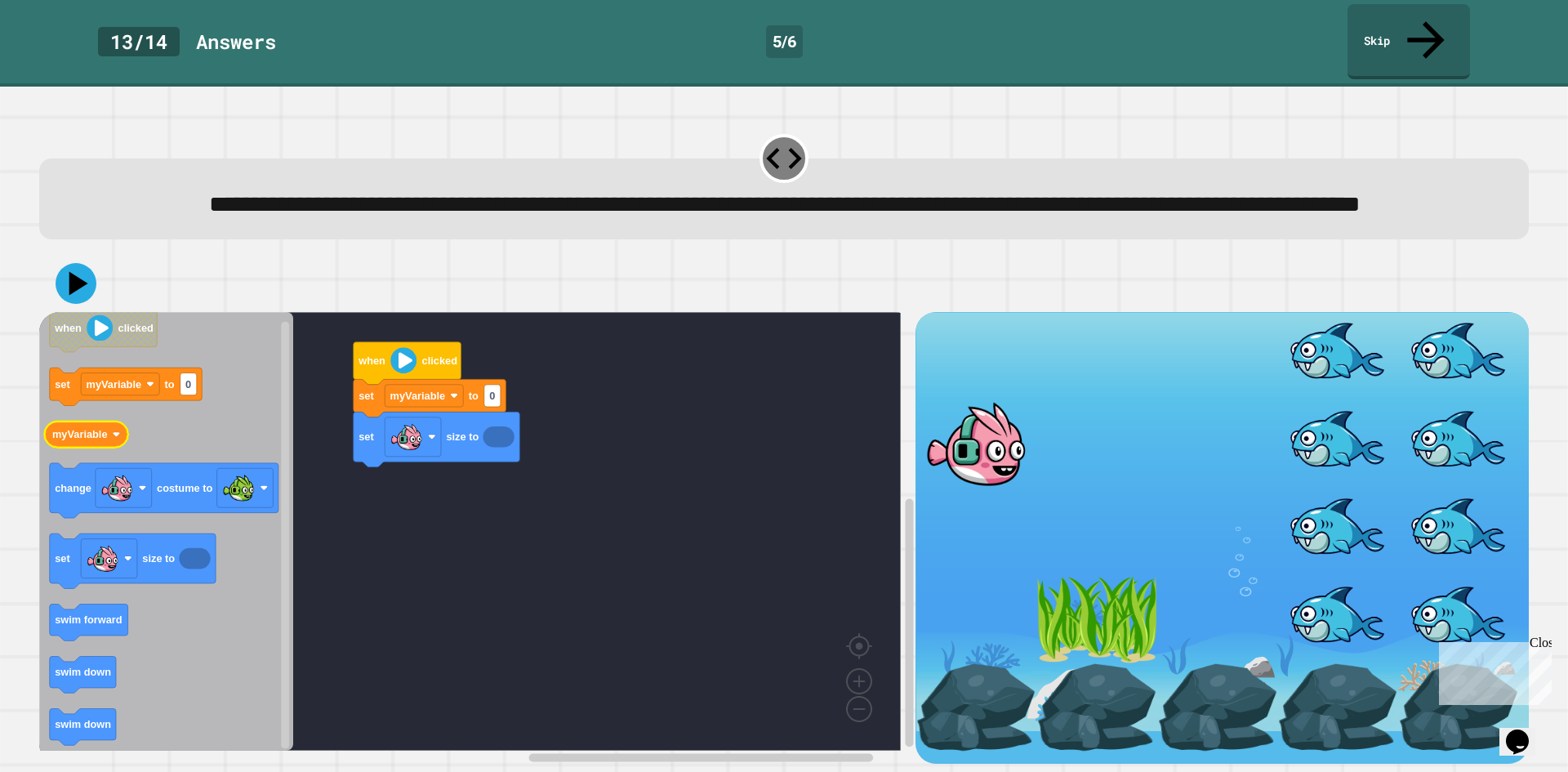
click at [106, 451] on icon "when clicked set myVariable to 0 myVariable change costume to set size to swim …" at bounding box center [166, 531] width 254 height 439
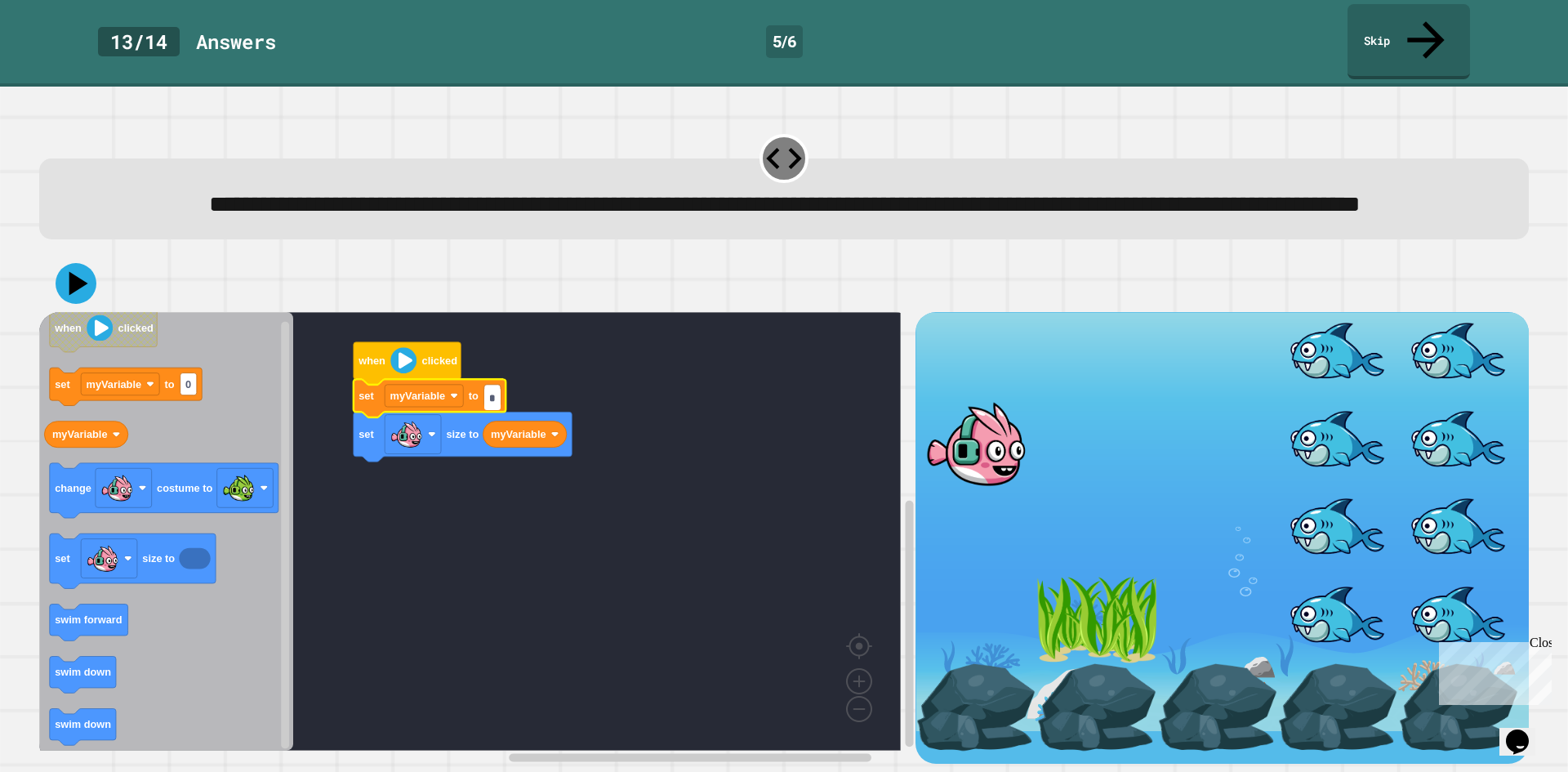
type input "**"
click at [577, 348] on rect "Blockly Workspace" at bounding box center [470, 531] width 861 height 439
click at [88, 693] on rect "Blockly Workspace" at bounding box center [83, 675] width 66 height 37
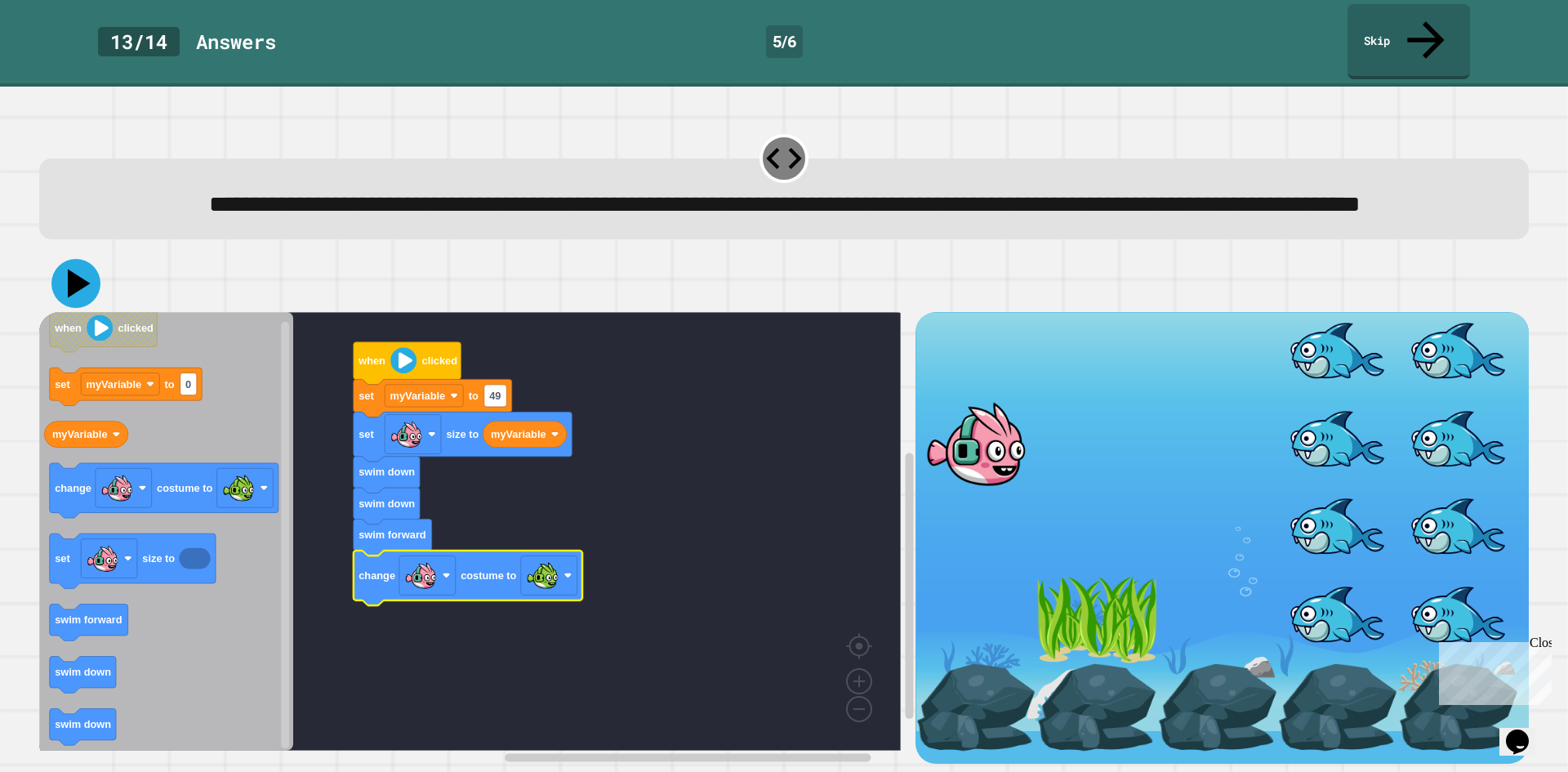
click at [78, 281] on icon at bounding box center [80, 284] width 23 height 29
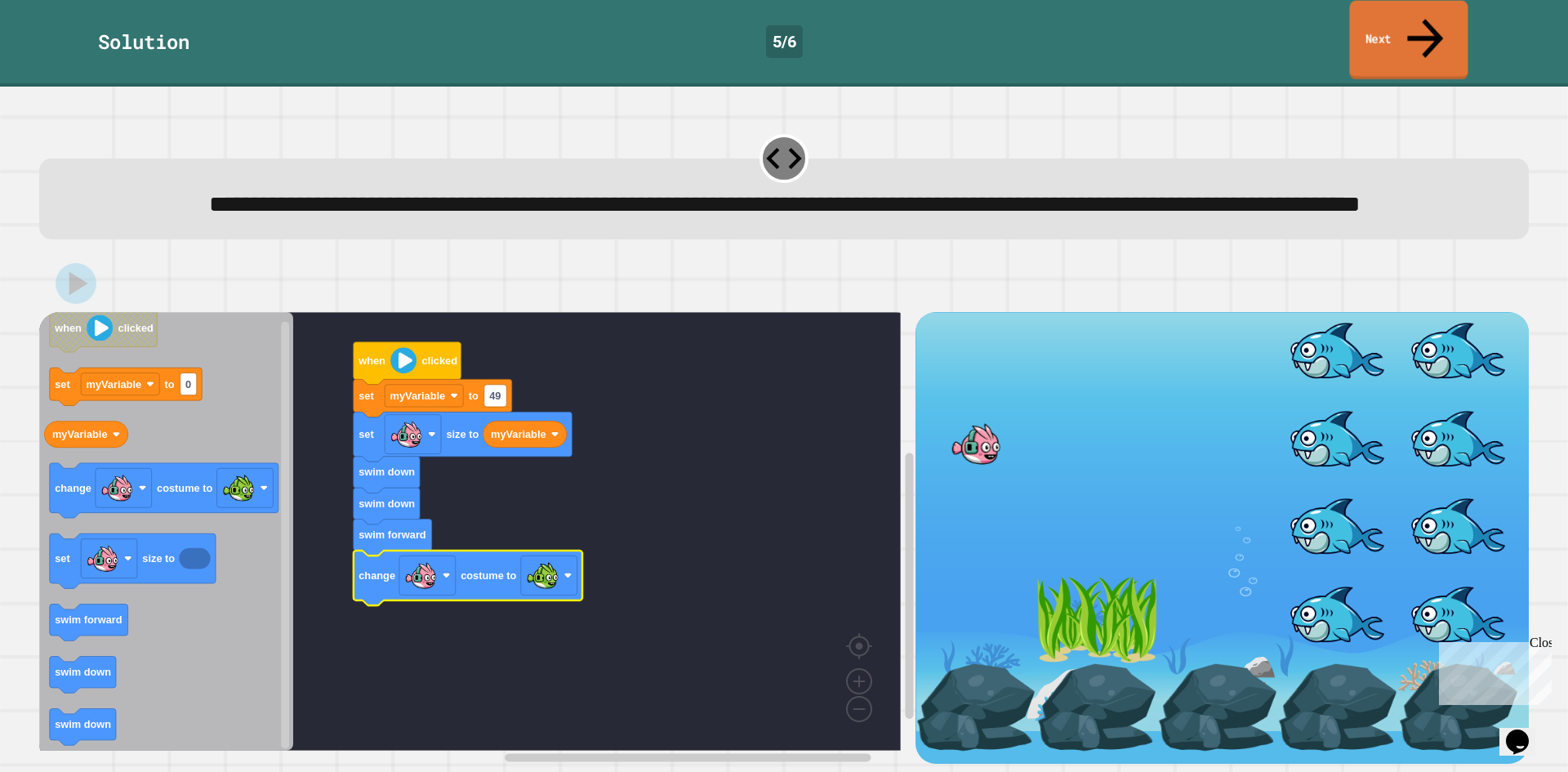
click at [1373, 19] on link "Next" at bounding box center [1408, 40] width 119 height 80
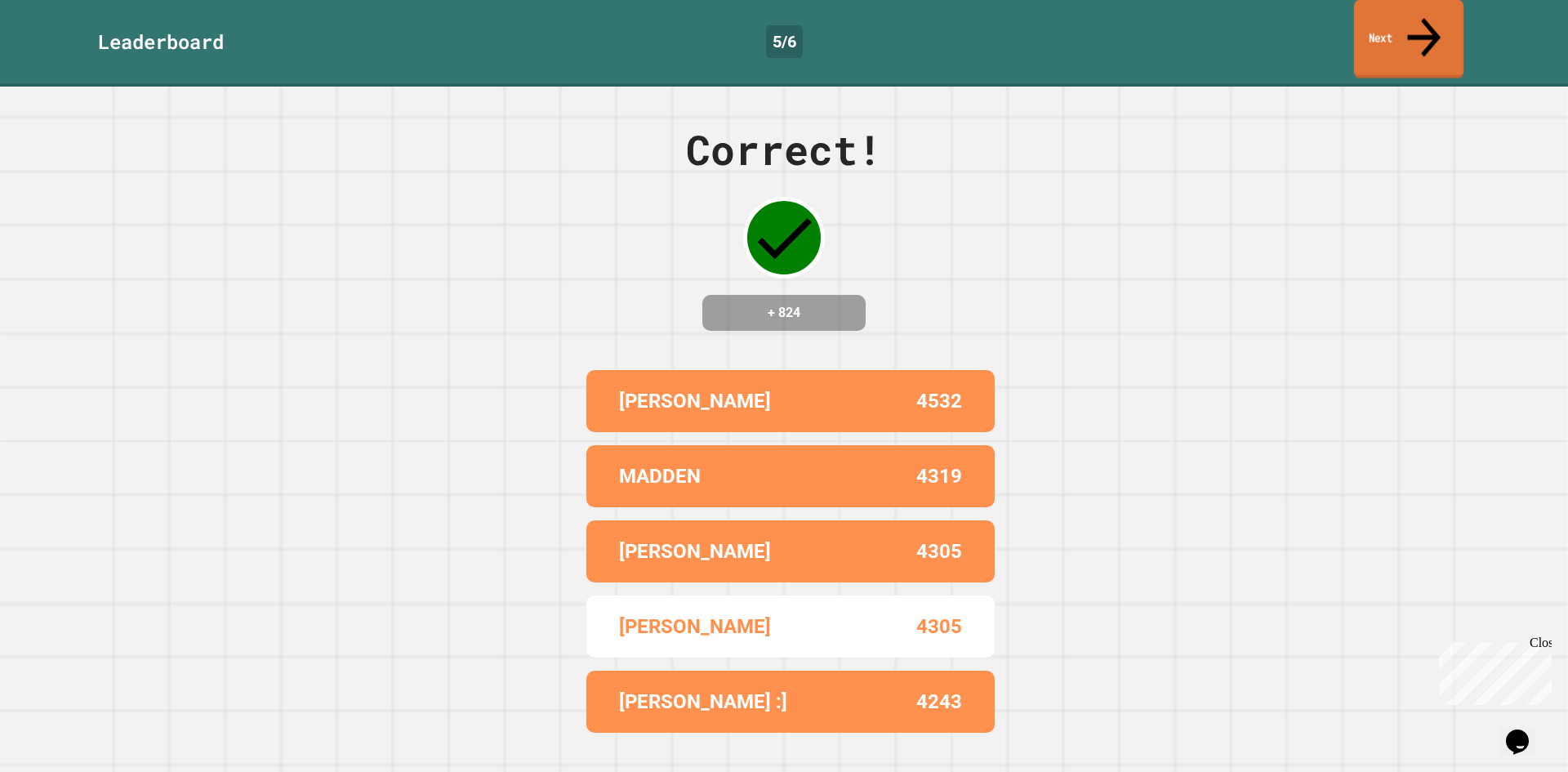
click at [1373, 19] on link "Next" at bounding box center [1408, 39] width 109 height 80
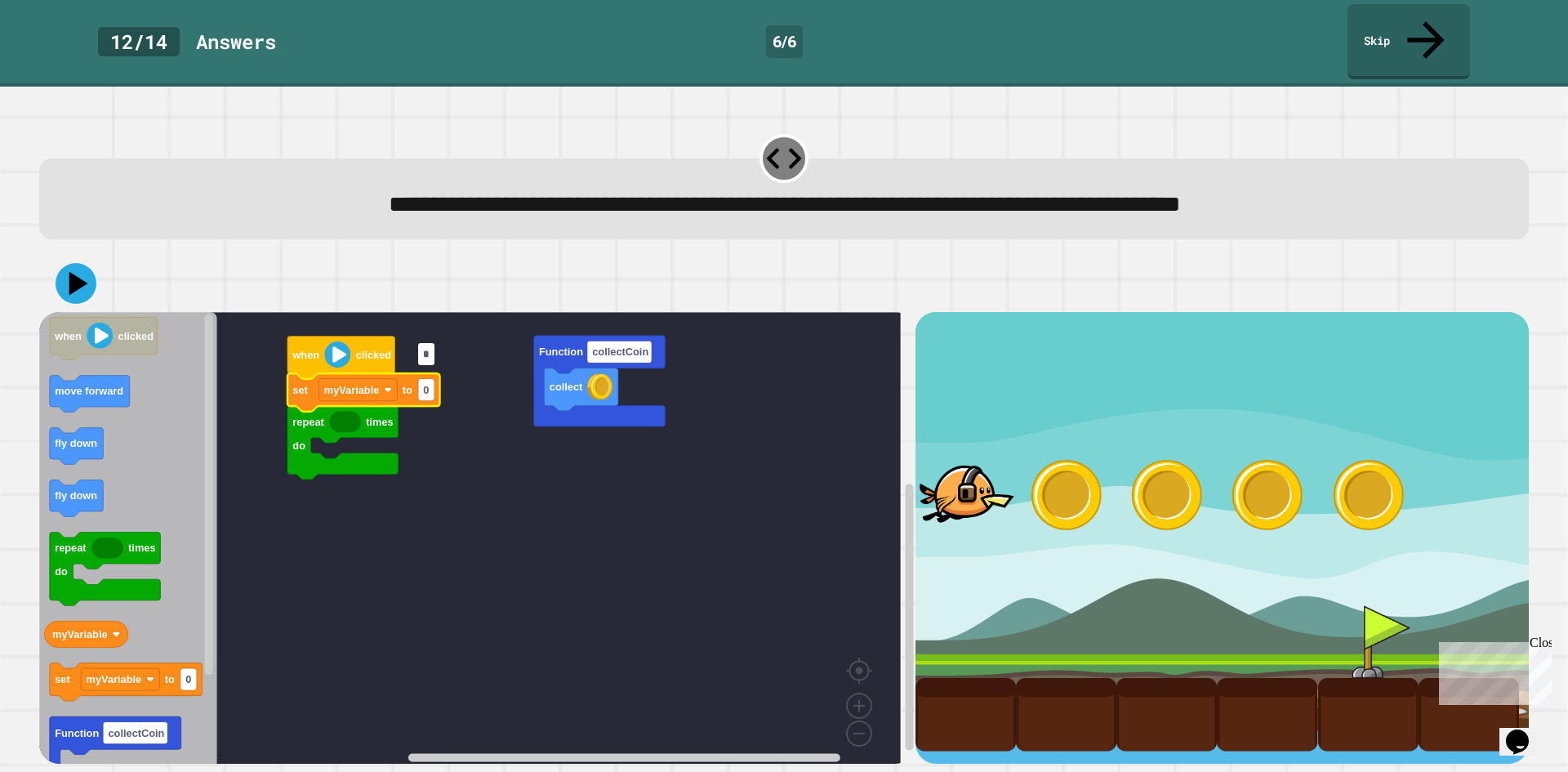
type input "*"
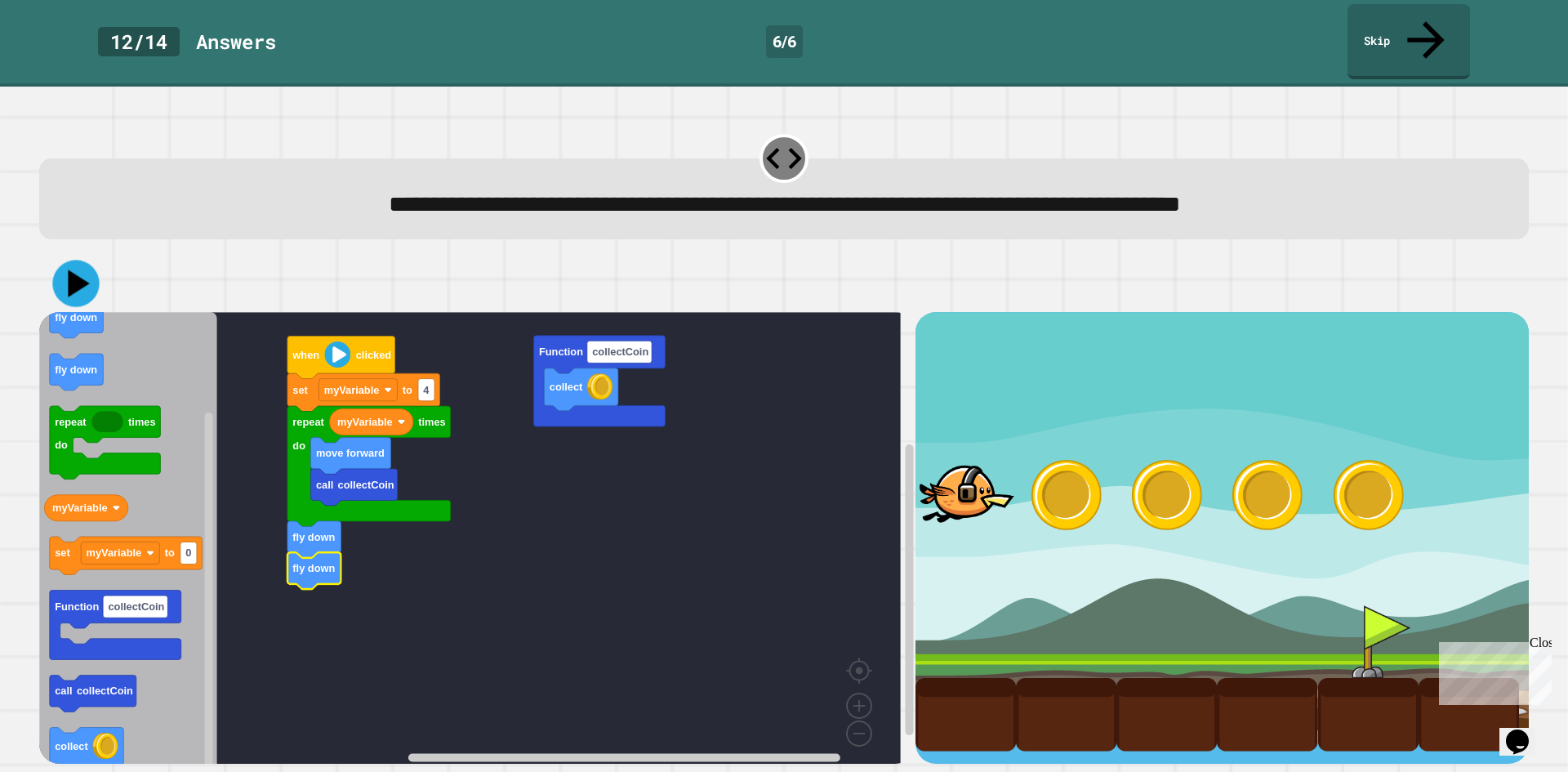
click at [85, 261] on icon at bounding box center [75, 284] width 46 height 46
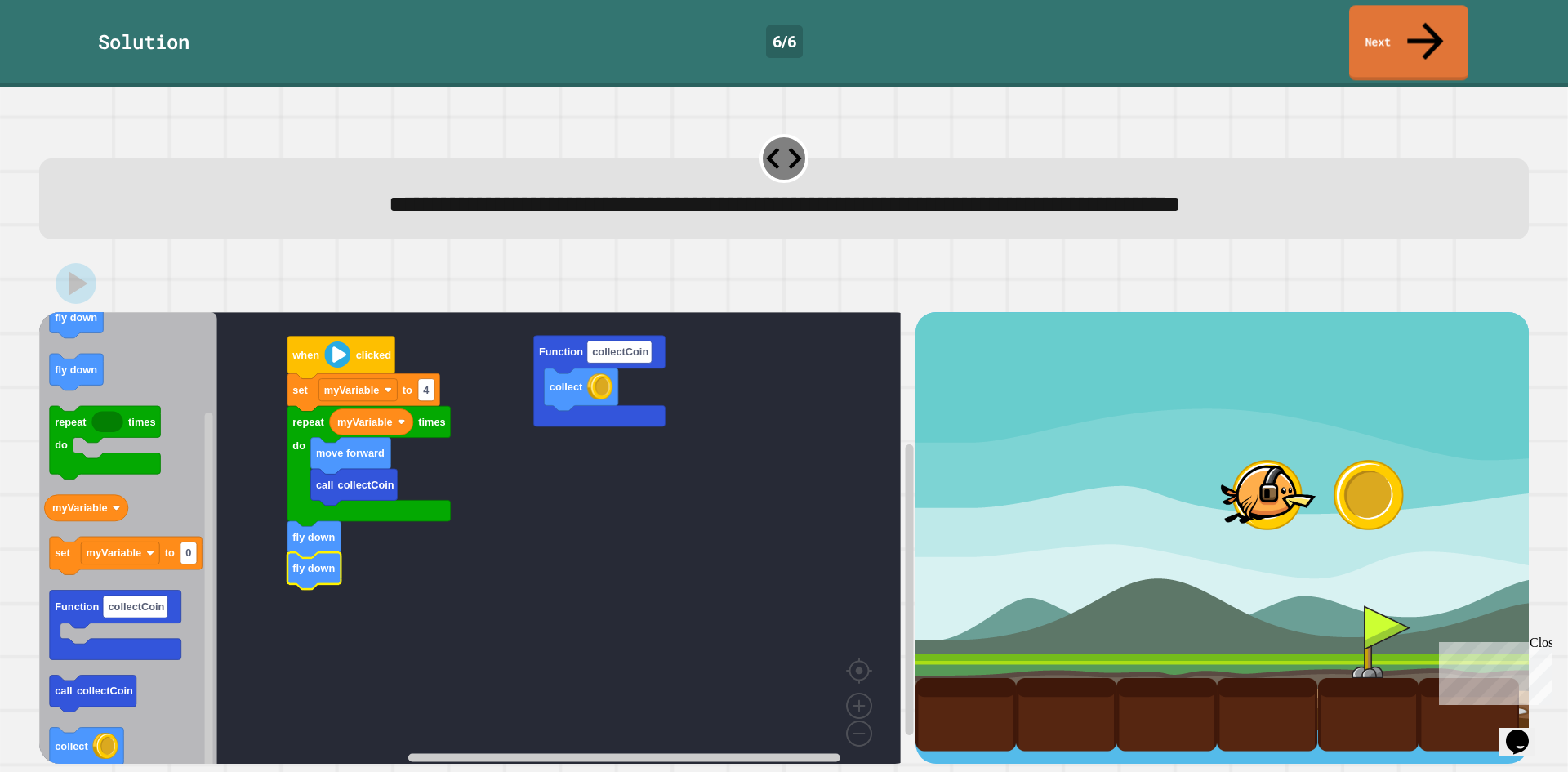
click at [1352, 23] on div "Solution 6 / 6 Next" at bounding box center [784, 42] width 1568 height 75
click at [1372, 19] on link "Next" at bounding box center [1409, 39] width 117 height 80
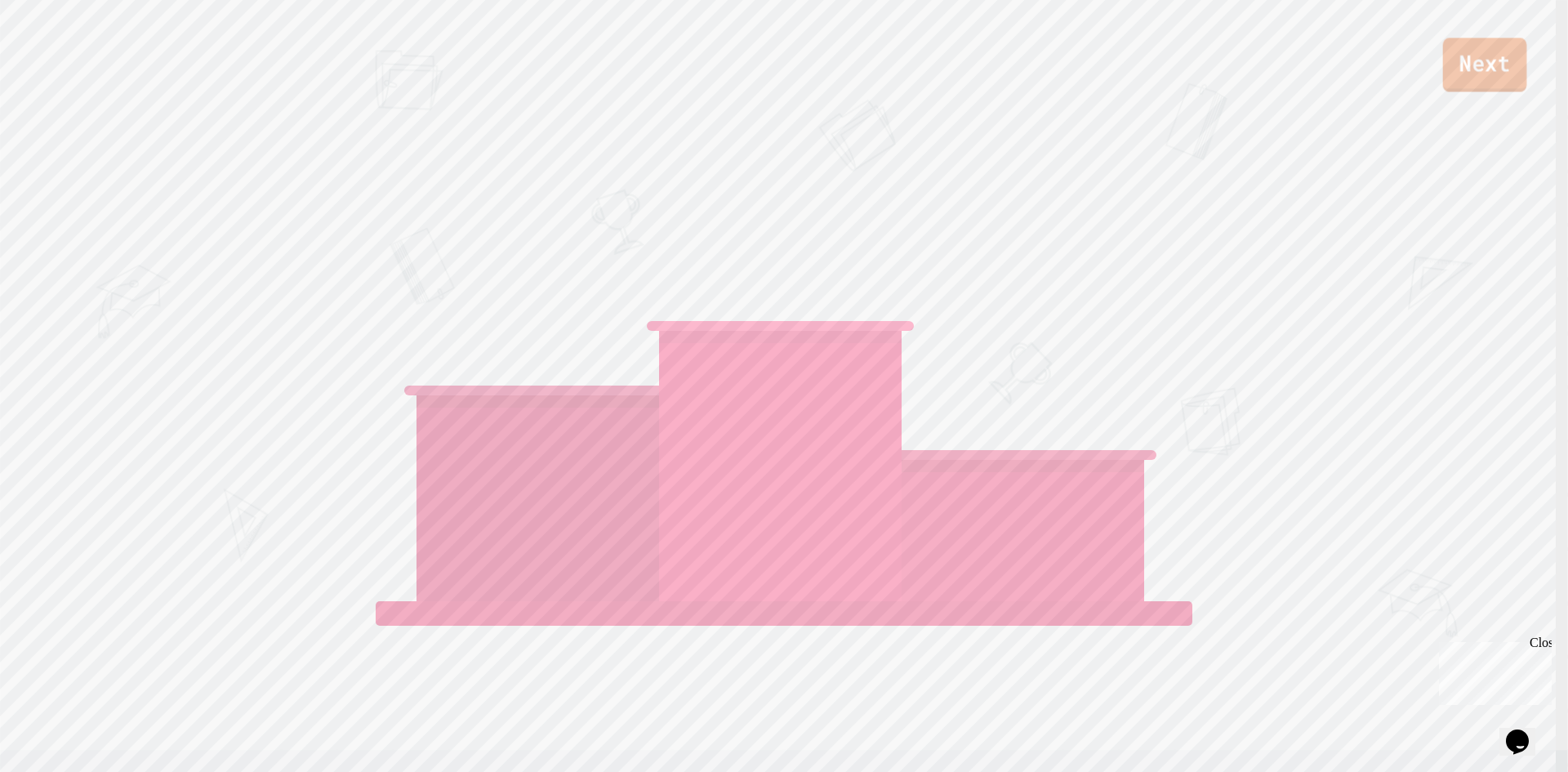
click at [1471, 80] on link "Next" at bounding box center [1485, 64] width 84 height 54
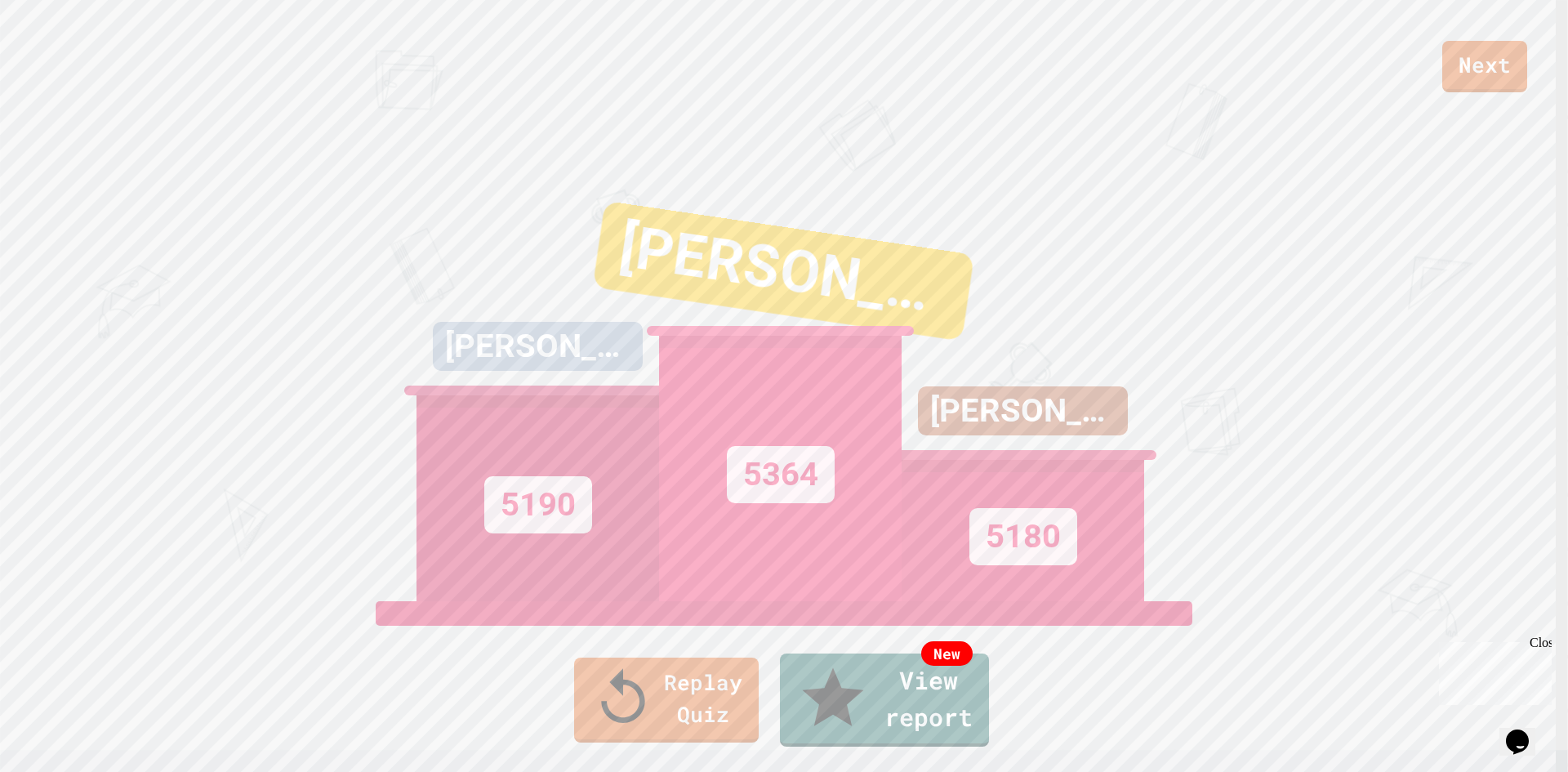
drag, startPoint x: 784, startPoint y: 502, endPoint x: 784, endPoint y: 466, distance: 36.0
